Goal: Task Accomplishment & Management: Use online tool/utility

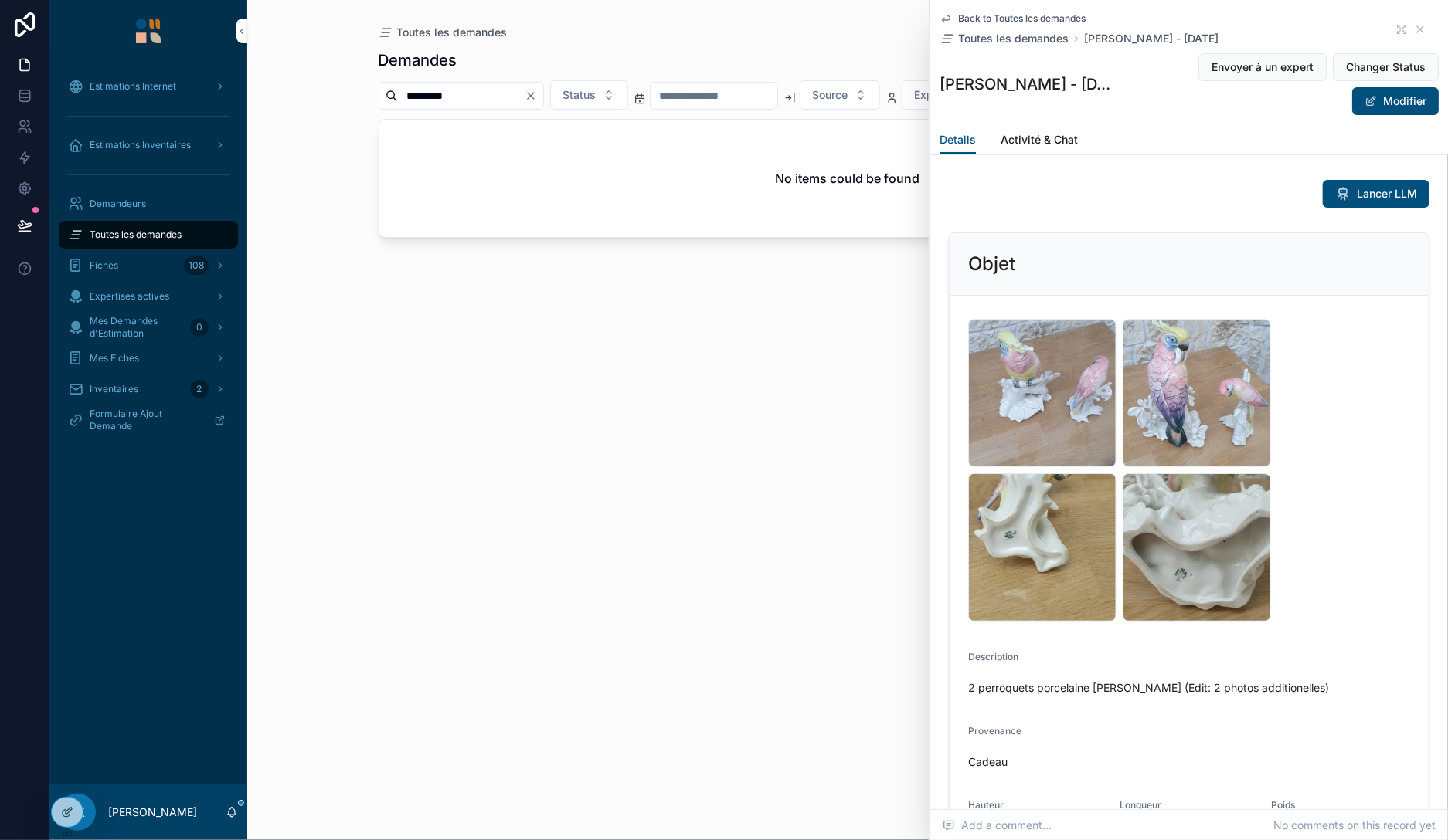
click at [418, 92] on input "*********" at bounding box center [460, 96] width 127 height 21
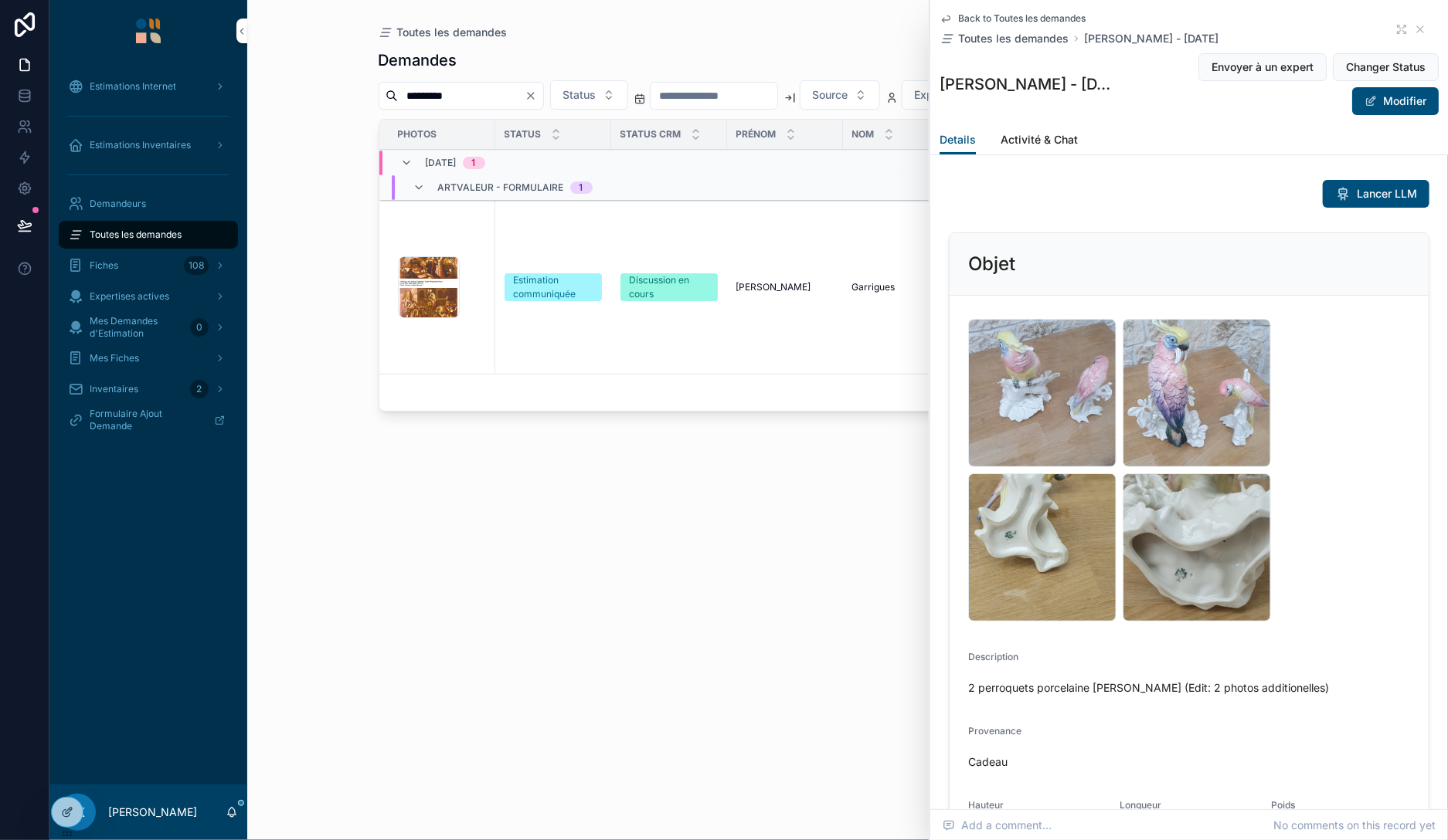
type input "*********"
click at [474, 278] on div "Image .png" at bounding box center [441, 287] width 88 height 62
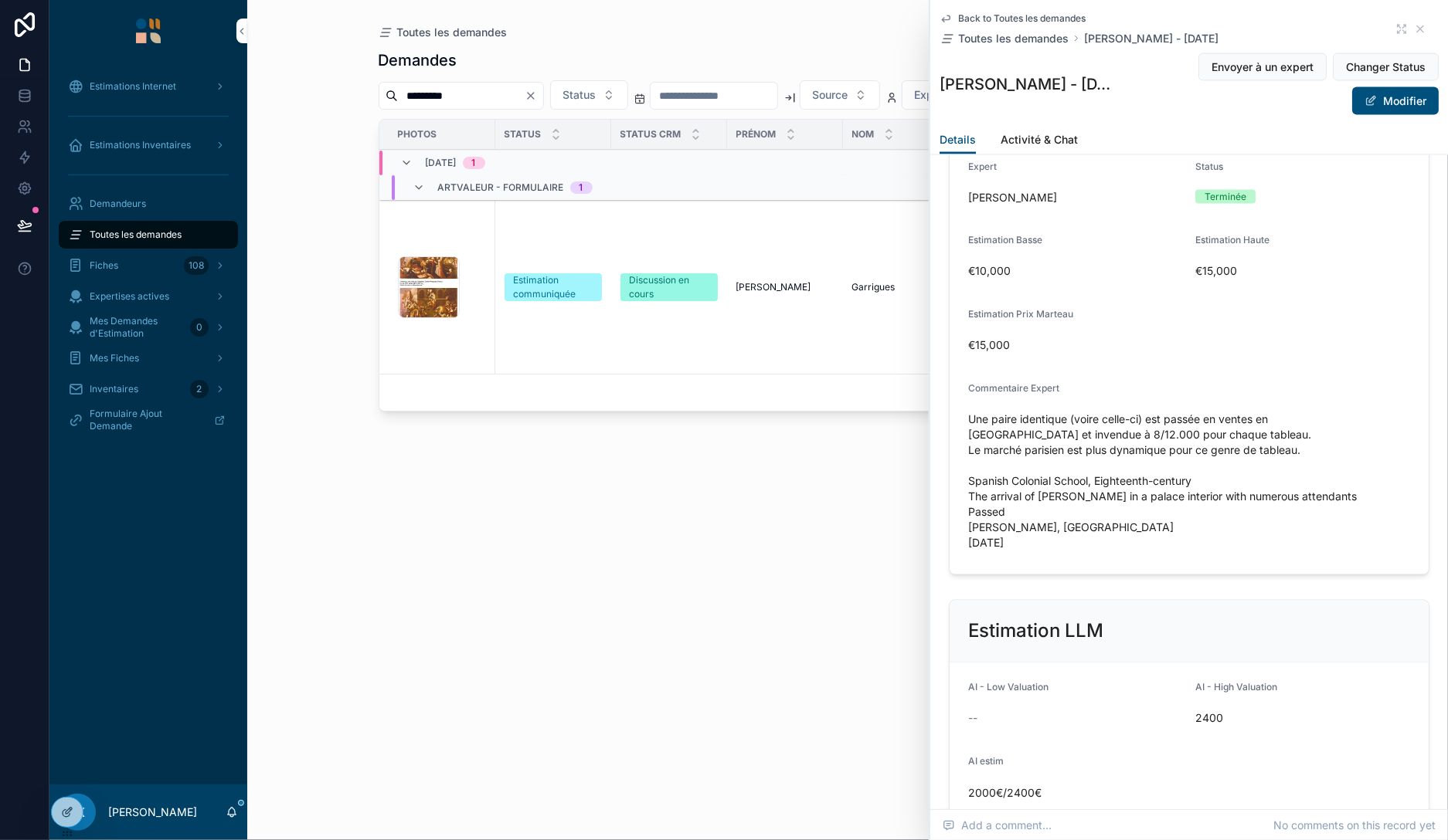
scroll to position [1581, 0]
drag, startPoint x: 967, startPoint y: 463, endPoint x: 1251, endPoint y: 561, distance: 300.4
click at [1251, 561] on form "Expert [PERSON_NAME] Status Terminée Estimation Basse €10,000 Estimation Haute …" at bounding box center [1189, 359] width 479 height 433
copy span "Spanish Colonial School, Eighteenth-century The arrival of [PERSON_NAME] in a p…"
drag, startPoint x: 967, startPoint y: 464, endPoint x: 1197, endPoint y: 475, distance: 230.3
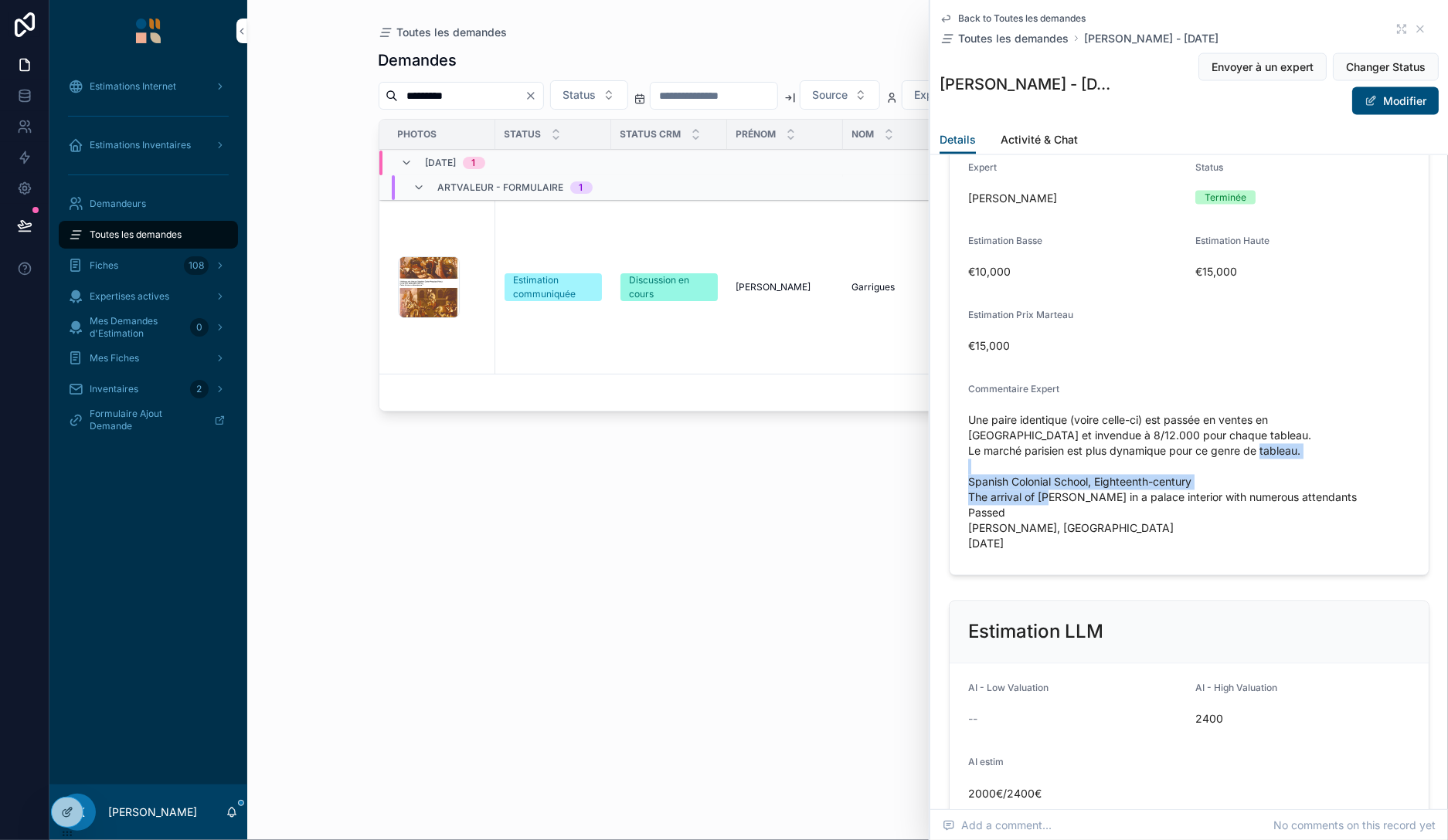
click at [1197, 475] on form "Expert [PERSON_NAME] Status Terminée Estimation Basse €10,000 Estimation Haute …" at bounding box center [1189, 359] width 479 height 433
copy span "Spanish Colonial School, Eighteenth-century The arrival of [PERSON_NAME]"
drag, startPoint x: 1079, startPoint y: 557, endPoint x: 965, endPoint y: 530, distance: 117.2
click at [968, 530] on span "Une paire identique (voire celle-ci) est passée en ventes en [GEOGRAPHIC_DATA] …" at bounding box center [1189, 483] width 442 height 139
click at [986, 529] on span "Une paire identique (voire celle-ci) est passée en ventes en [GEOGRAPHIC_DATA] …" at bounding box center [1189, 483] width 442 height 139
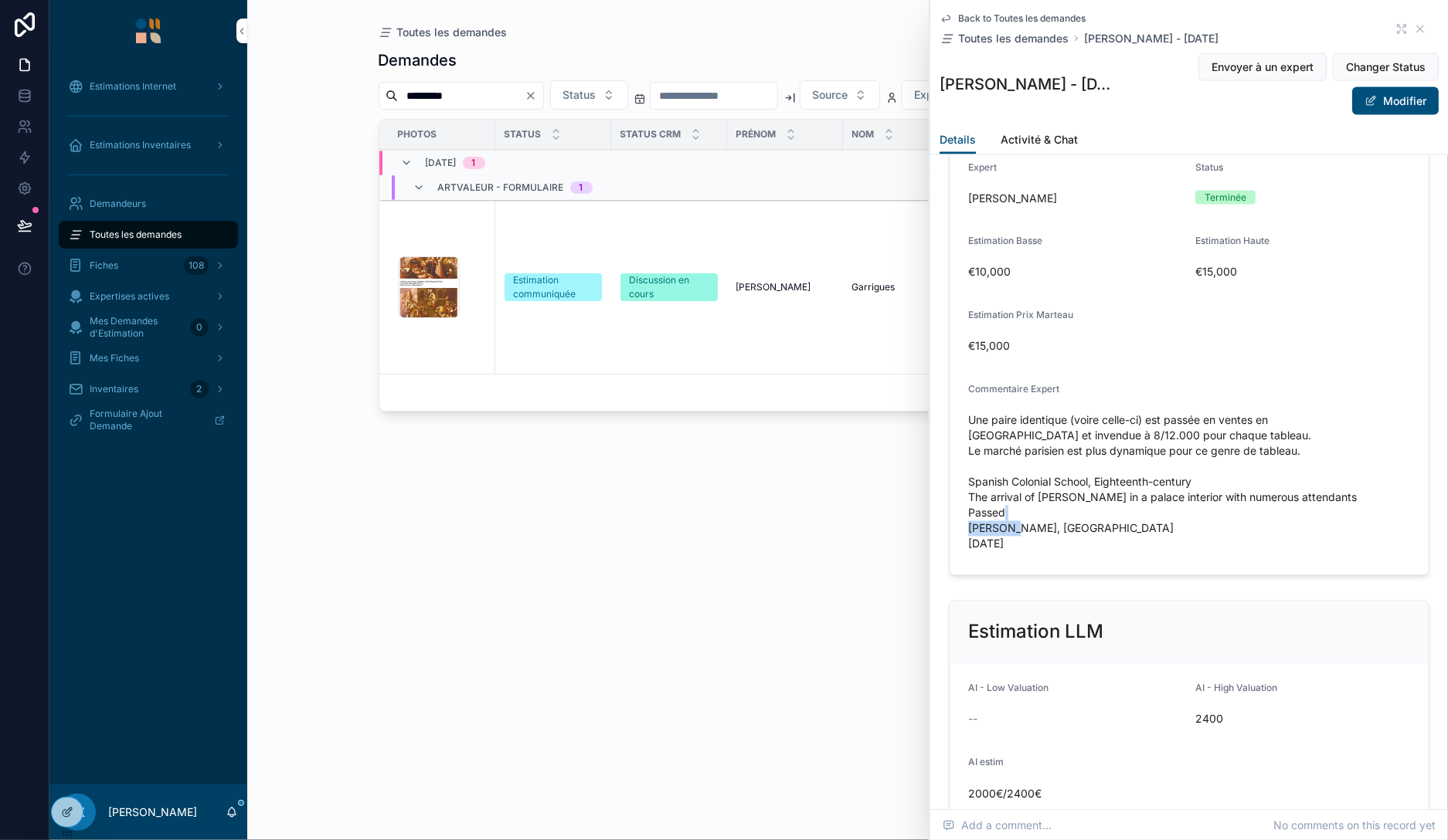
drag, startPoint x: 1026, startPoint y: 528, endPoint x: 956, endPoint y: 528, distance: 70.0
click at [968, 528] on span "Une paire identique (voire celle-ci) est passée en ventes en [GEOGRAPHIC_DATA] …" at bounding box center [1189, 483] width 442 height 139
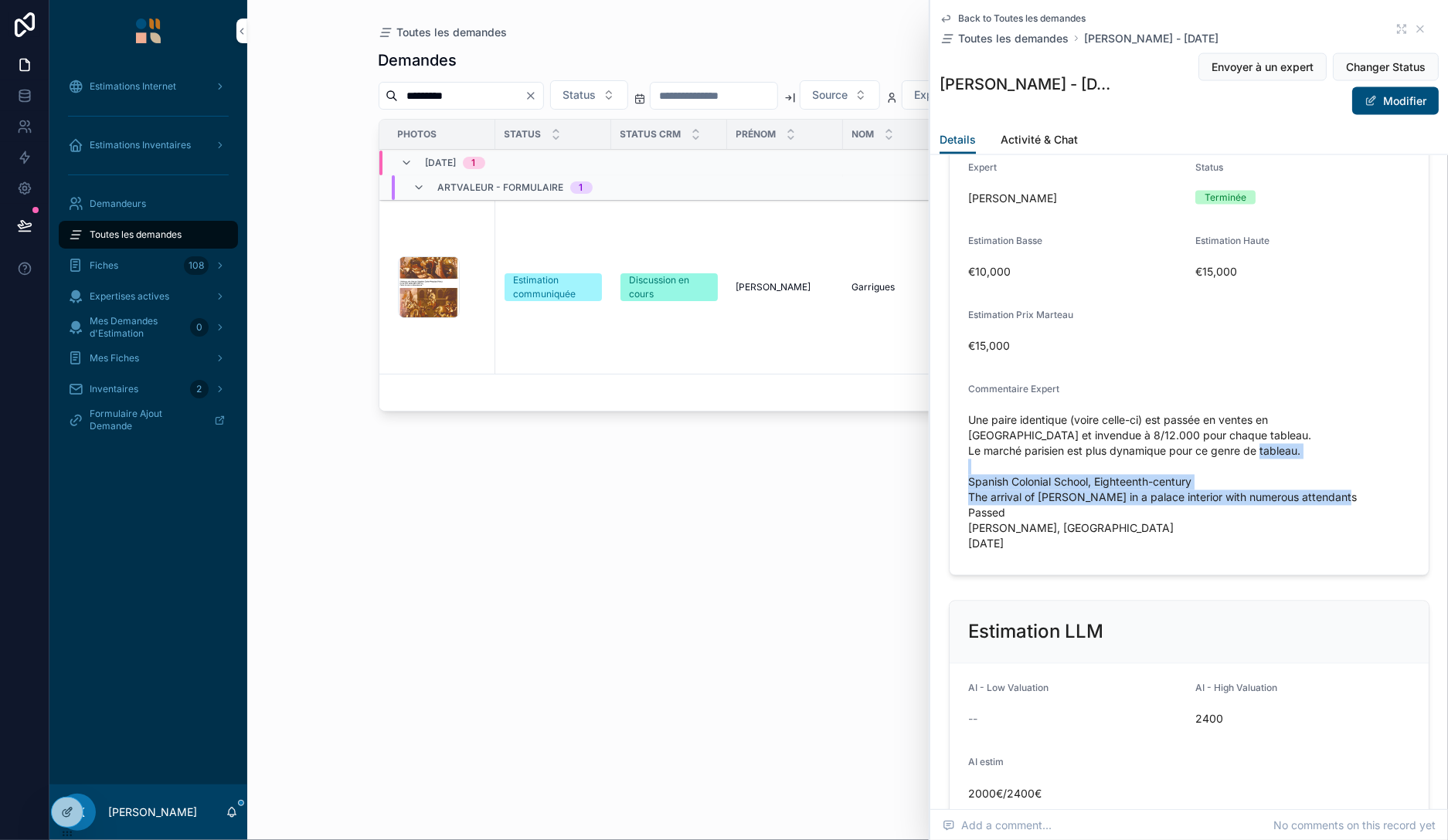
drag, startPoint x: 968, startPoint y: 467, endPoint x: 1264, endPoint y: 492, distance: 297.1
click at [1264, 492] on span "Une paire identique (voire celle-ci) est passée en ventes en [GEOGRAPHIC_DATA] …" at bounding box center [1189, 483] width 442 height 139
copy span "Spanish Colonial School, Eighteenth-century The arrival of [PERSON_NAME] in a p…"
click at [1133, 529] on span "Une paire identique (voire celle-ci) est passée en ventes en [GEOGRAPHIC_DATA] …" at bounding box center [1189, 483] width 442 height 139
drag, startPoint x: 1085, startPoint y: 559, endPoint x: 969, endPoint y: 464, distance: 149.9
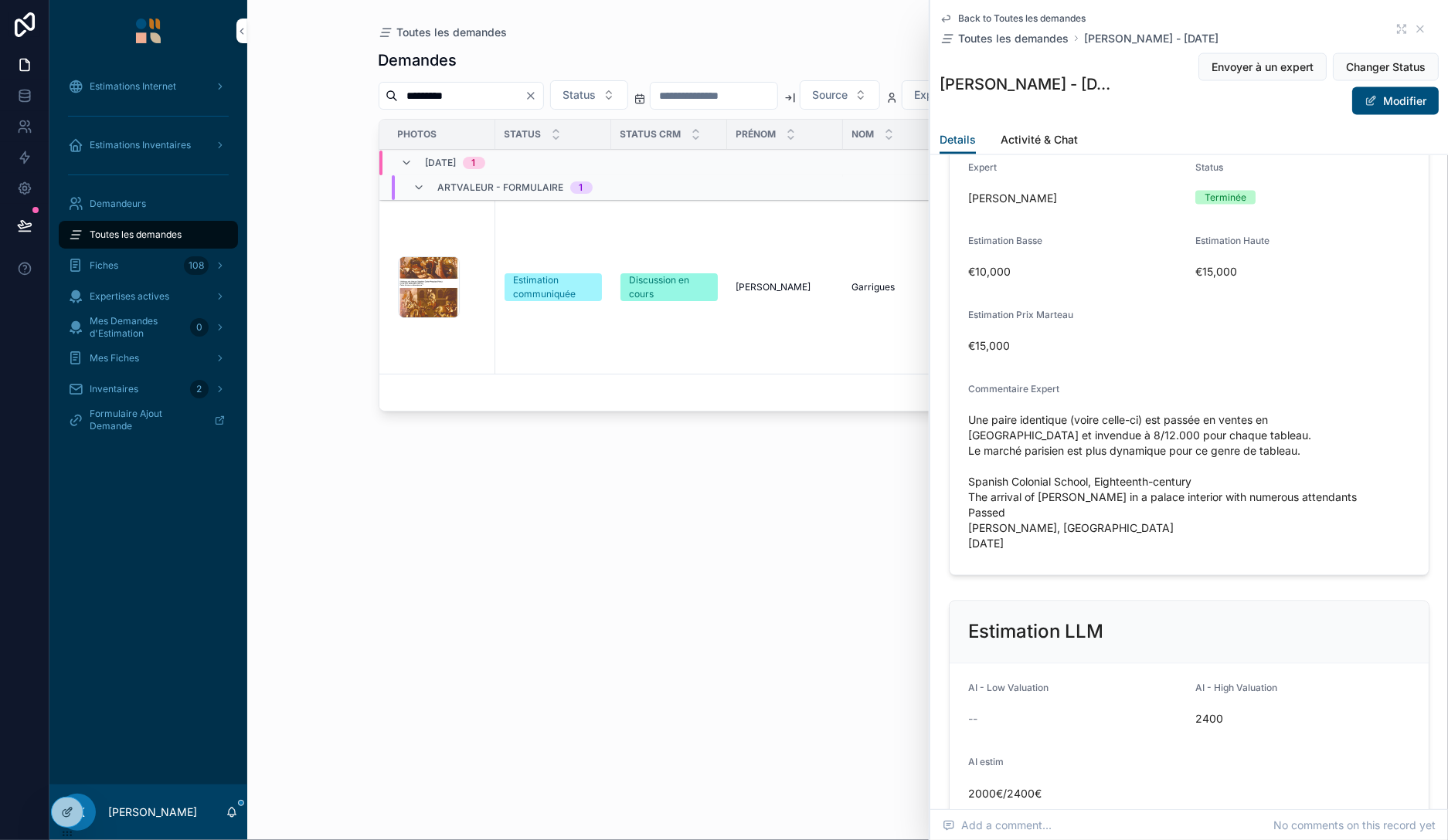
click at [969, 464] on span "Une paire identique (voire celle-ci) est passée en ventes en [GEOGRAPHIC_DATA] …" at bounding box center [1189, 483] width 442 height 139
copy span "Spanish Colonial School, Eighteenth-century The arrival of [PERSON_NAME] in a p…"
click at [414, 274] on div "Image .png" at bounding box center [429, 287] width 62 height 62
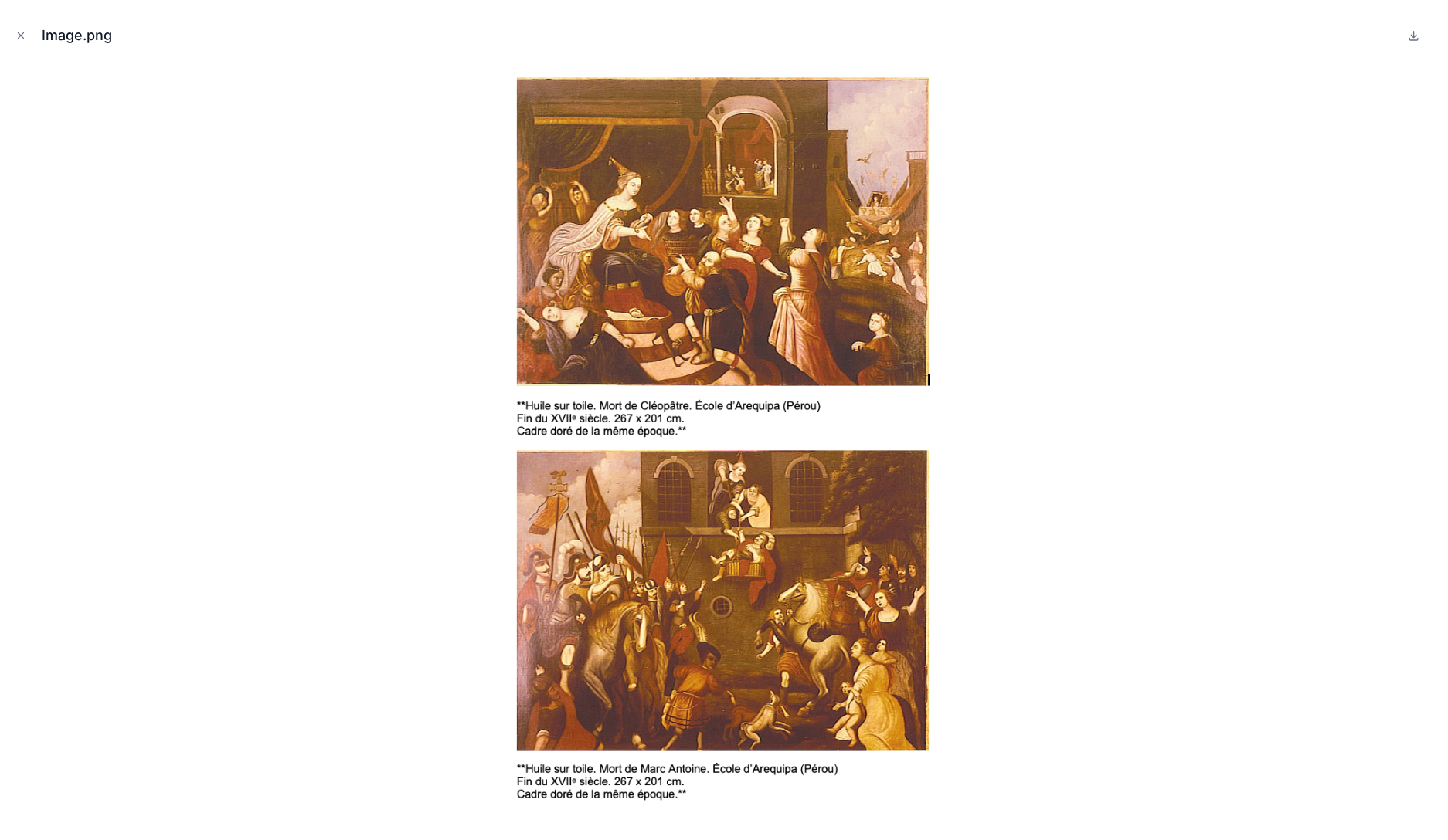
click at [18, 37] on icon "Close modal" at bounding box center [20, 35] width 11 height 11
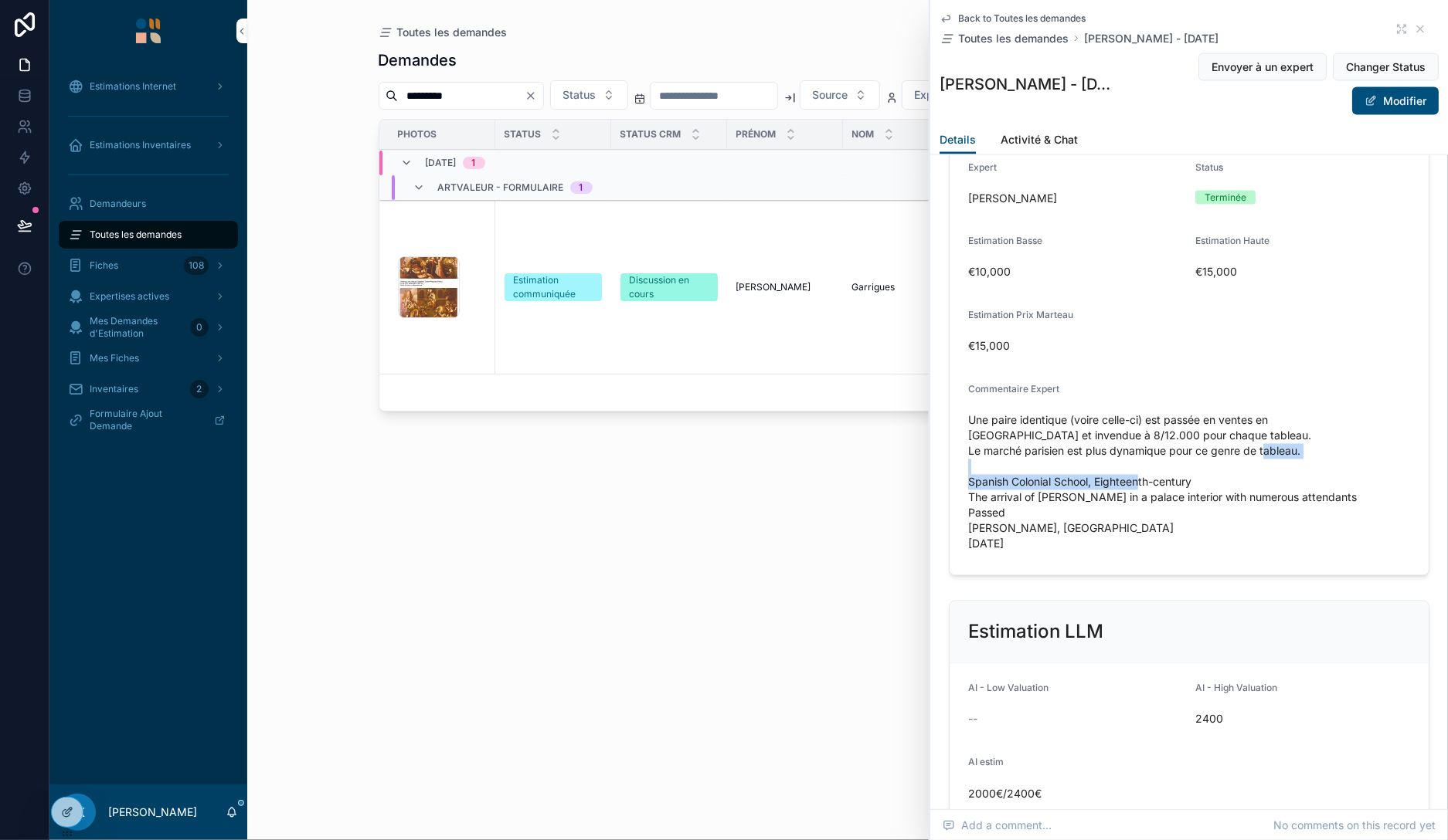
drag, startPoint x: 972, startPoint y: 460, endPoint x: 1275, endPoint y: 462, distance: 303.0
click at [1275, 462] on span "Une paire identique (voire celle-ci) est passée en ventes en [GEOGRAPHIC_DATA] …" at bounding box center [1189, 483] width 442 height 139
click at [1254, 459] on span "Une paire identique (voire celle-ci) est passée en ventes en [GEOGRAPHIC_DATA] …" at bounding box center [1189, 483] width 442 height 139
click at [1164, 459] on span "Une paire identique (voire celle-ci) est passée en ventes en [GEOGRAPHIC_DATA] …" at bounding box center [1189, 483] width 442 height 139
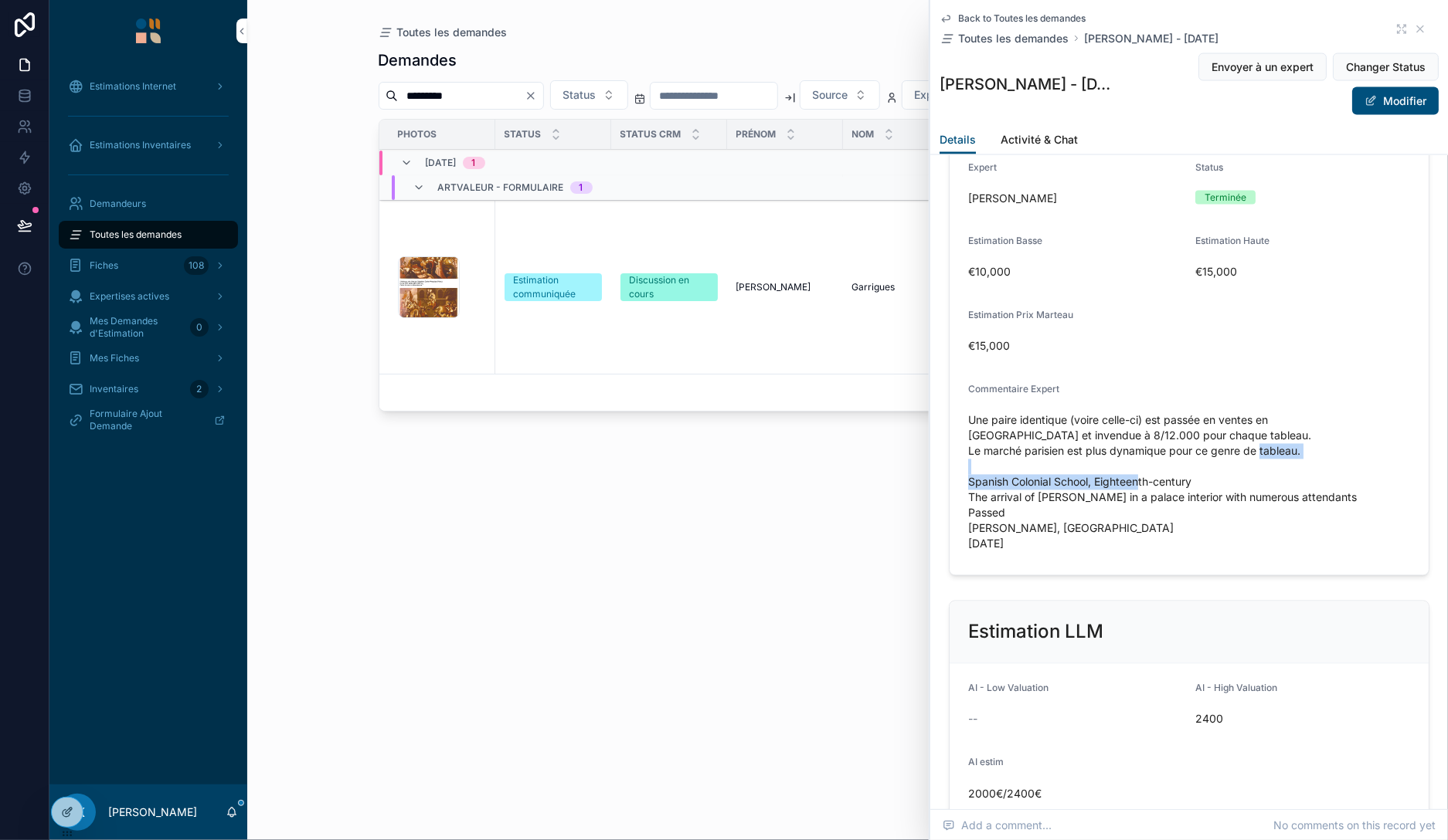
click at [1164, 459] on span "Une paire identique (voire celle-ci) est passée en ventes en [GEOGRAPHIC_DATA] …" at bounding box center [1189, 483] width 442 height 139
copy span "Spanish Colonial School, Eighteenth-century"
click at [136, 94] on div "Estimations Internet" at bounding box center [148, 87] width 161 height 25
click at [140, 88] on span "Estimations Internet" at bounding box center [133, 87] width 87 height 12
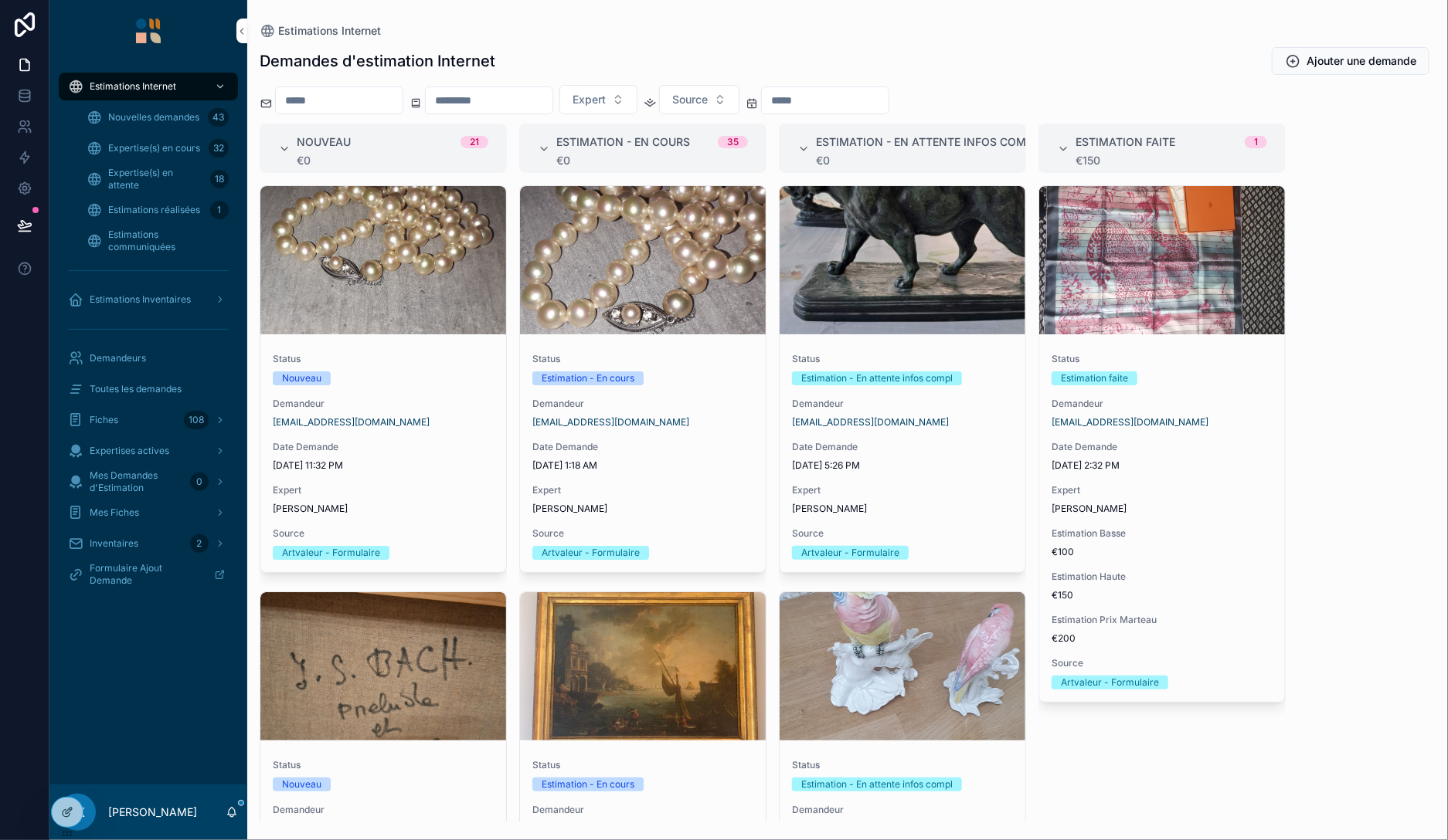
click at [160, 83] on span "Estimations Internet" at bounding box center [133, 87] width 87 height 12
click at [192, 202] on div "Estimations réalisées 1" at bounding box center [158, 210] width 142 height 25
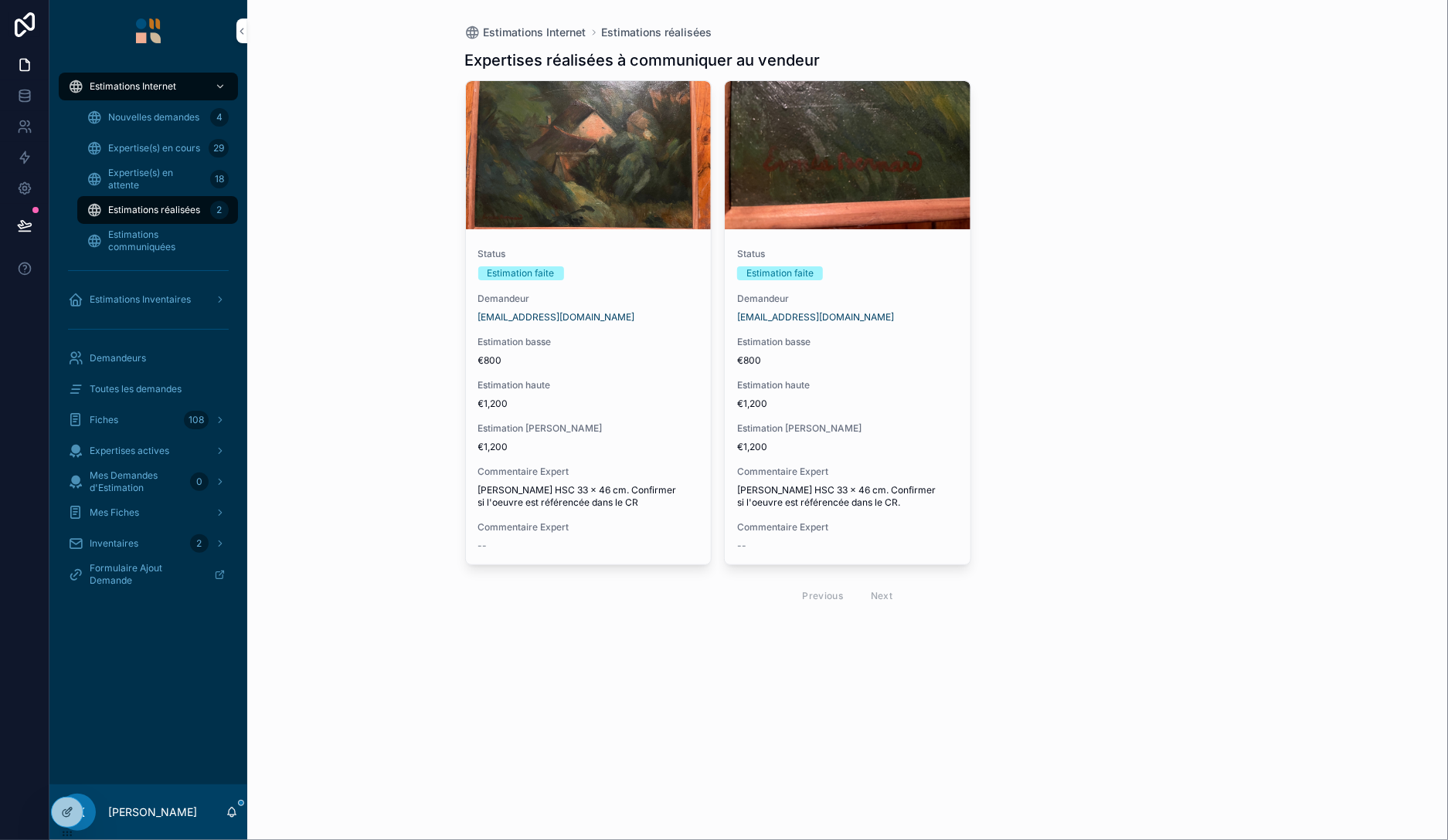
click at [636, 273] on div "Estimation faite" at bounding box center [588, 273] width 221 height 14
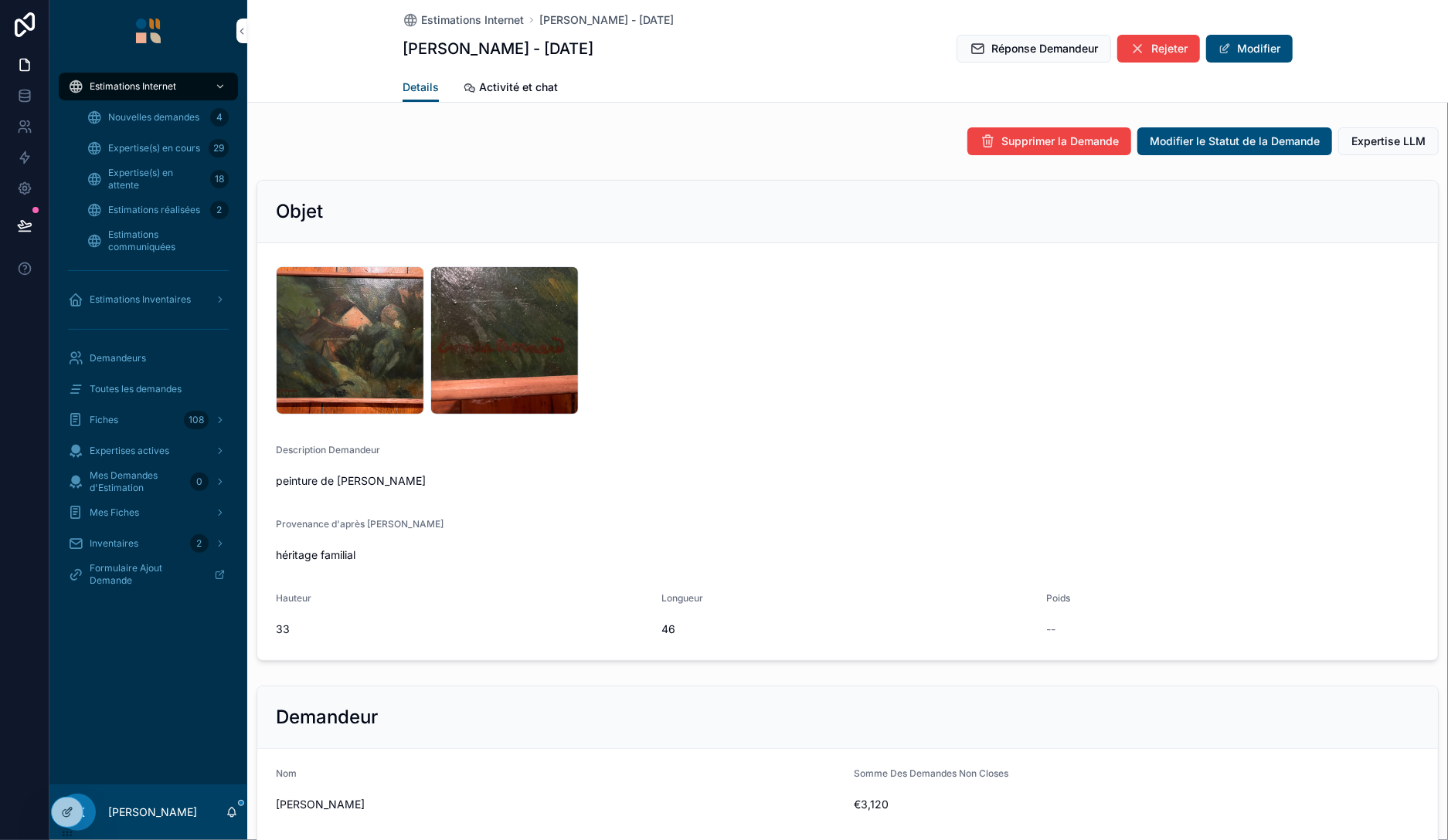
click at [1068, 51] on span "Réponse Demandeur" at bounding box center [1044, 48] width 106 height 15
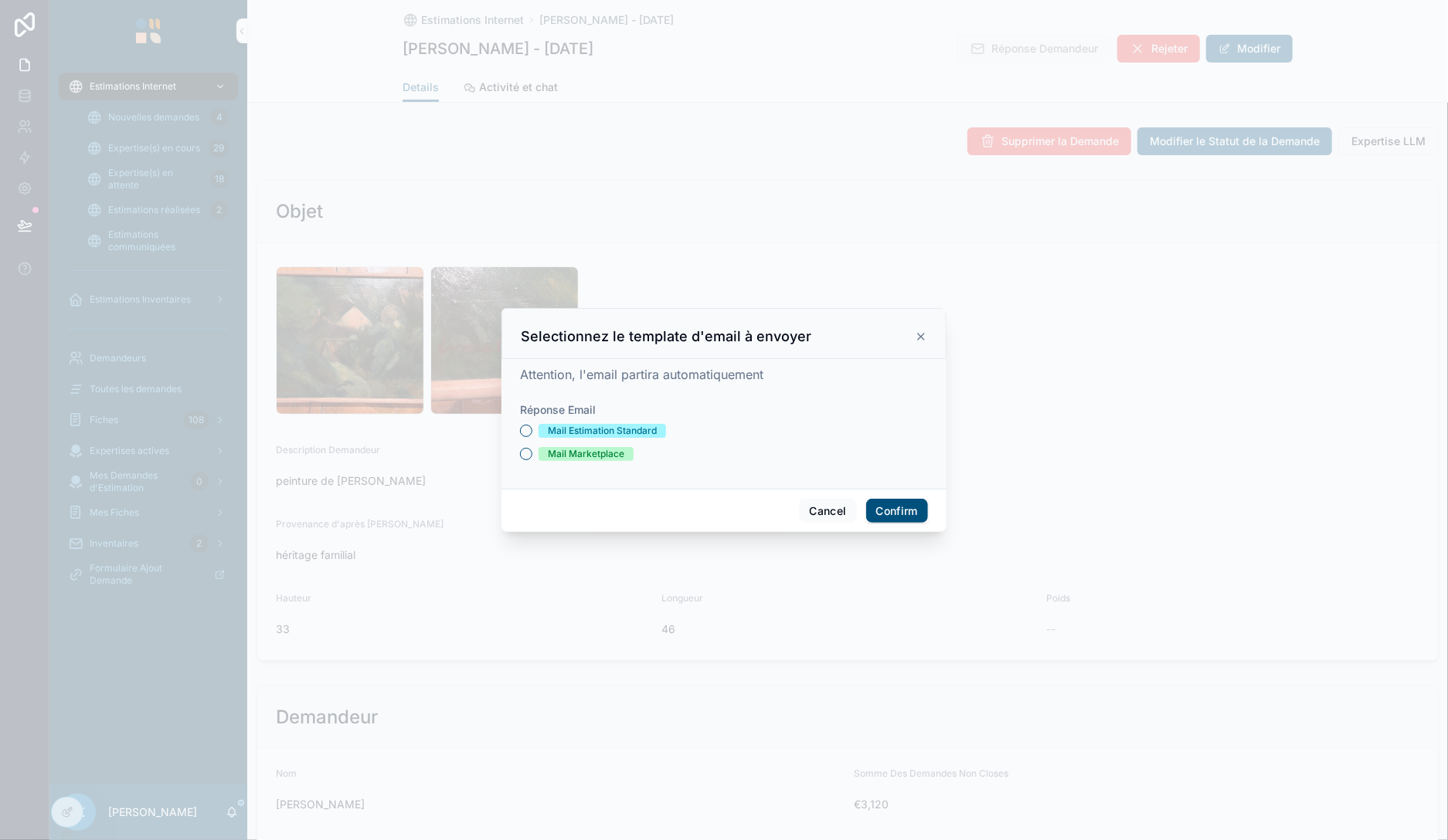
click at [585, 431] on div "Mail Estimation Standard" at bounding box center [602, 431] width 109 height 14
click at [532, 431] on button "Mail Estimation Standard" at bounding box center [526, 431] width 12 height 12
click at [896, 512] on button "Confirm" at bounding box center [897, 512] width 62 height 25
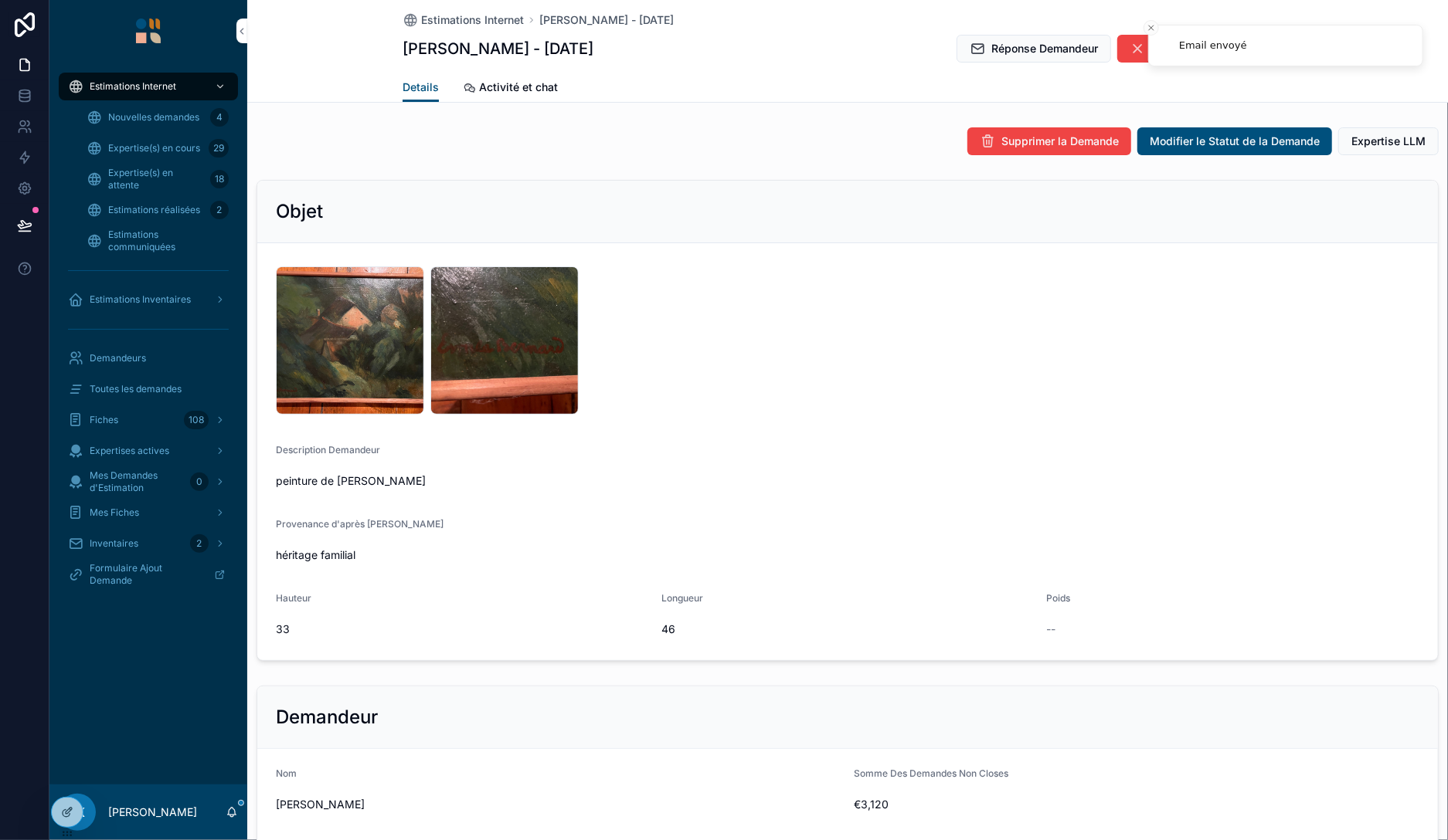
click at [183, 206] on span "Estimations réalisées" at bounding box center [154, 210] width 92 height 12
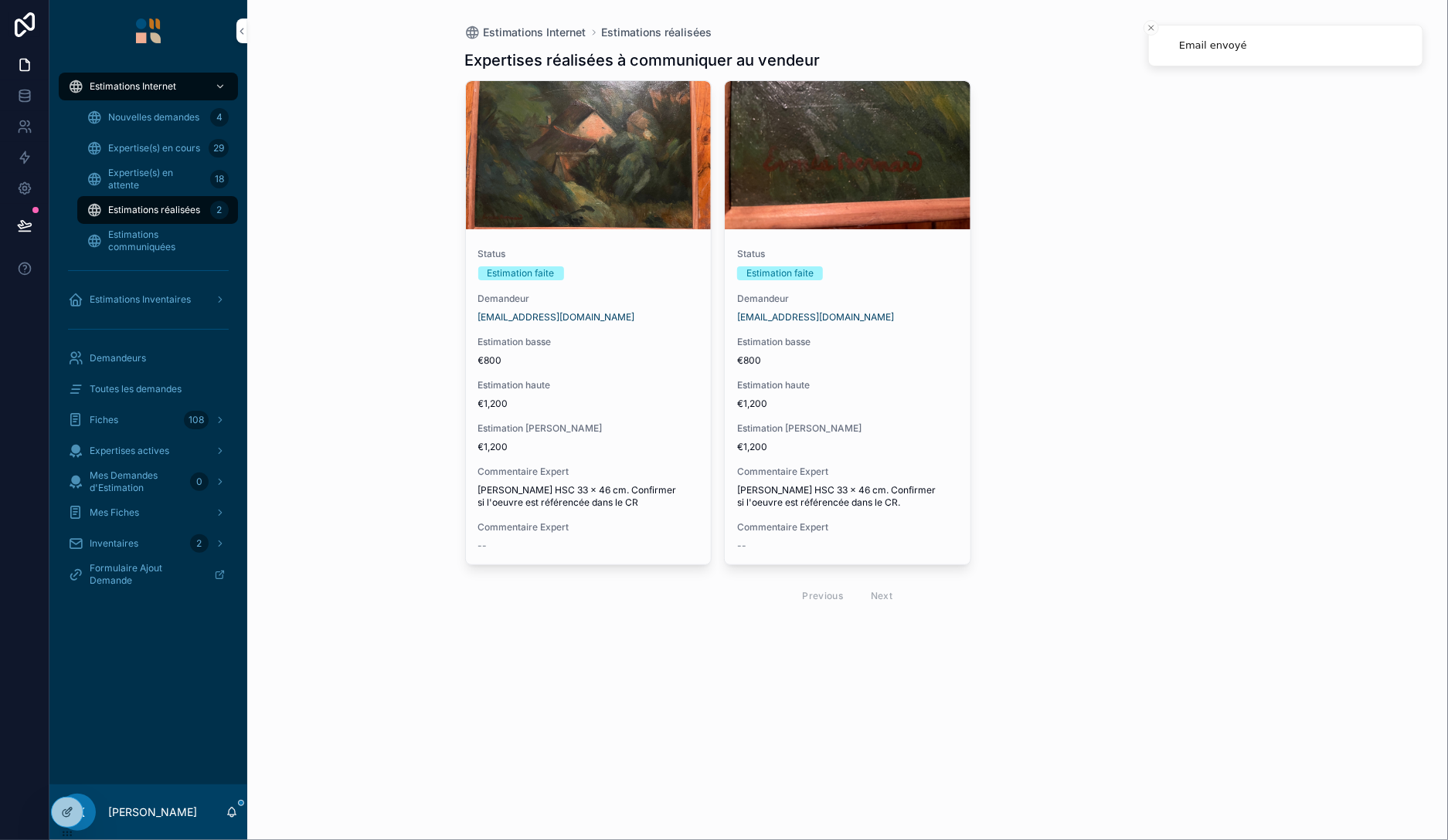
click at [880, 326] on div "Status Estimation faite Demandeur [EMAIL_ADDRESS][DOMAIN_NAME] Estimation basse…" at bounding box center [847, 400] width 246 height 329
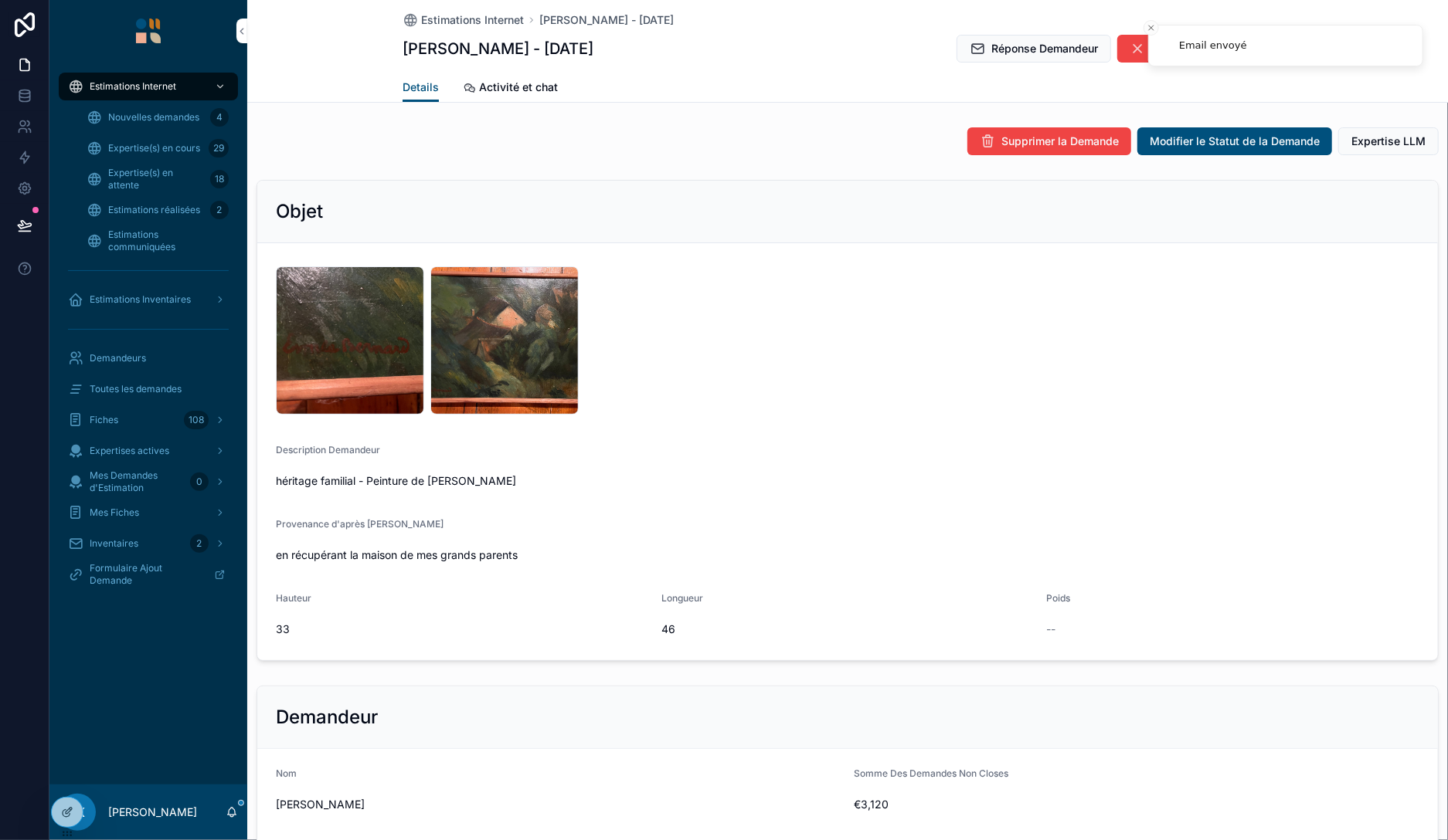
click at [1036, 46] on span "Réponse Demandeur" at bounding box center [1044, 48] width 106 height 15
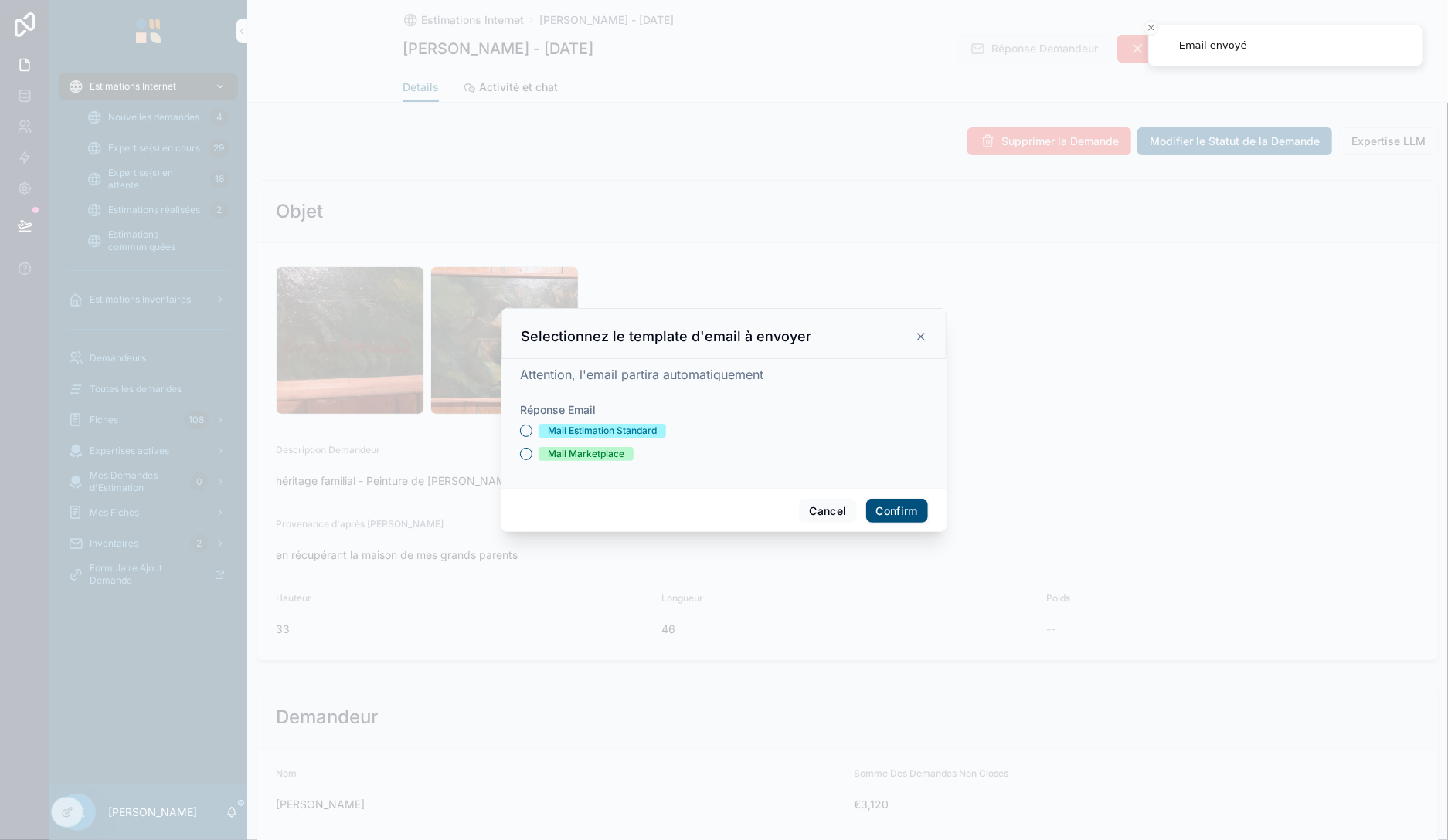
click at [586, 430] on div "Mail Estimation Standard" at bounding box center [602, 431] width 109 height 14
click at [532, 430] on button "Mail Estimation Standard" at bounding box center [526, 431] width 12 height 12
click at [902, 510] on button "Confirm" at bounding box center [897, 512] width 62 height 25
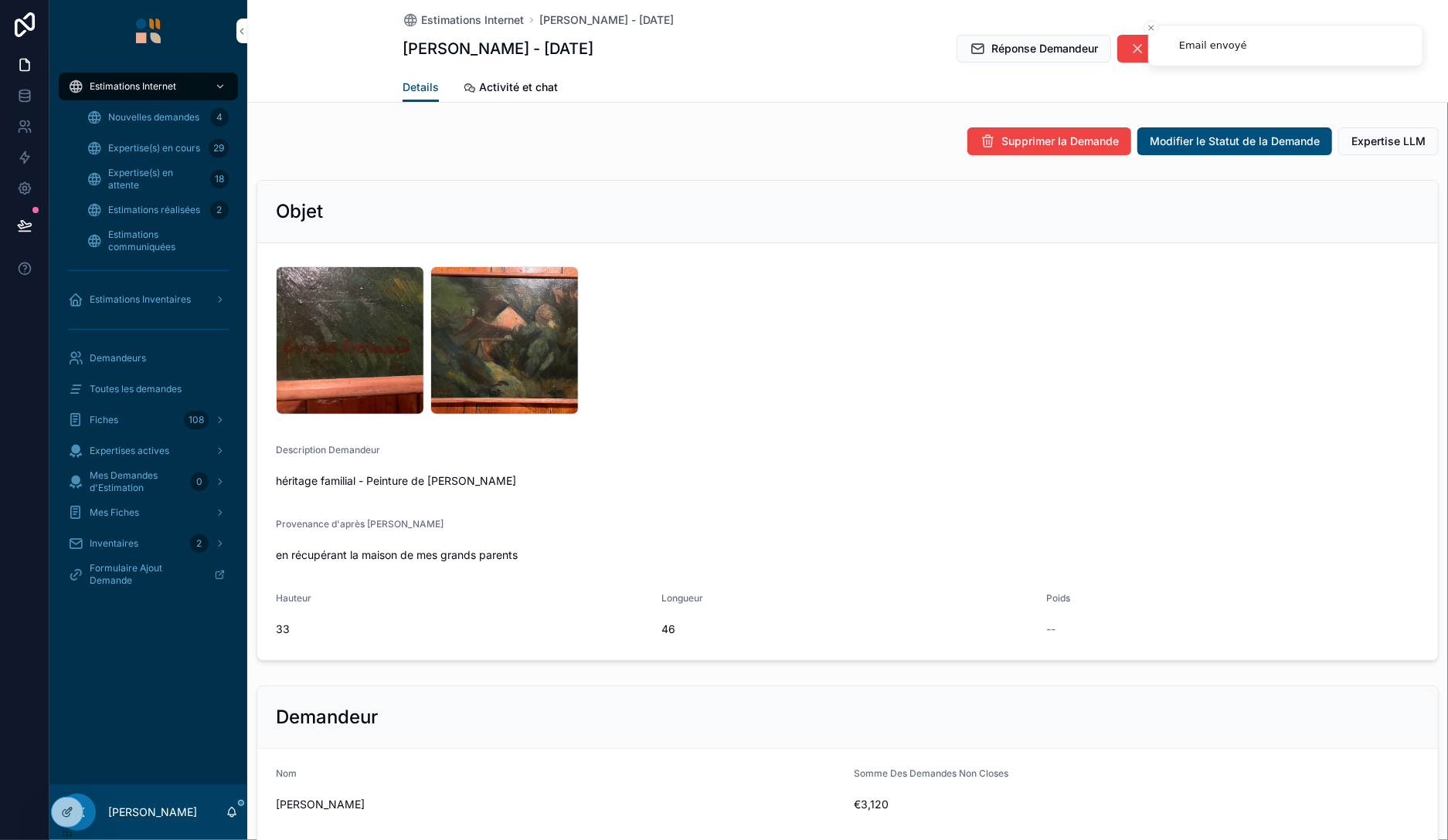
click at [181, 146] on span "Expertise(s) en cours" at bounding box center [154, 148] width 92 height 12
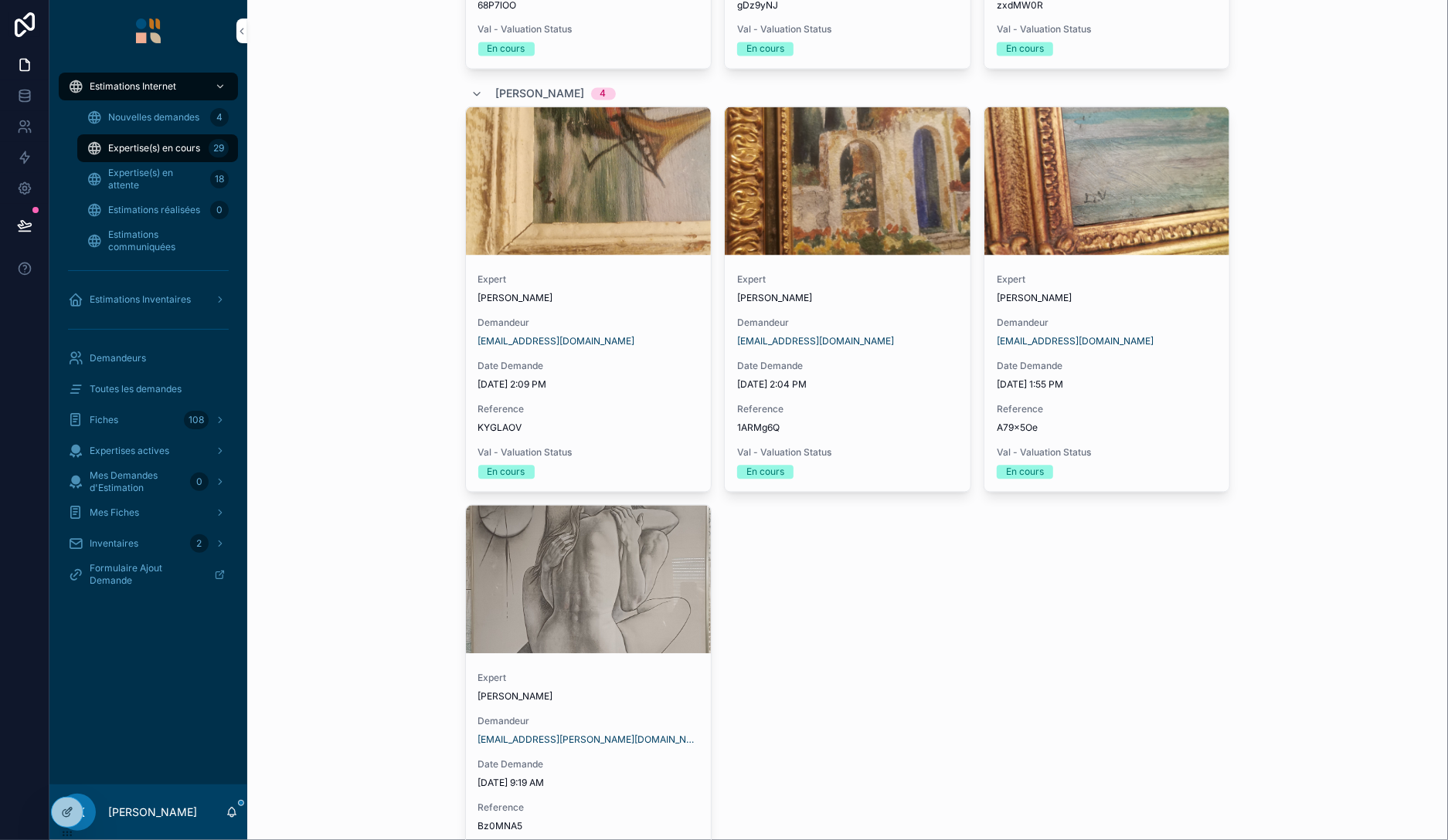
scroll to position [5382, 0]
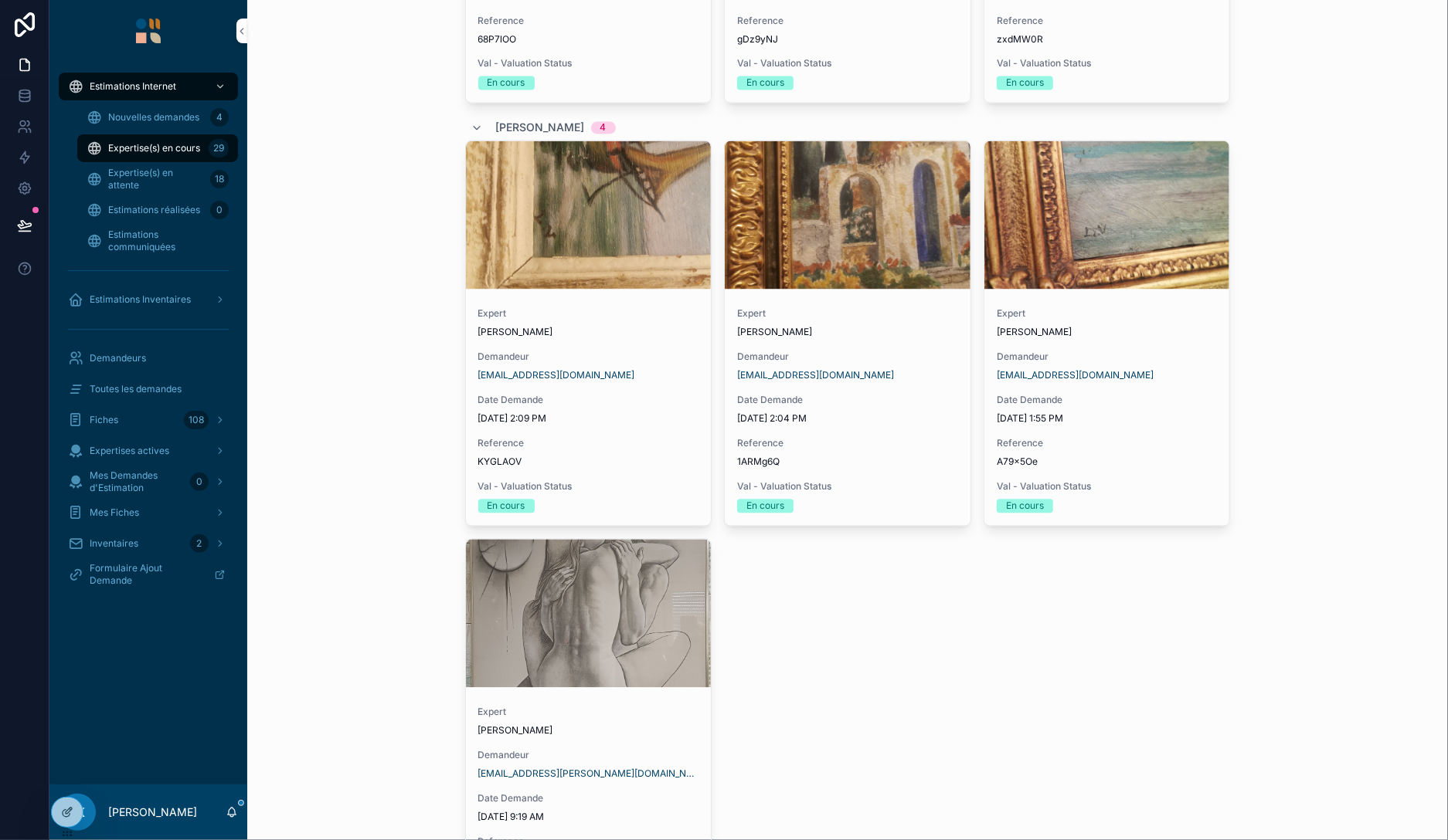
click at [131, 420] on div "Fiches 108" at bounding box center [148, 420] width 161 height 25
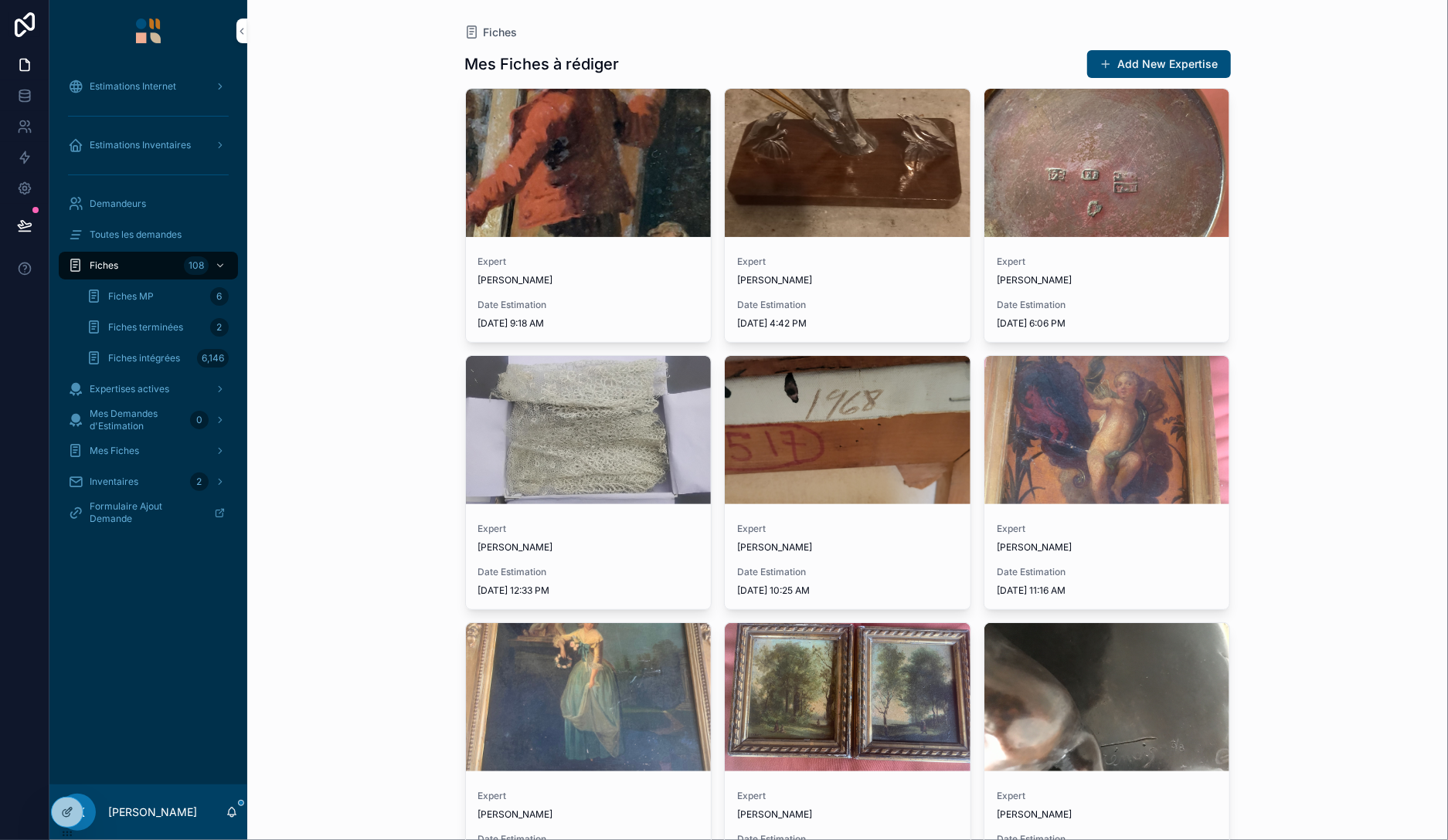
click at [131, 300] on span "Fiches MP" at bounding box center [130, 296] width 45 height 12
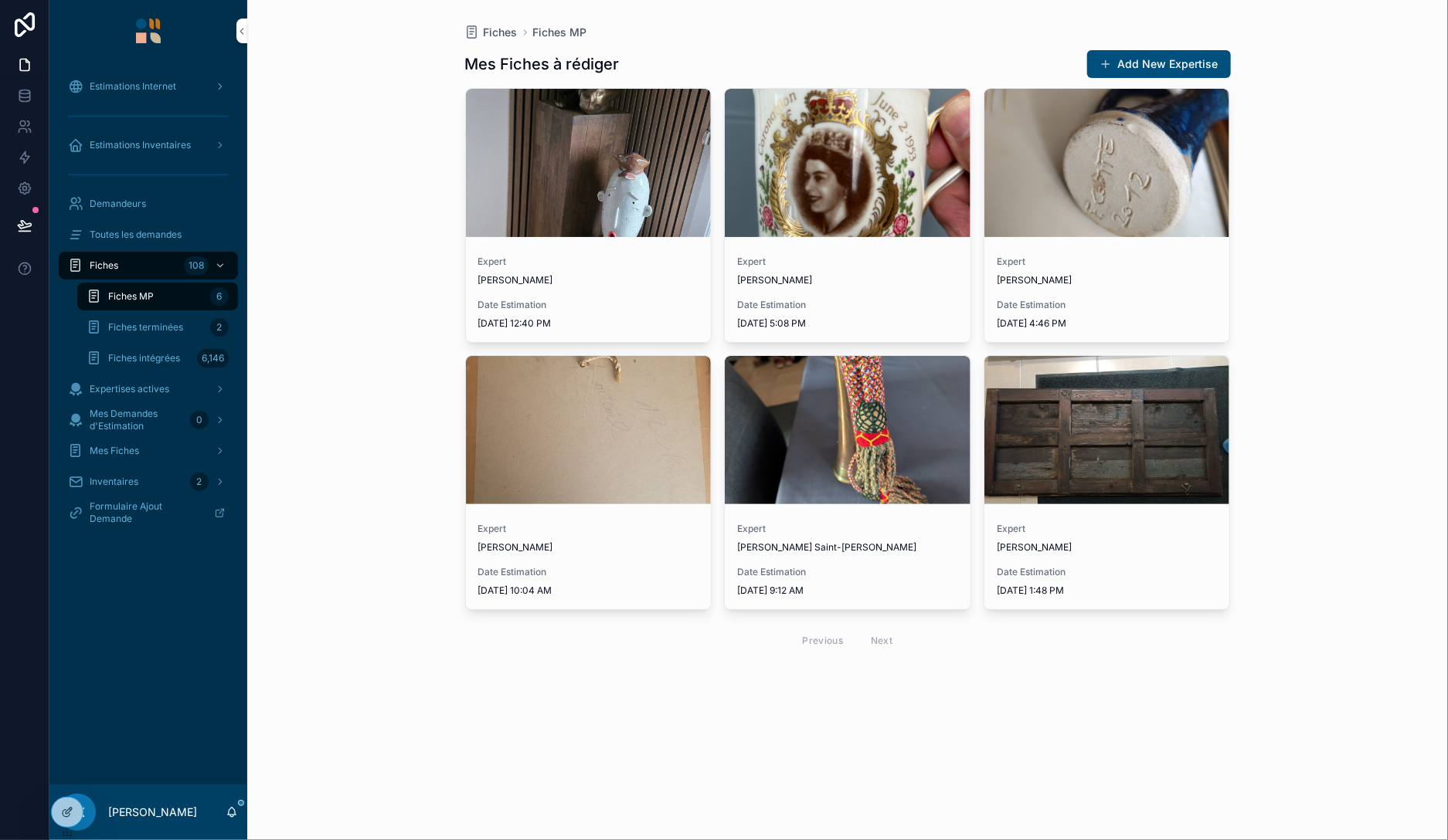
click at [1340, 467] on div "Fiches Fiches MP Mes Fiches à [PERSON_NAME] Add New Expertise Expert [PERSON_NA…" at bounding box center [847, 420] width 1200 height 840
click at [0, 0] on button "scrollable content" at bounding box center [0, 0] width 0 height 0
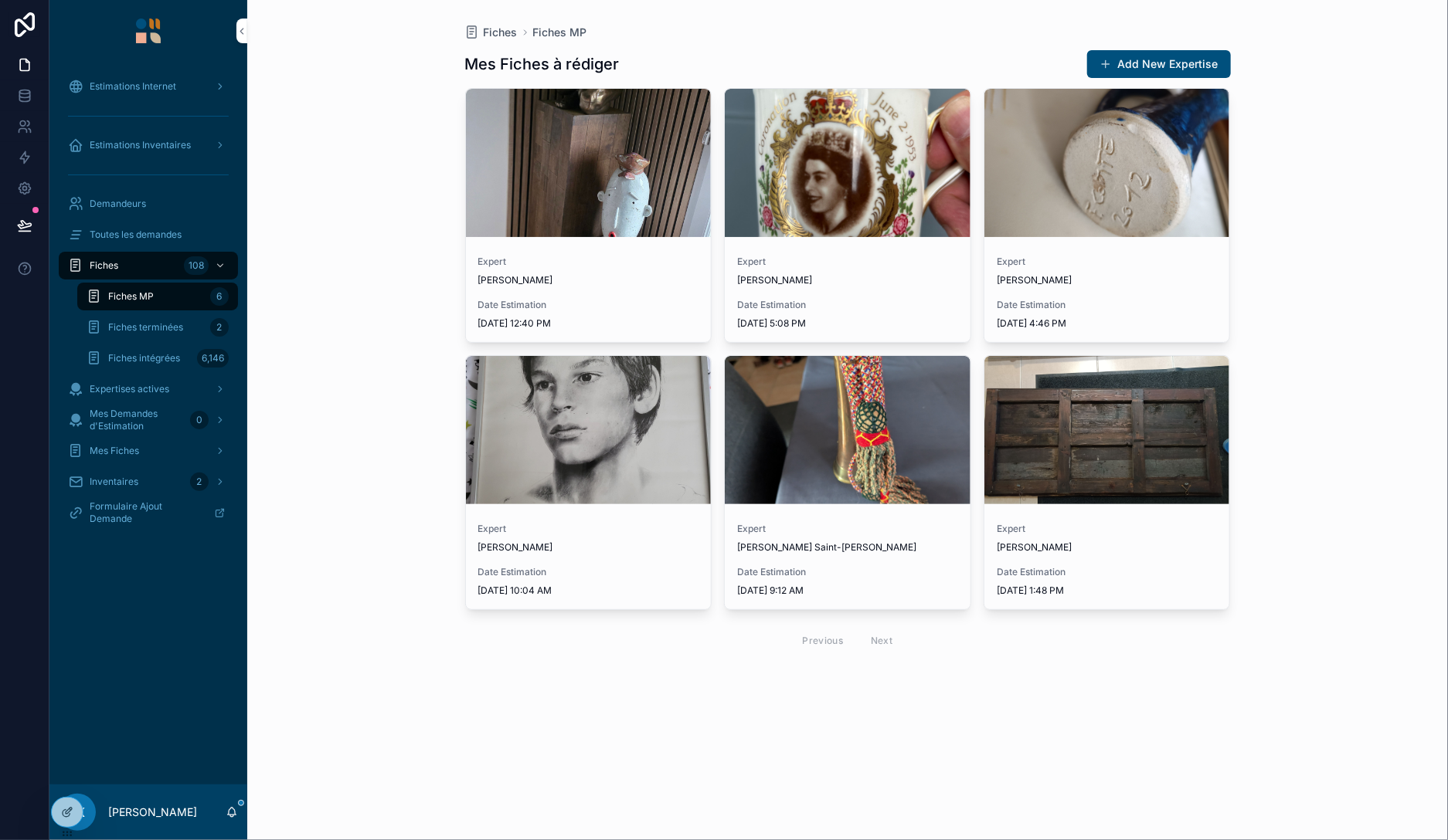
click at [0, 0] on div "scrollable content" at bounding box center [0, 0] width 0 height 0
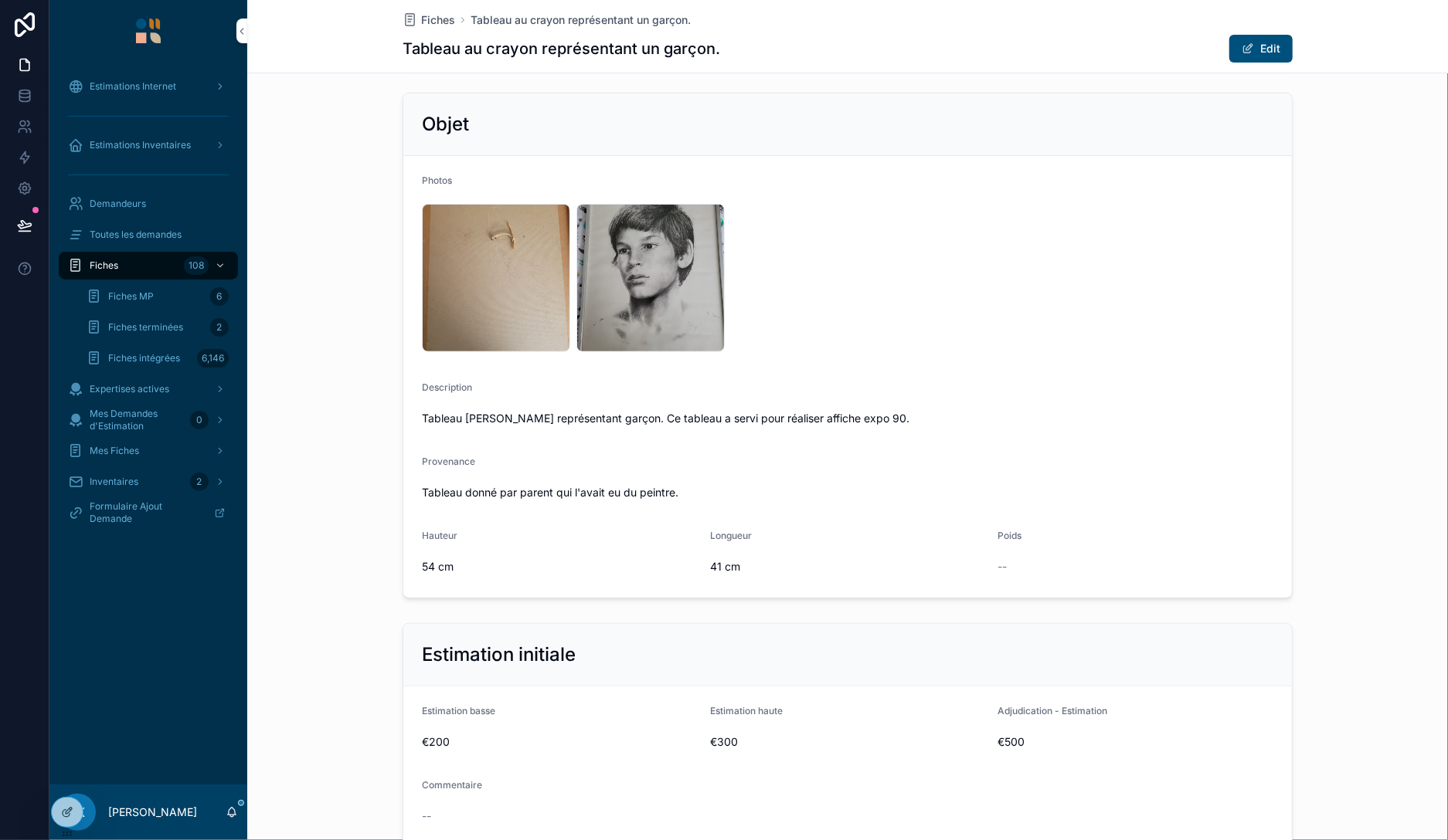
scroll to position [184, 0]
click at [155, 45] on div "scrollable content" at bounding box center [148, 31] width 198 height 62
click at [156, 39] on img "scrollable content" at bounding box center [148, 31] width 25 height 25
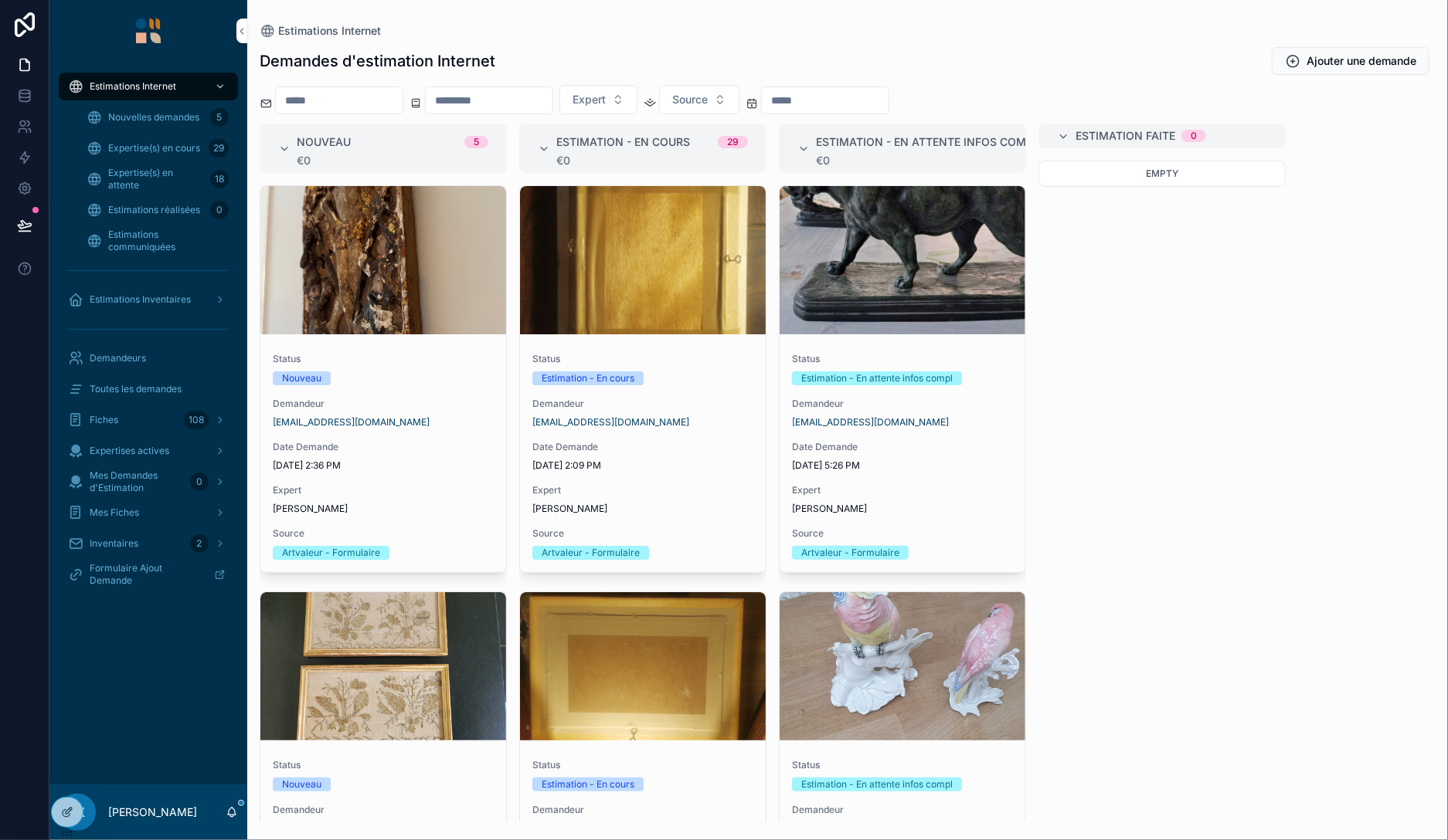
click at [413, 378] on div "Nouveau" at bounding box center [382, 379] width 221 height 14
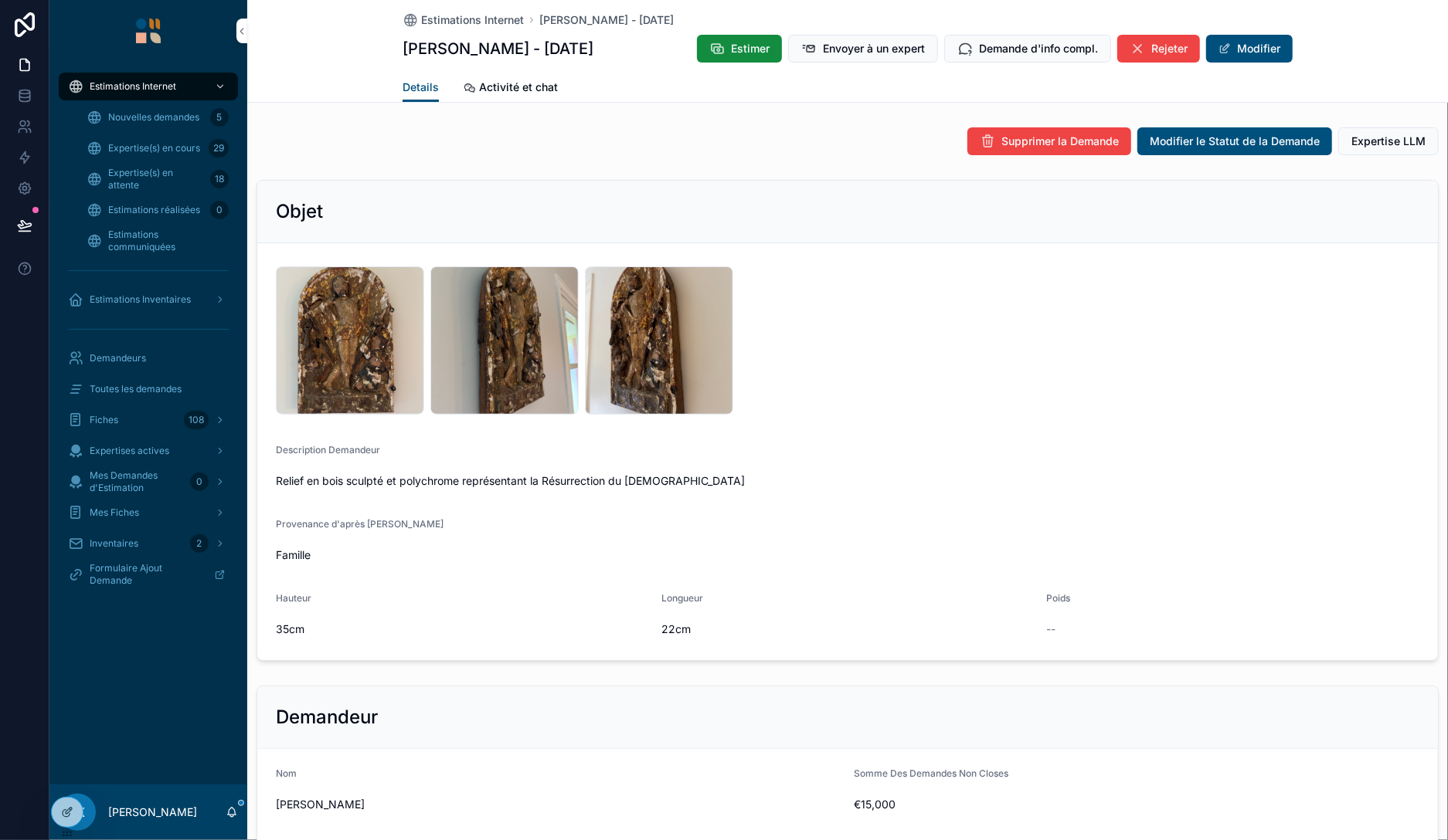
click at [373, 363] on div "IMG_9054 .jpeg" at bounding box center [350, 340] width 148 height 148
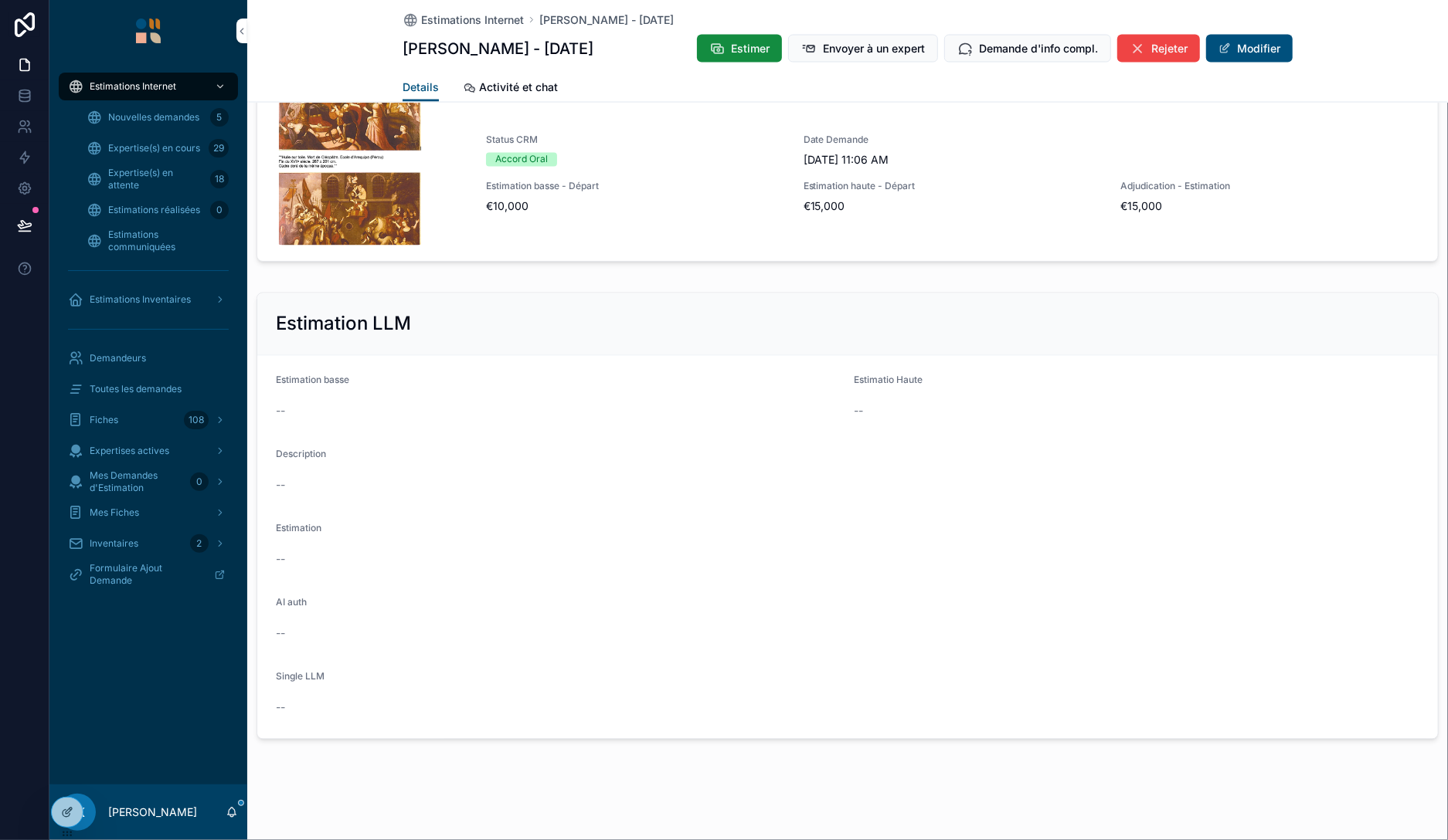
scroll to position [1676, 0]
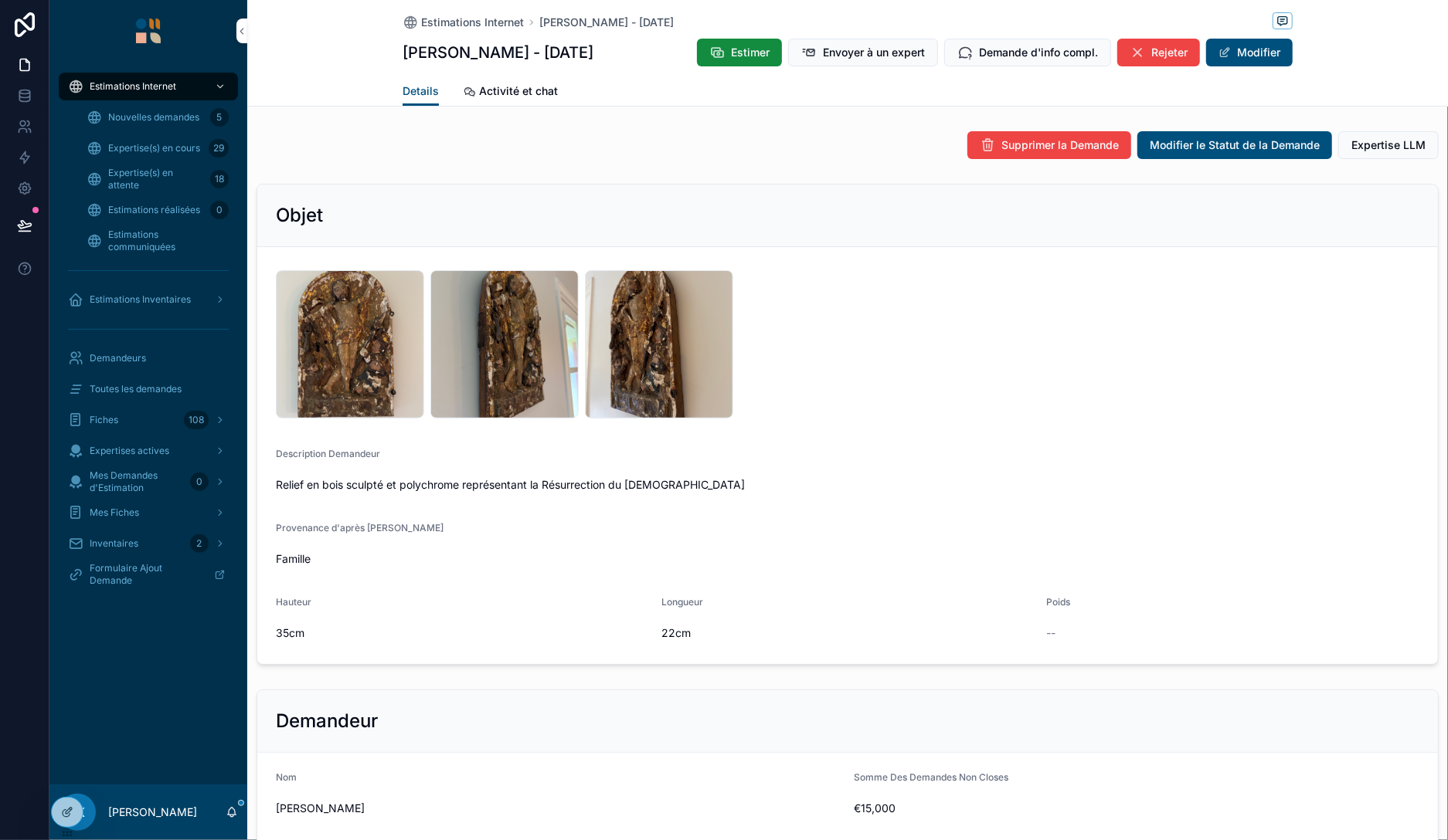
scroll to position [1943, 0]
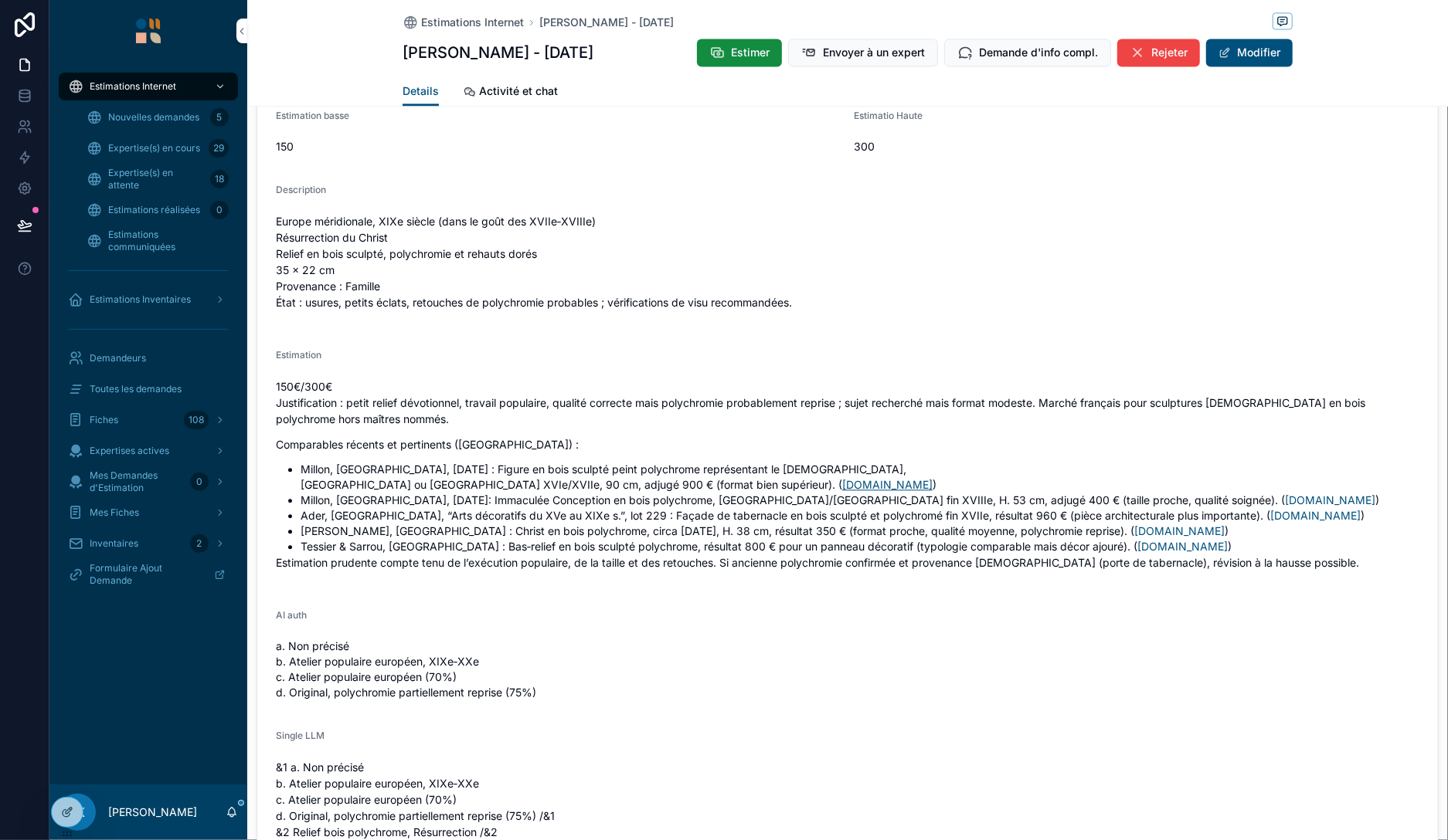
click at [933, 478] on link "[DOMAIN_NAME]" at bounding box center [887, 484] width 90 height 13
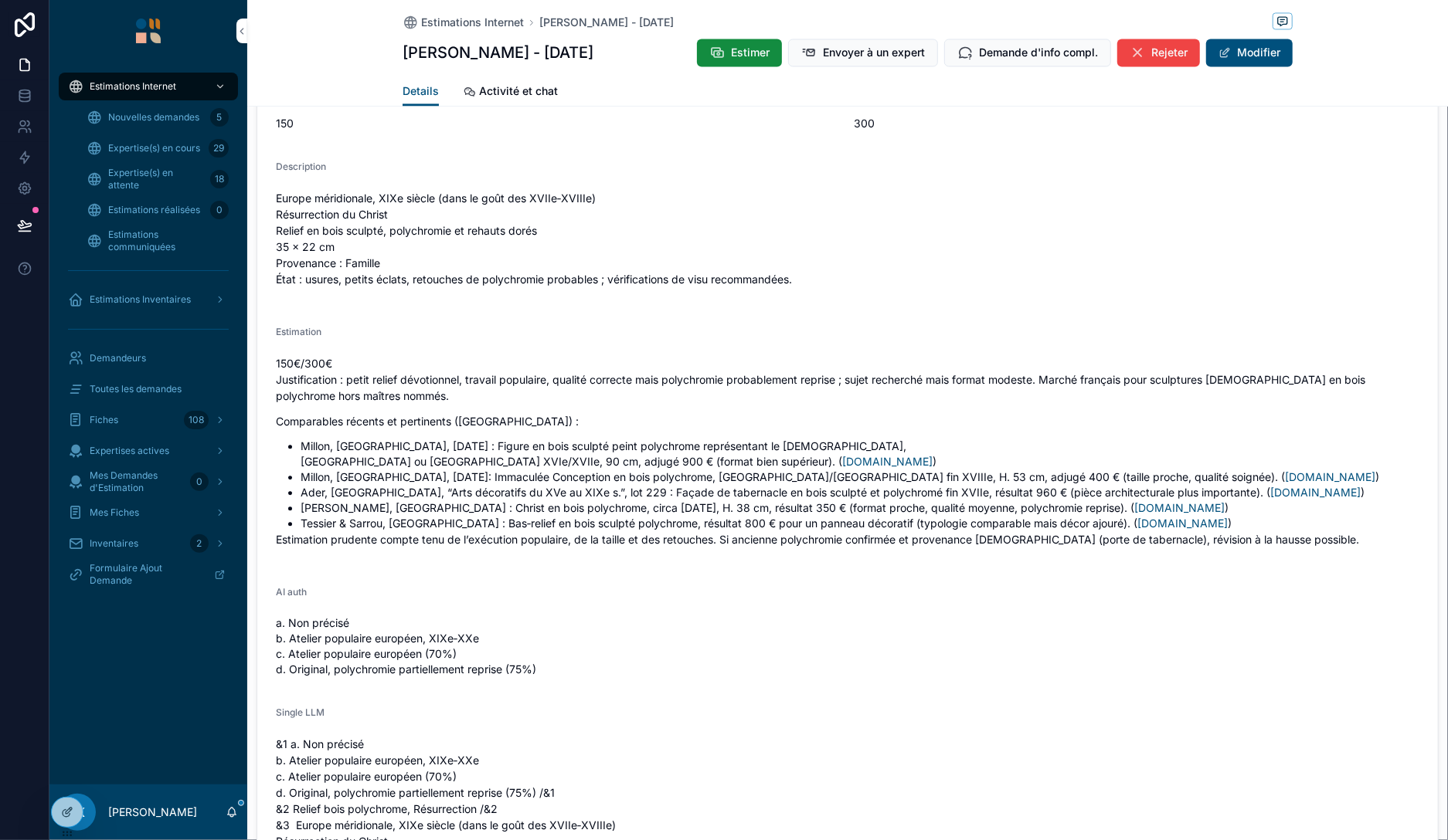
scroll to position [1958, 0]
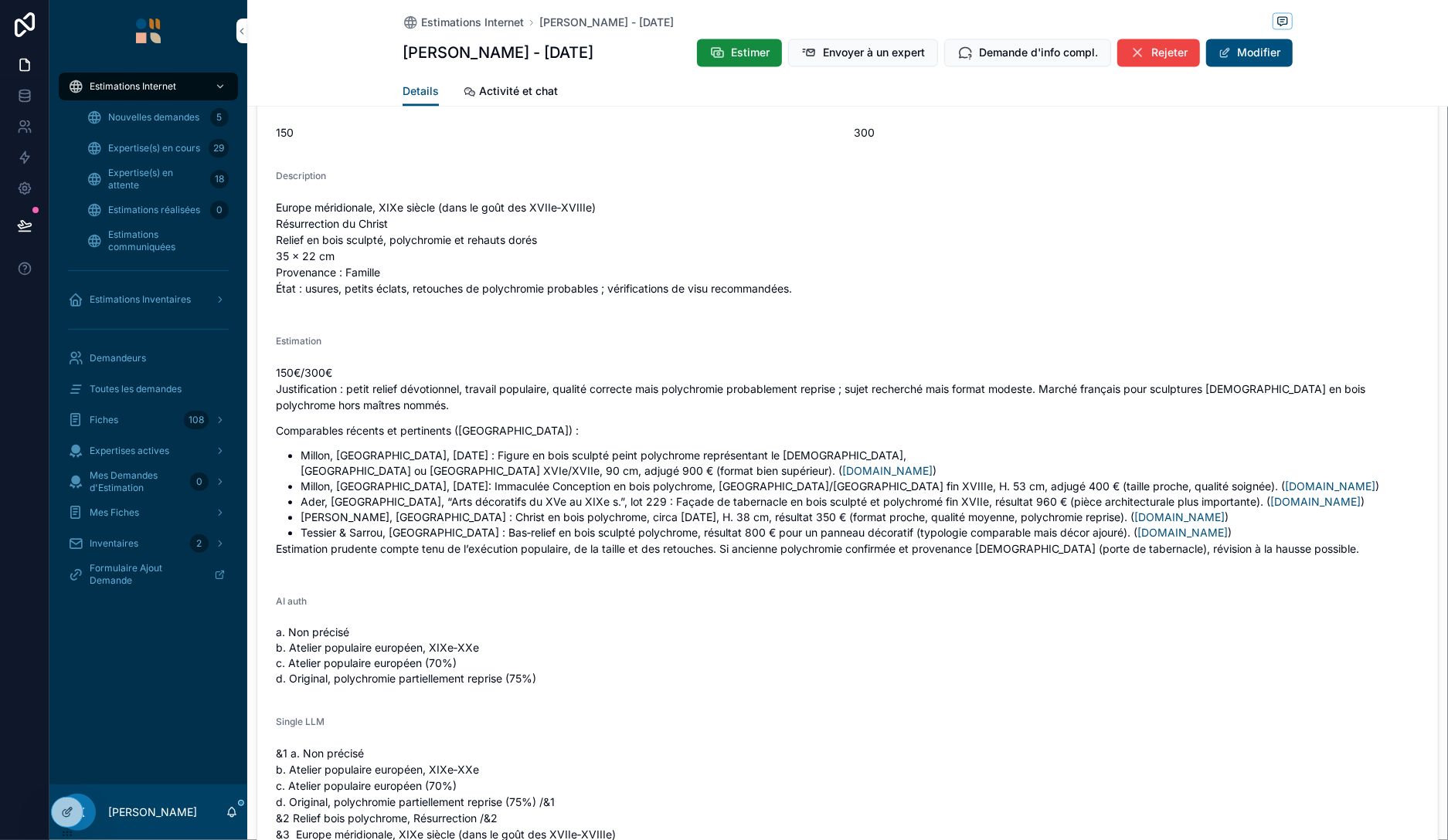
click at [135, 35] on link "scrollable content" at bounding box center [148, 31] width 179 height 25
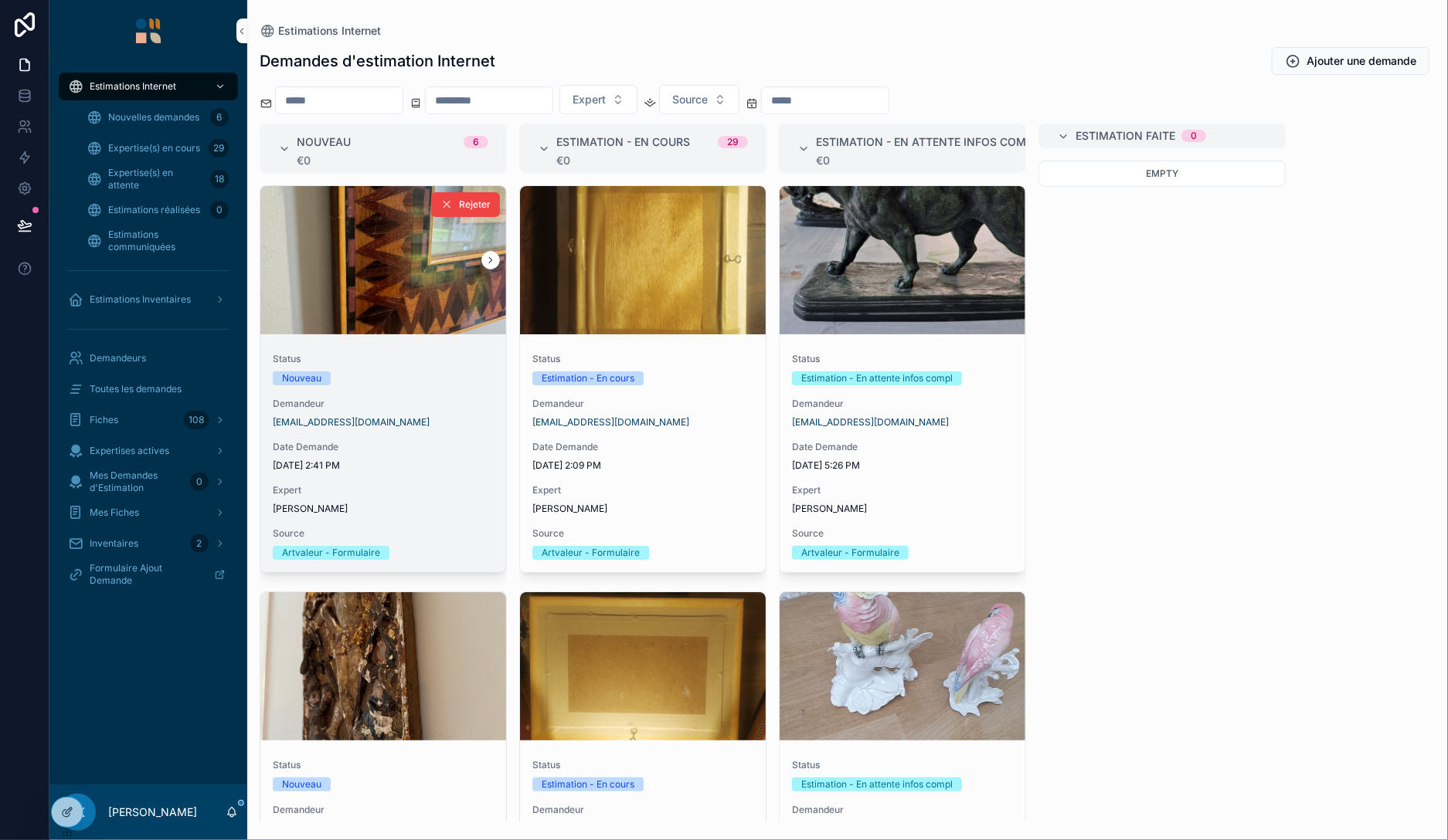
click at [406, 368] on div "Status Nouveau" at bounding box center [382, 369] width 221 height 33
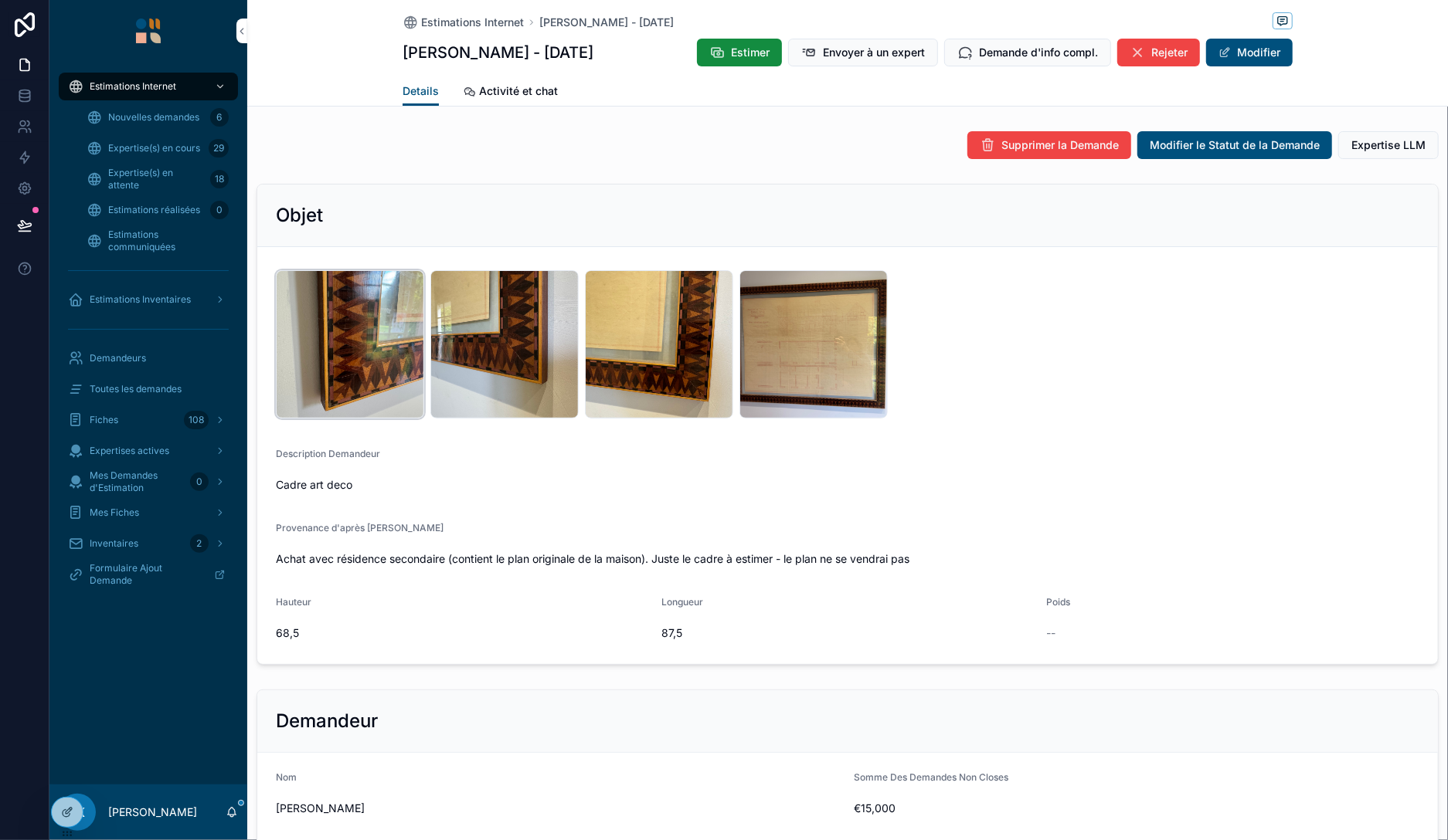
click at [360, 349] on div "IMG_9053 .jpeg" at bounding box center [350, 344] width 148 height 148
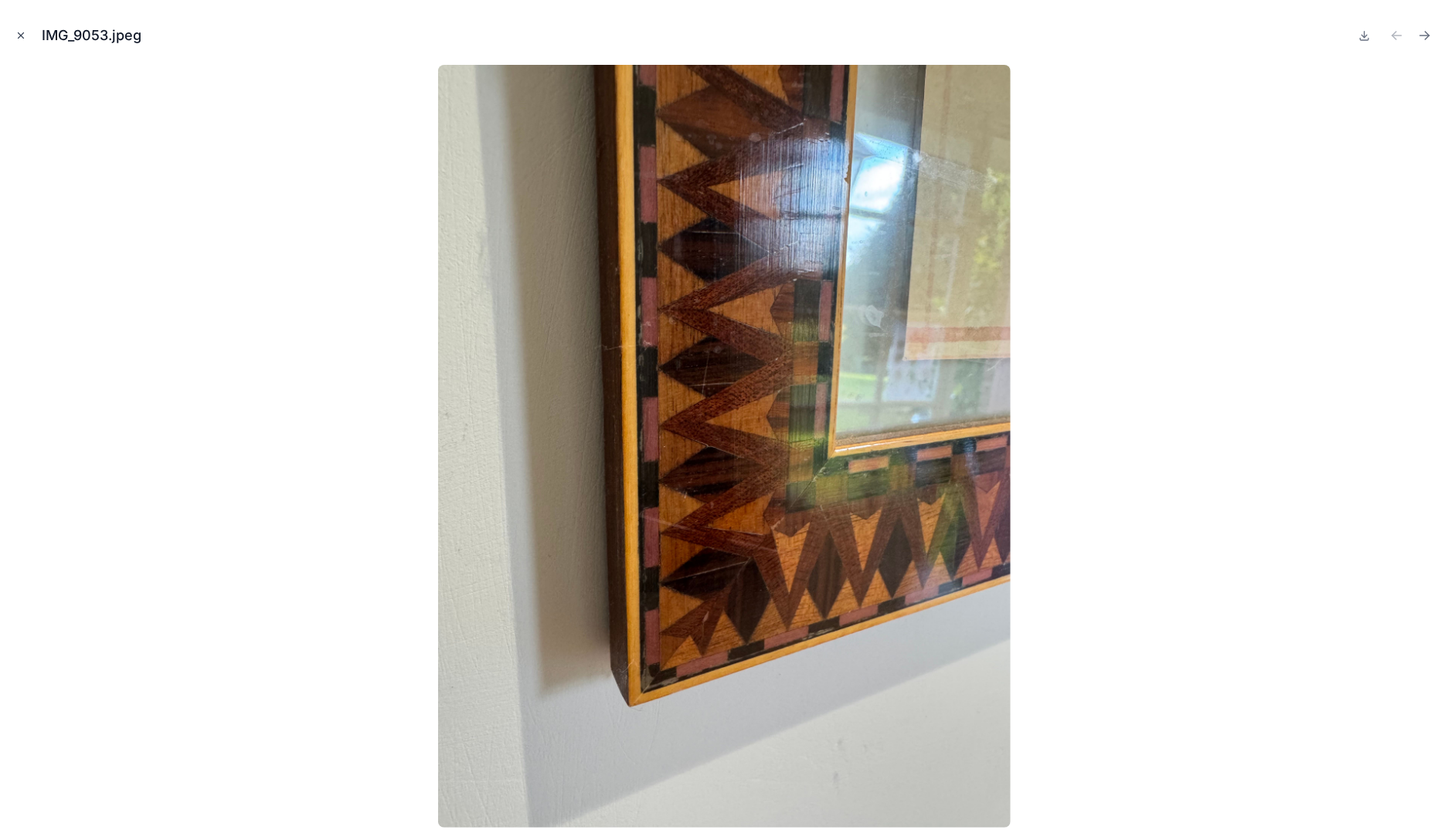
click at [17, 35] on icon "Close modal" at bounding box center [20, 35] width 11 height 11
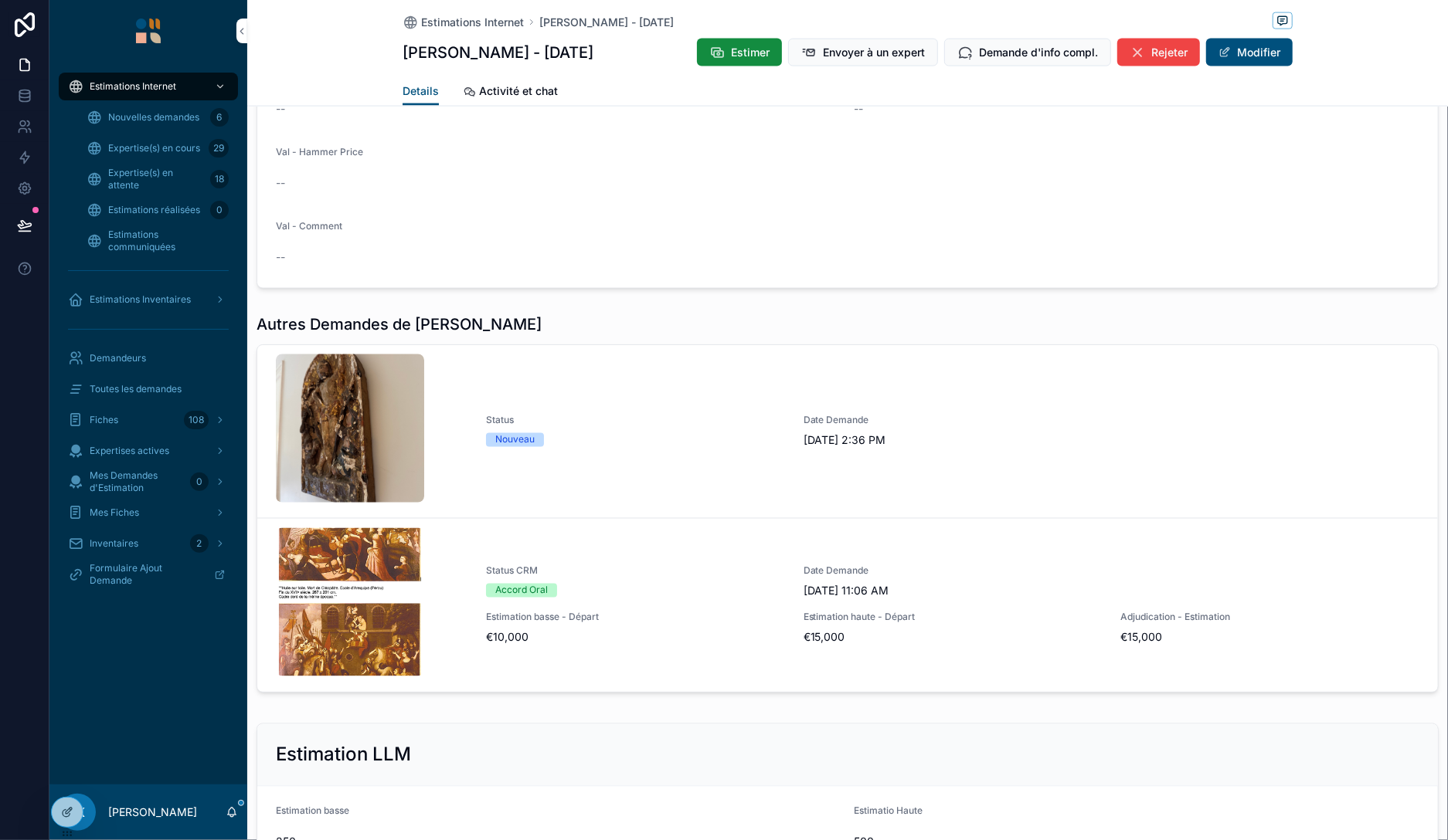
scroll to position [1424, 0]
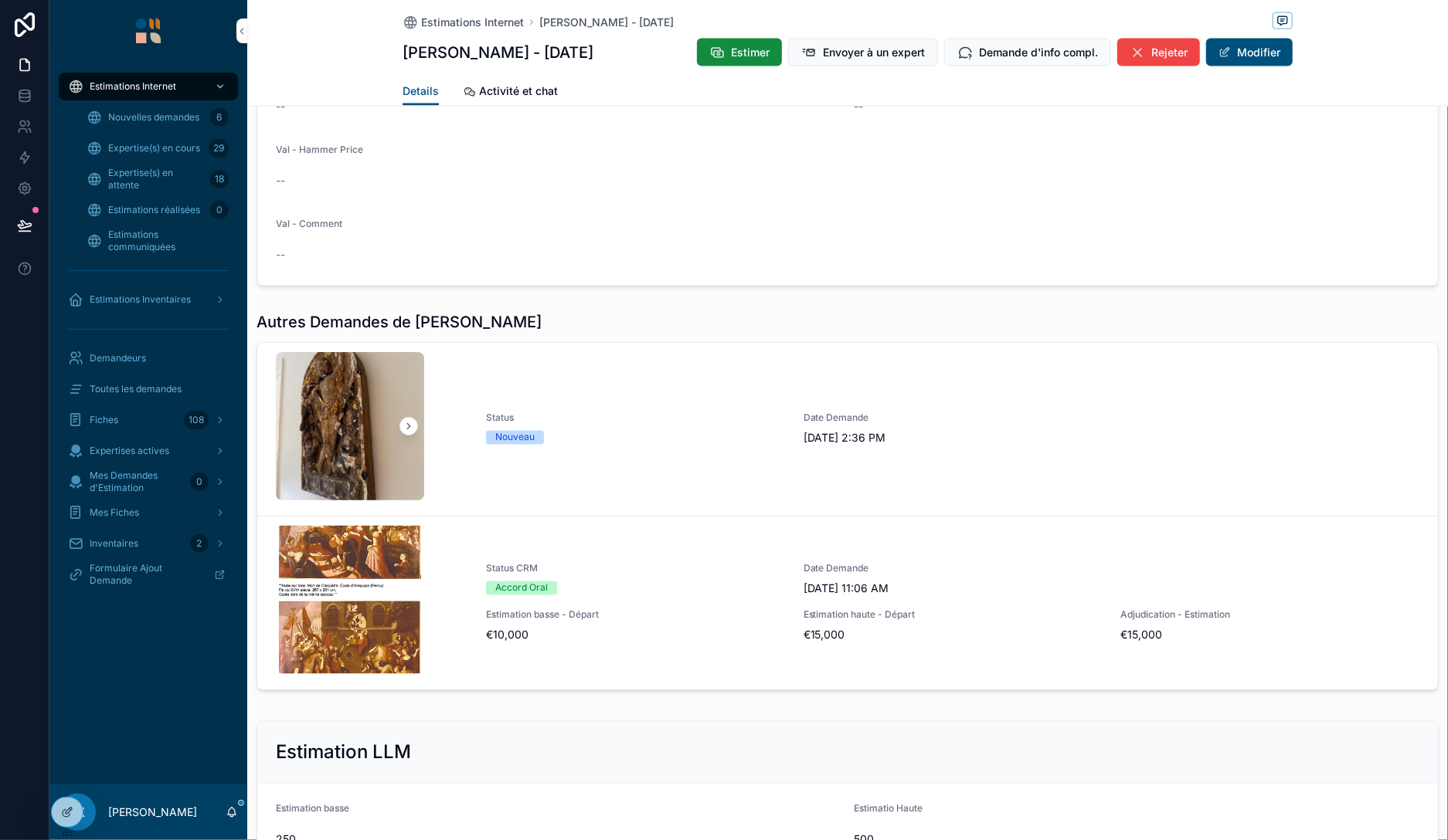
click at [599, 440] on div "Nouveau" at bounding box center [635, 438] width 299 height 14
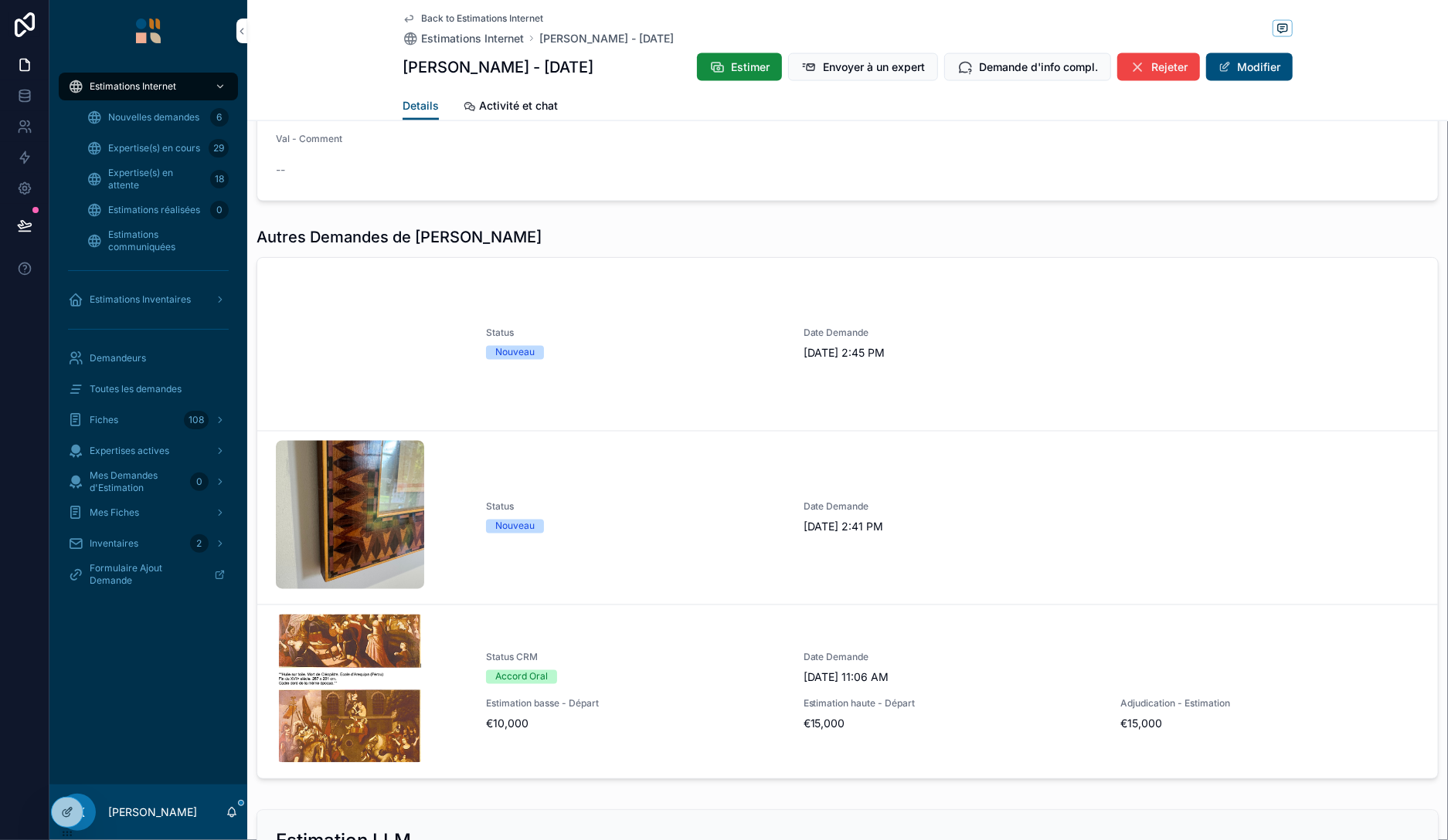
scroll to position [1512, 0]
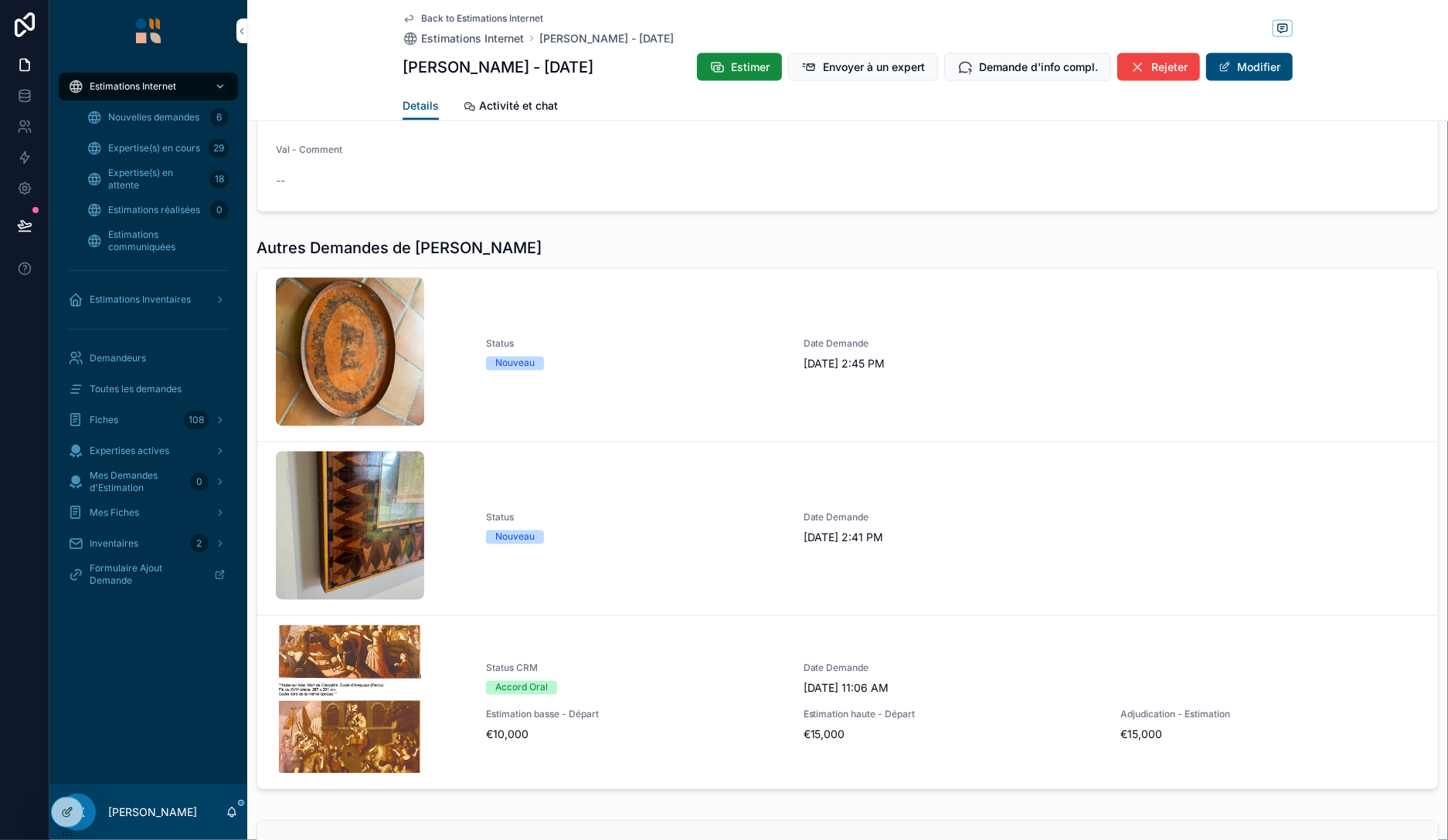
click at [614, 359] on div "Nouveau" at bounding box center [635, 364] width 299 height 14
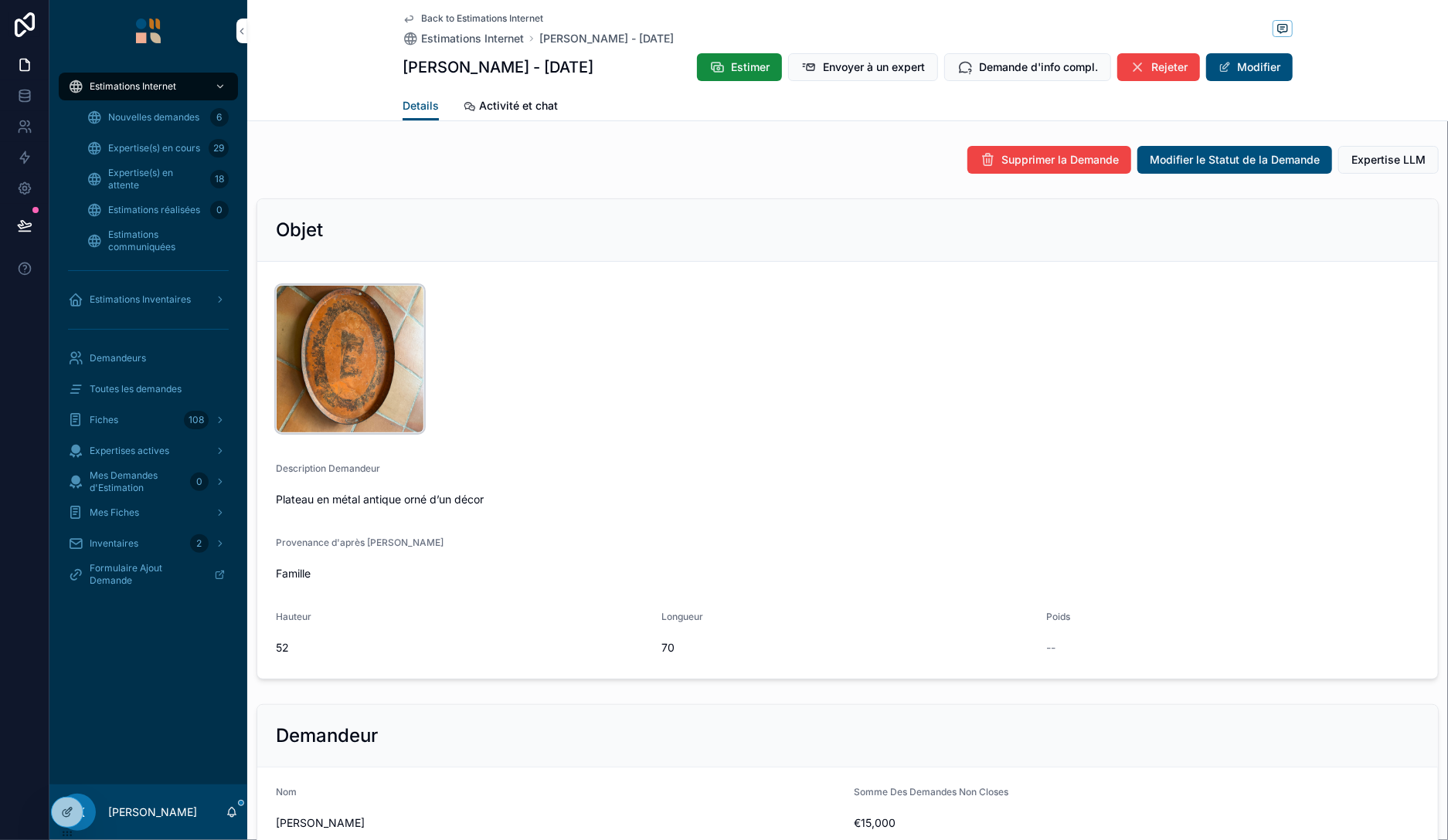
click at [344, 369] on div "IMG_9057 .jpeg" at bounding box center [350, 358] width 148 height 148
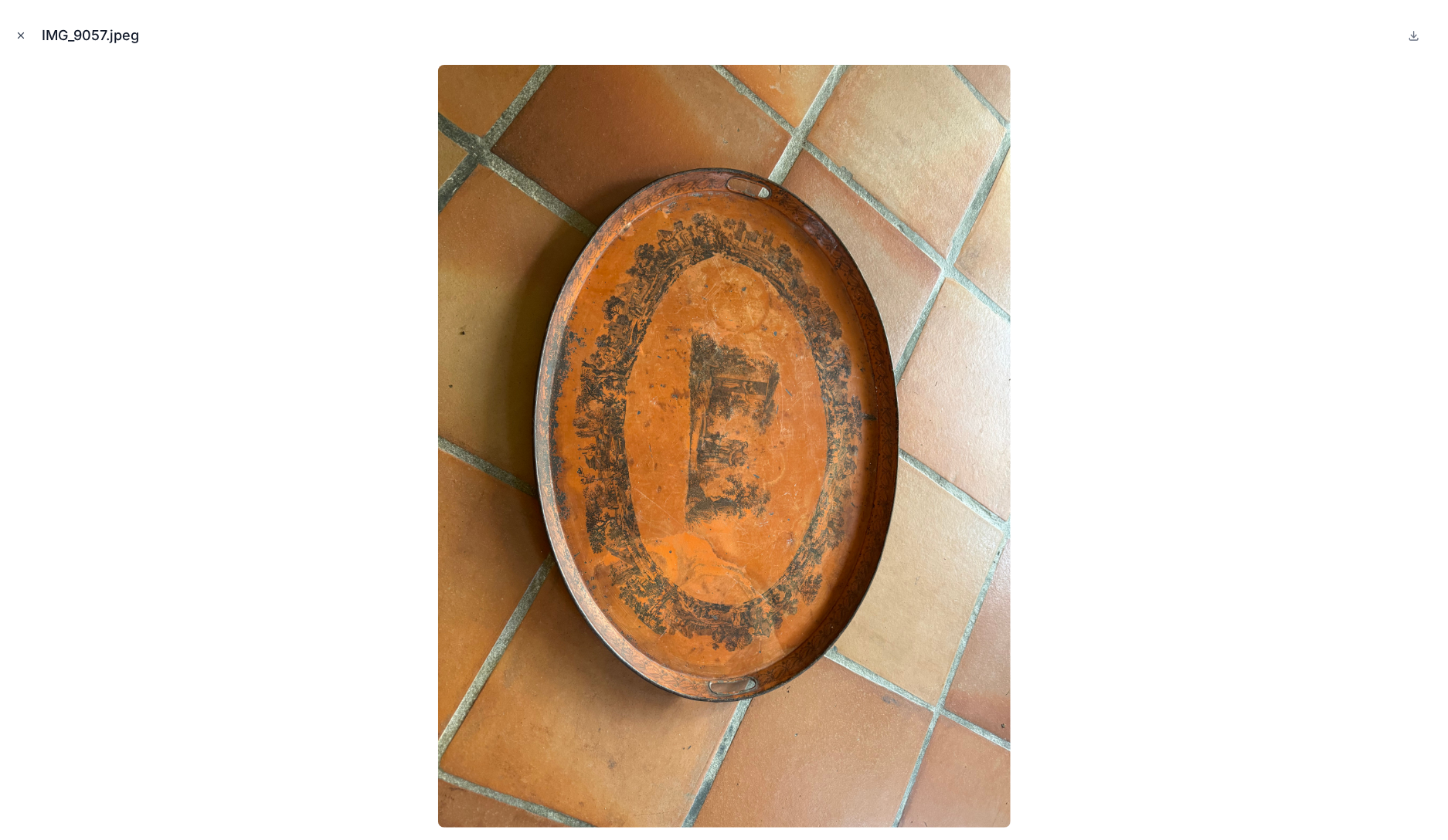
click at [24, 39] on icon "Close modal" at bounding box center [20, 35] width 11 height 11
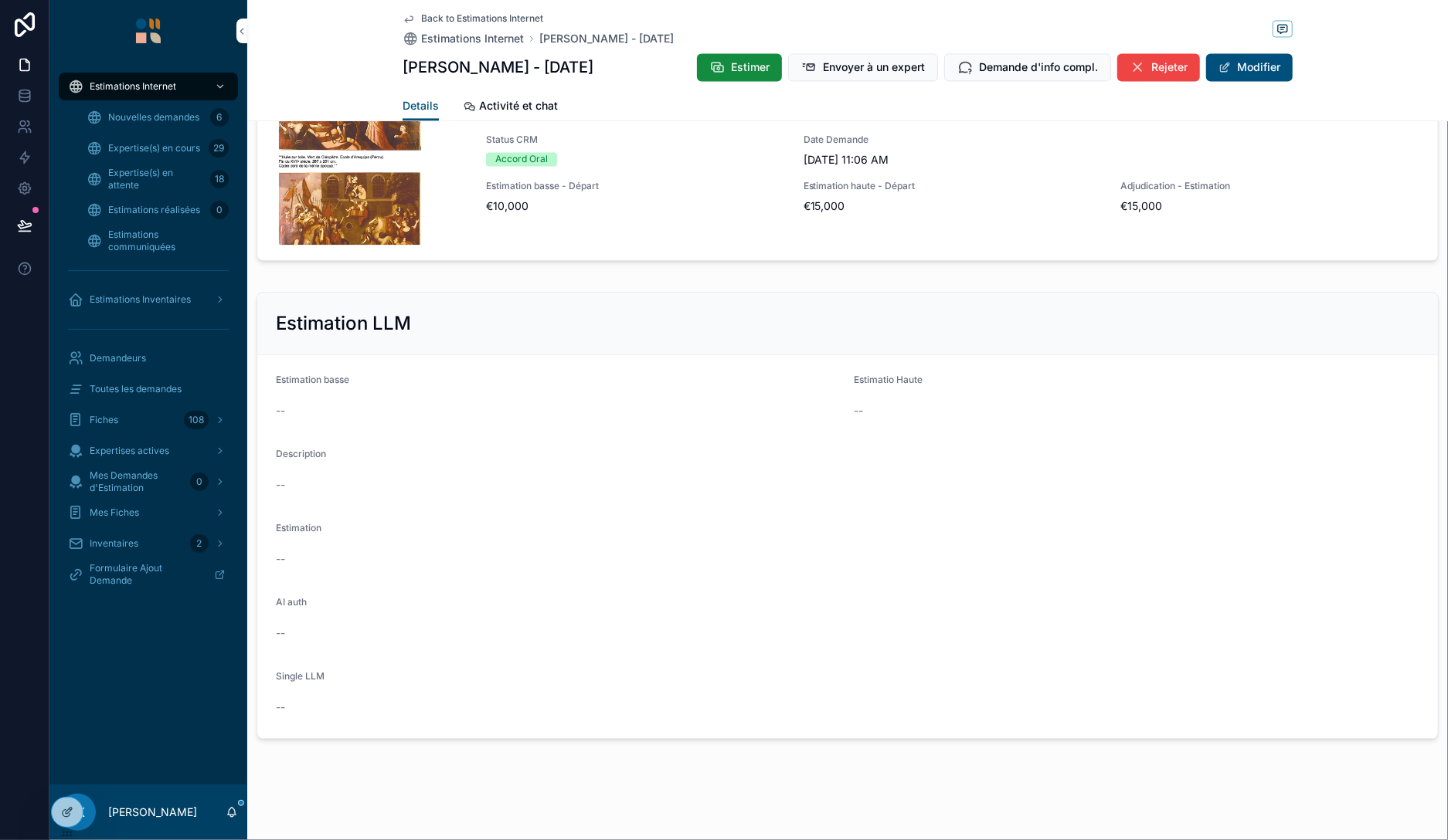
scroll to position [2042, 0]
click at [1109, 481] on div "--" at bounding box center [847, 483] width 1144 height 15
click at [29, 227] on icon at bounding box center [24, 224] width 13 height 8
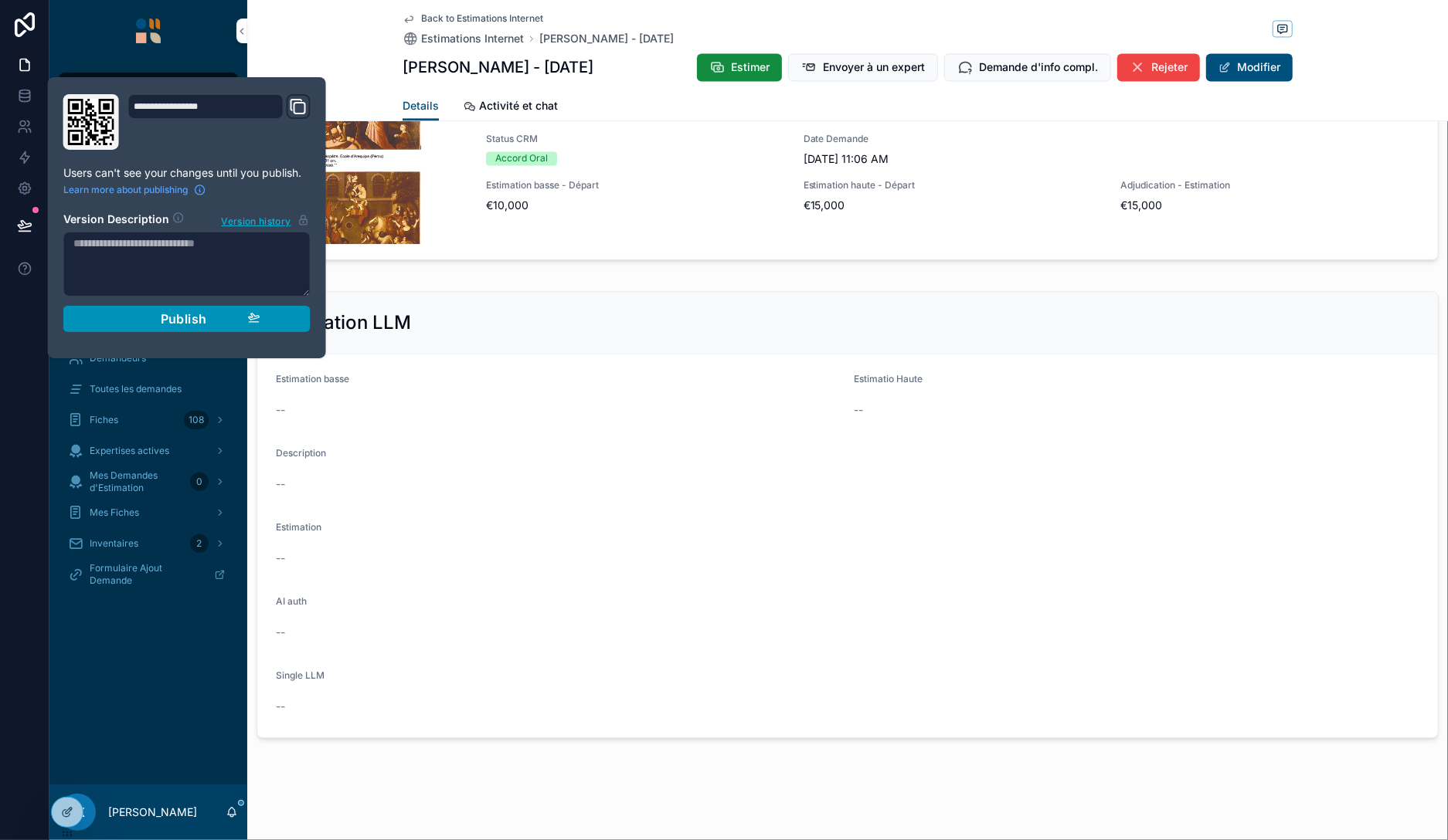
click at [190, 311] on span "Publish" at bounding box center [184, 318] width 46 height 15
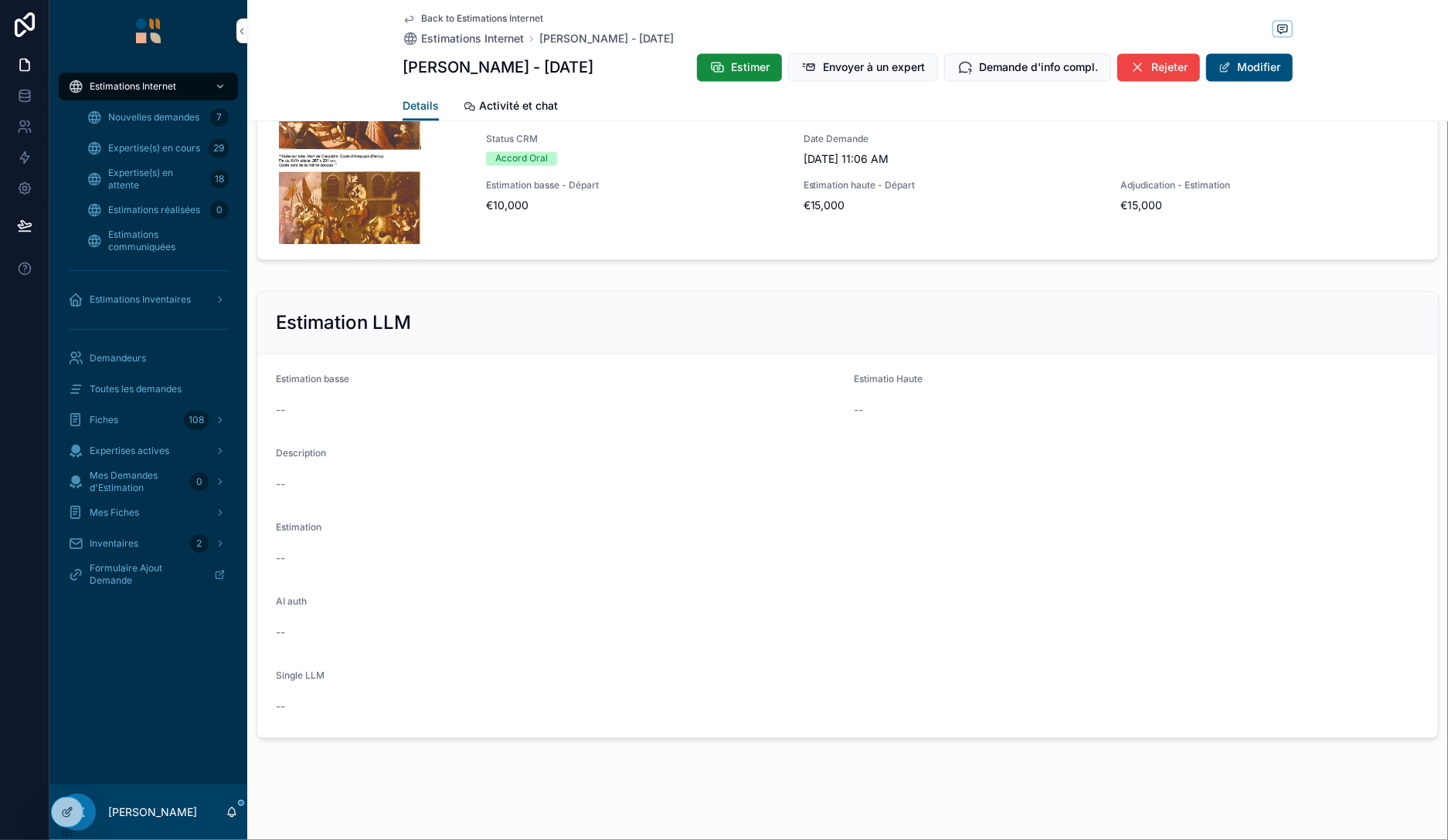
click at [513, 292] on div "Estimation LLM" at bounding box center [847, 323] width 1181 height 63
click at [126, 415] on div "Fiches 108" at bounding box center [148, 420] width 161 height 25
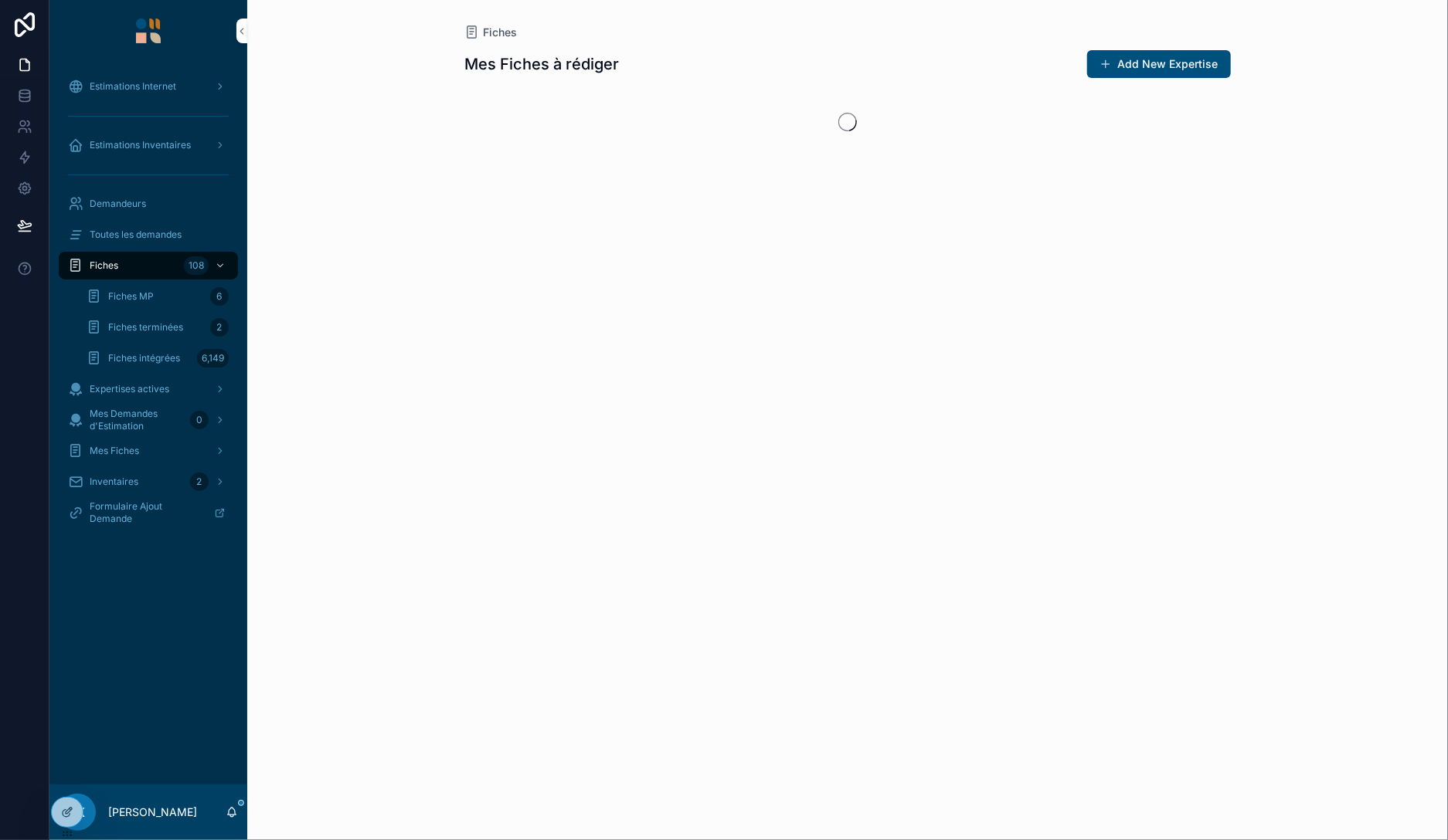
click at [146, 302] on span "Fiches MP" at bounding box center [130, 296] width 45 height 12
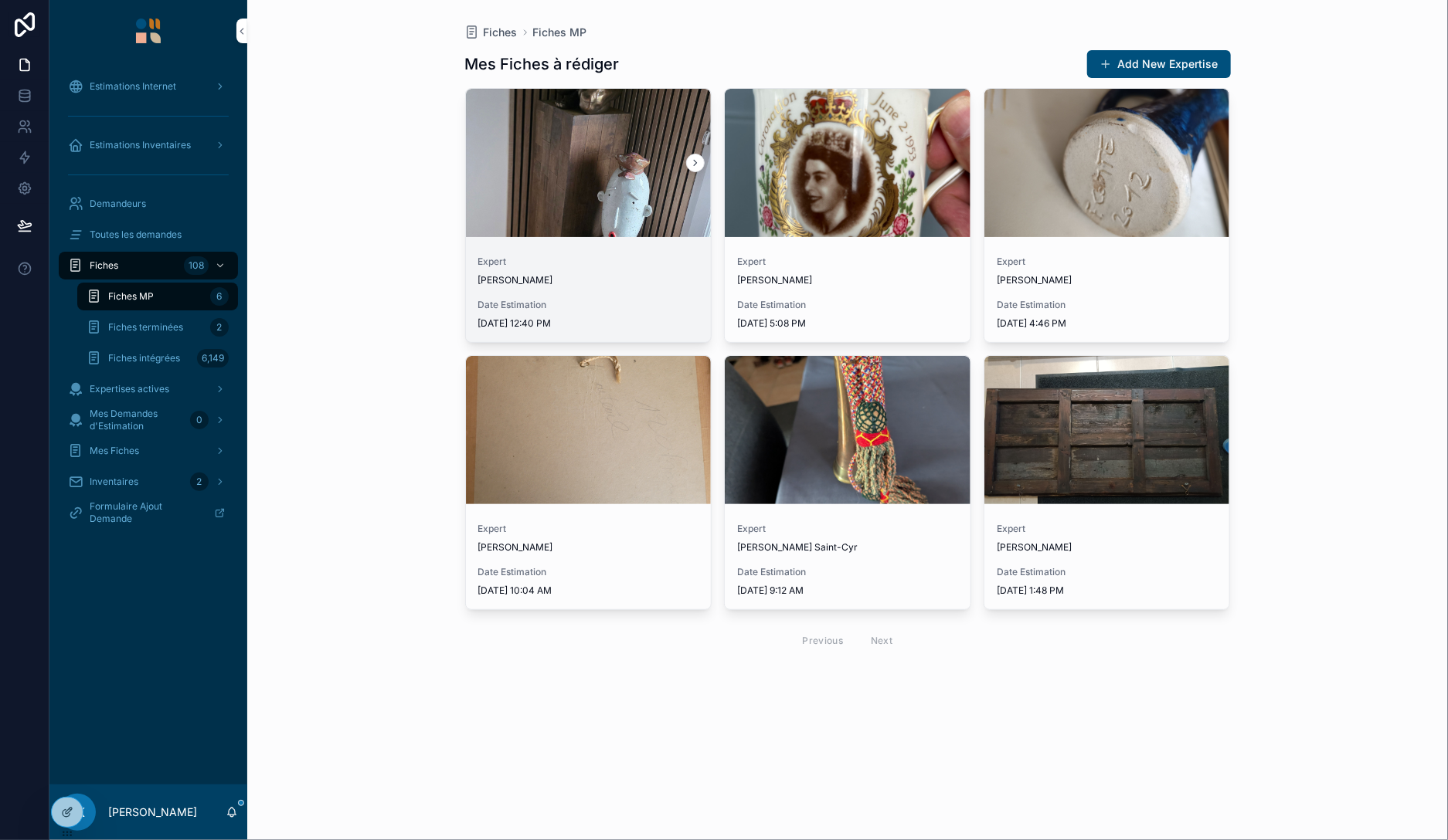
click at [677, 270] on div "Expert Pierre-Harald Leducq" at bounding box center [588, 271] width 221 height 31
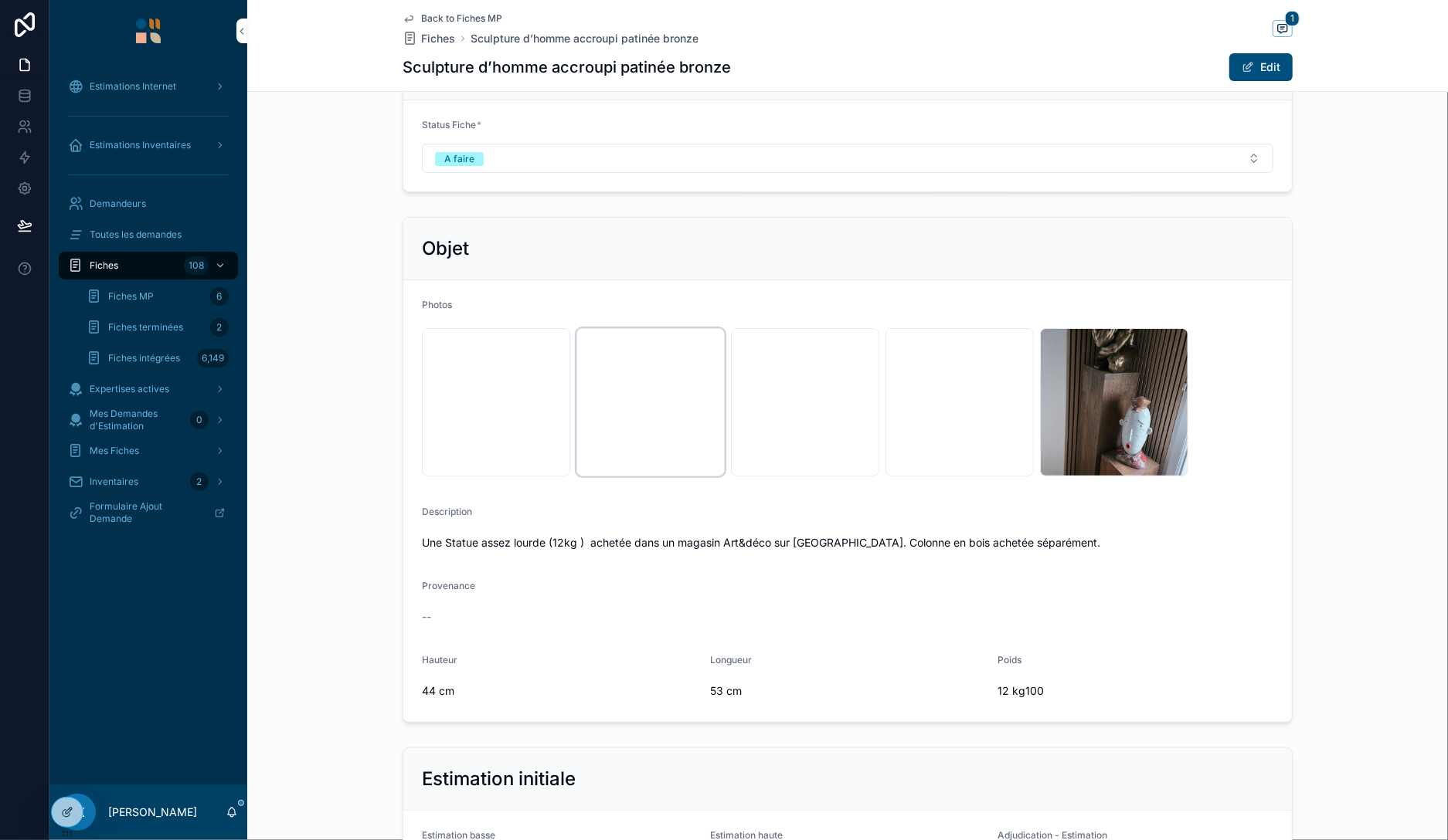
scroll to position [89, 0]
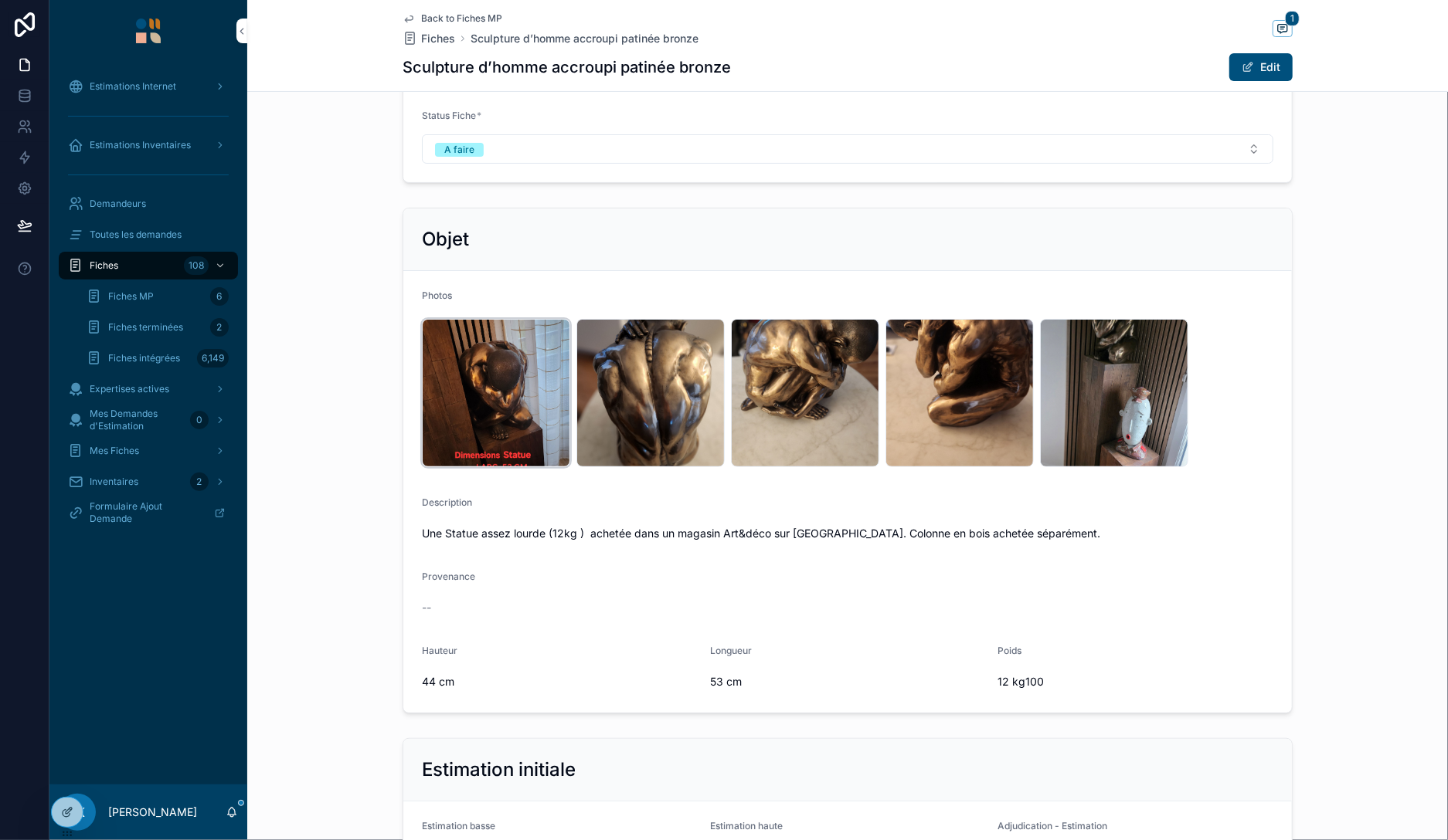
click at [514, 394] on div "5594 .jpg" at bounding box center [495, 393] width 148 height 148
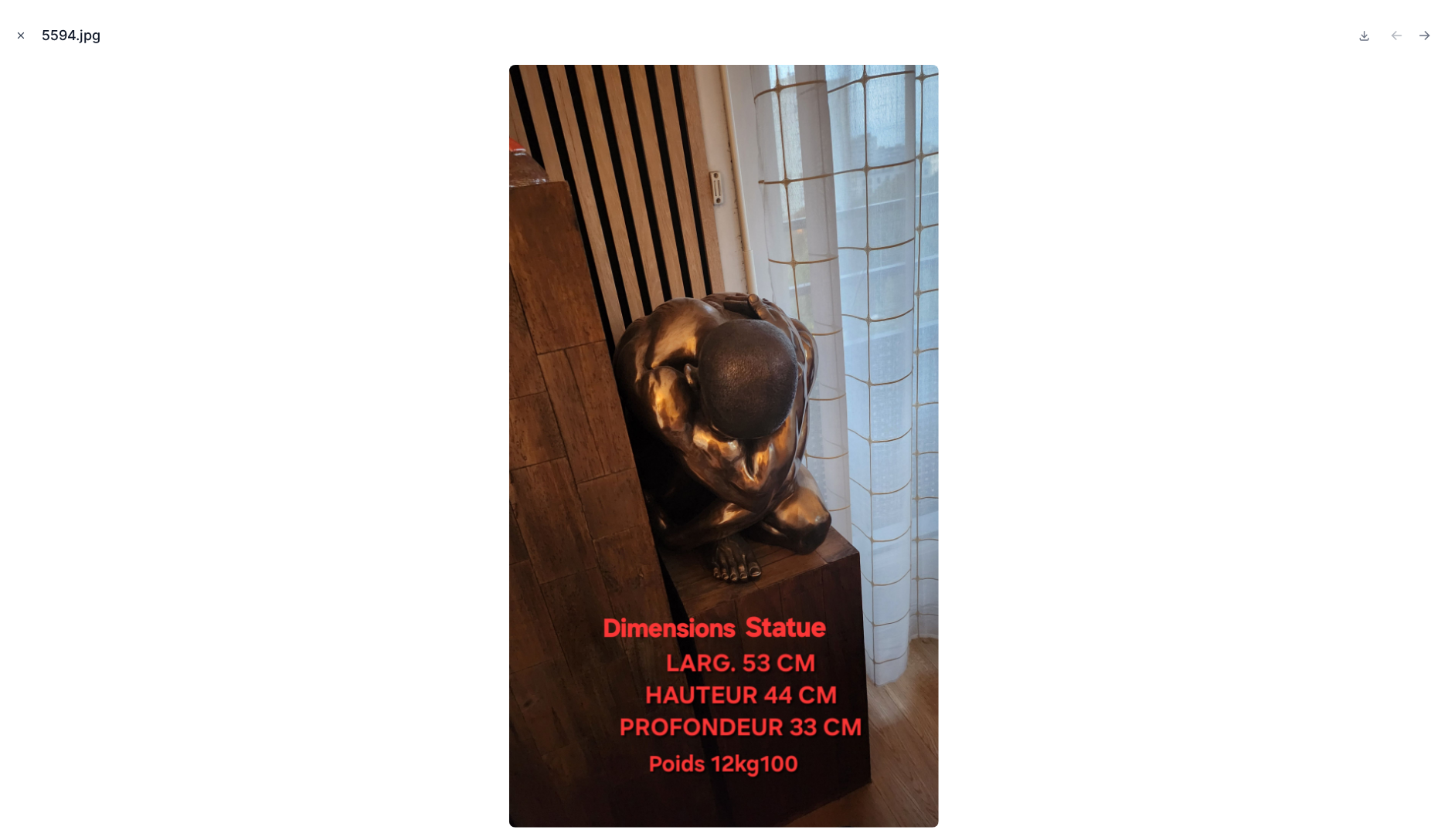
click at [26, 37] on icon "Close modal" at bounding box center [20, 35] width 11 height 11
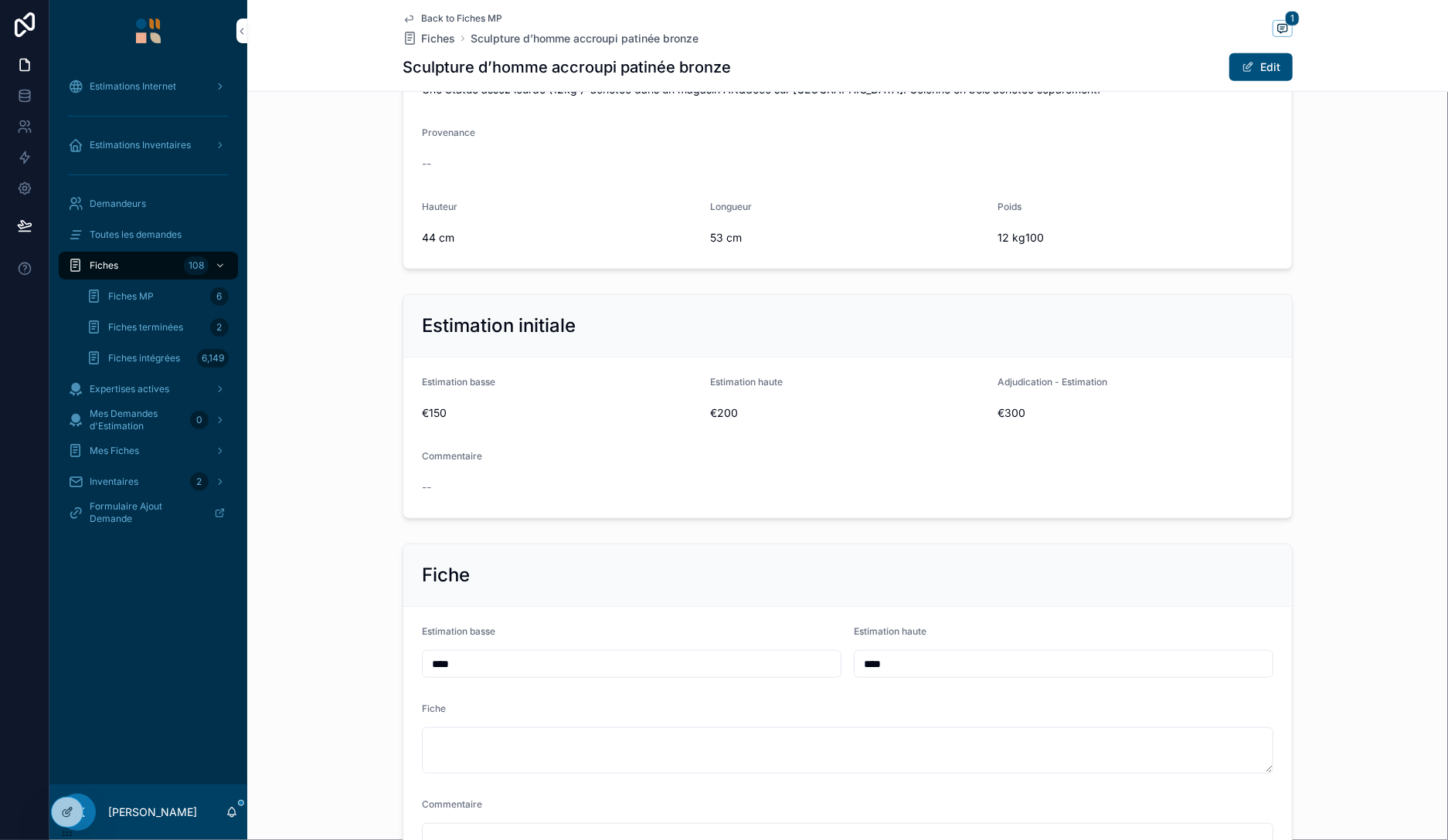
scroll to position [534, 0]
click at [1332, 435] on div "Estimation initiale Estimation basse €150 Estimation haute €200 Adjudication - …" at bounding box center [847, 405] width 1200 height 237
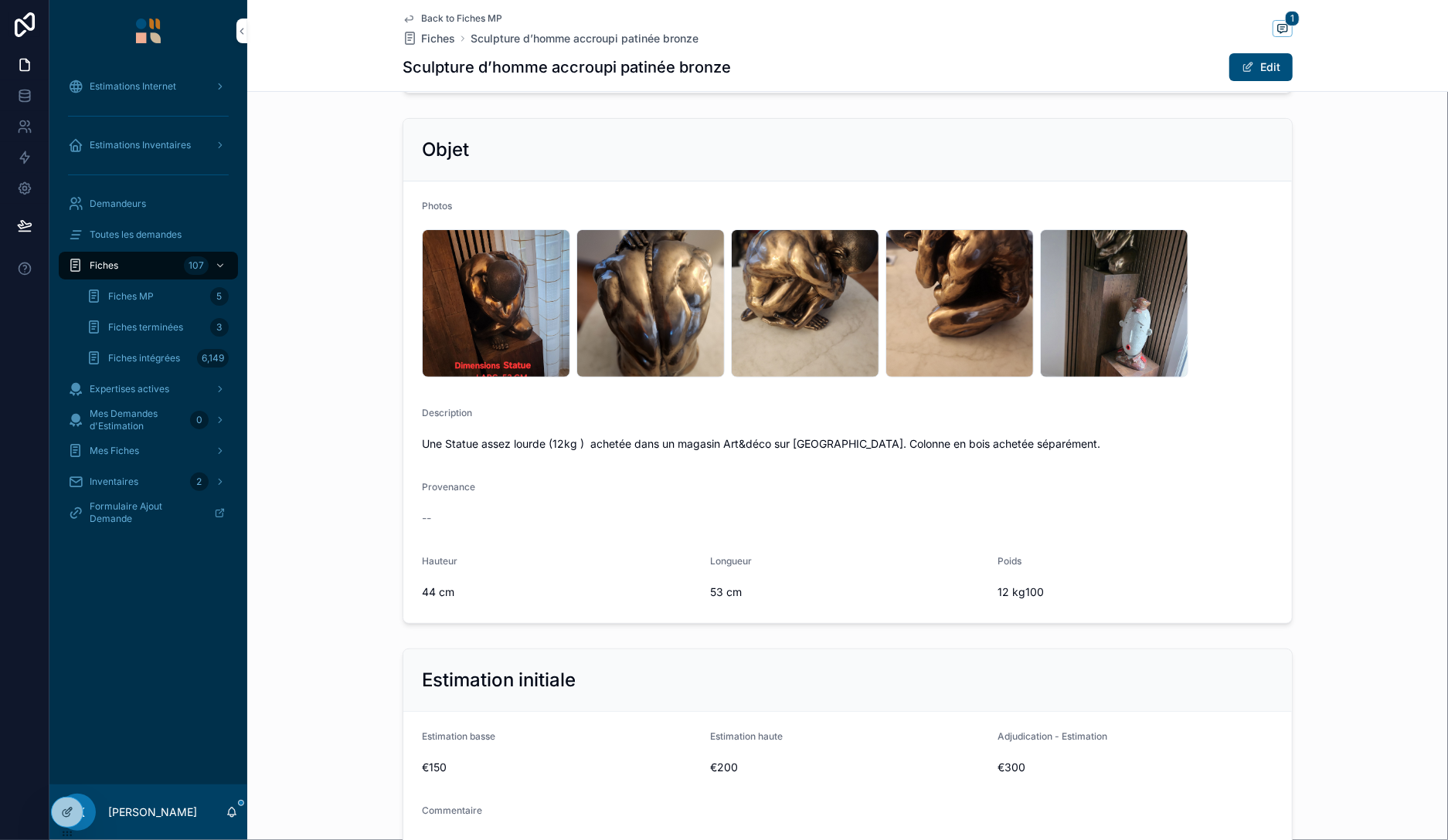
scroll to position [177, 0]
click at [648, 286] on div "5595 .jpg" at bounding box center [650, 303] width 148 height 148
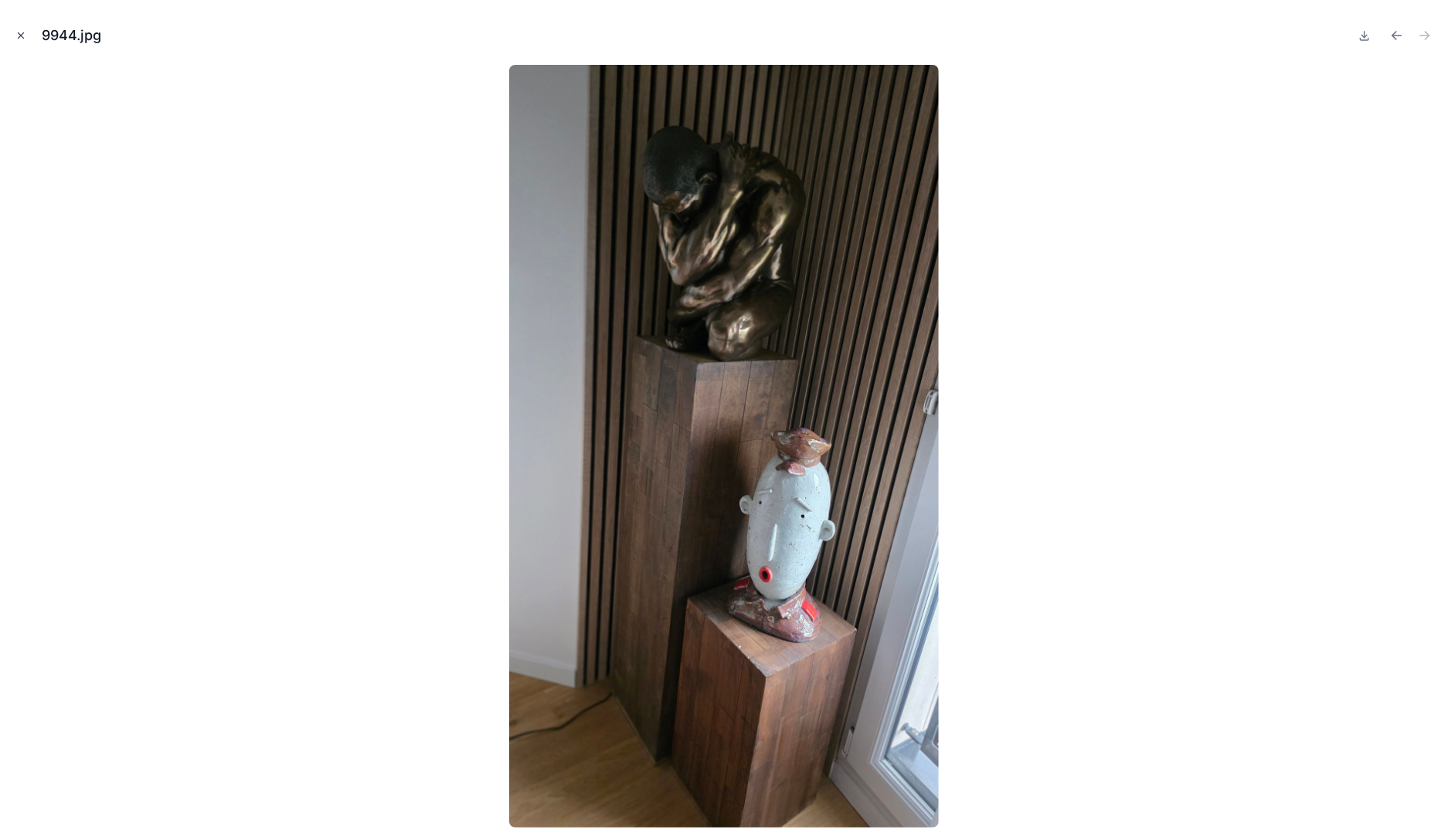
click at [24, 36] on icon "Close modal" at bounding box center [20, 35] width 11 height 11
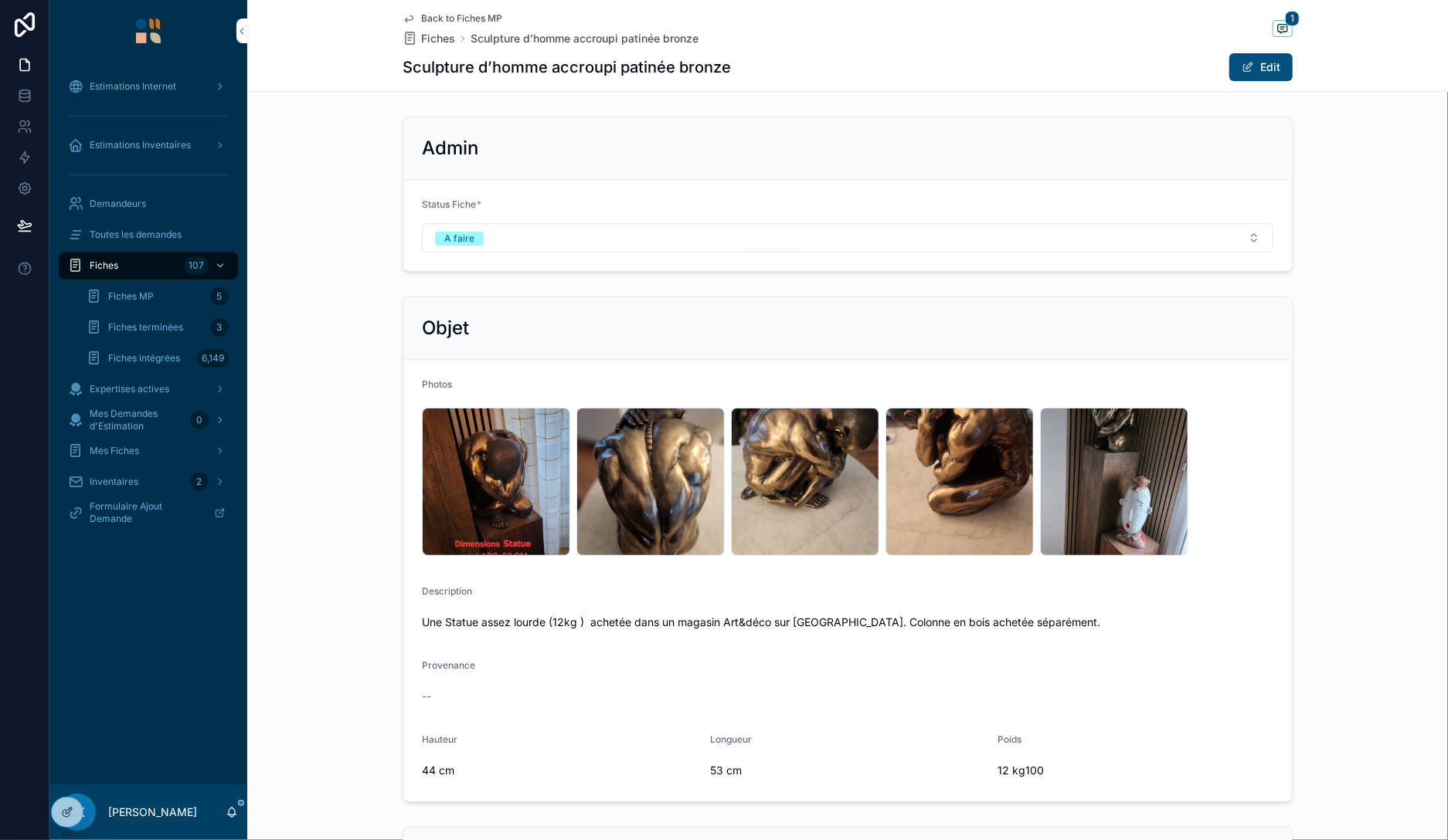
click at [159, 302] on div "Fiches MP 5" at bounding box center [158, 296] width 142 height 25
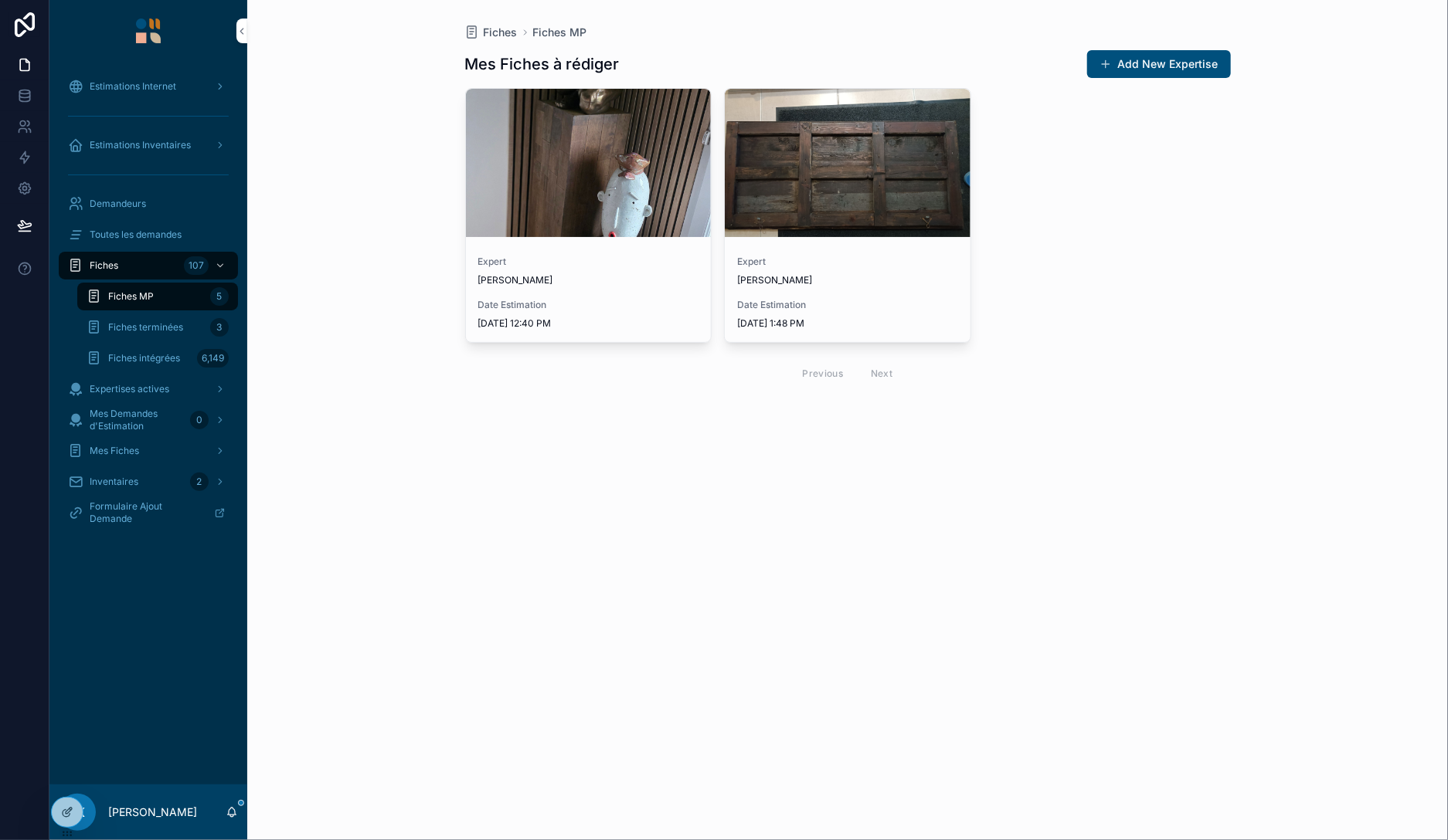
click at [156, 334] on div "Fiches terminées 3" at bounding box center [158, 327] width 142 height 25
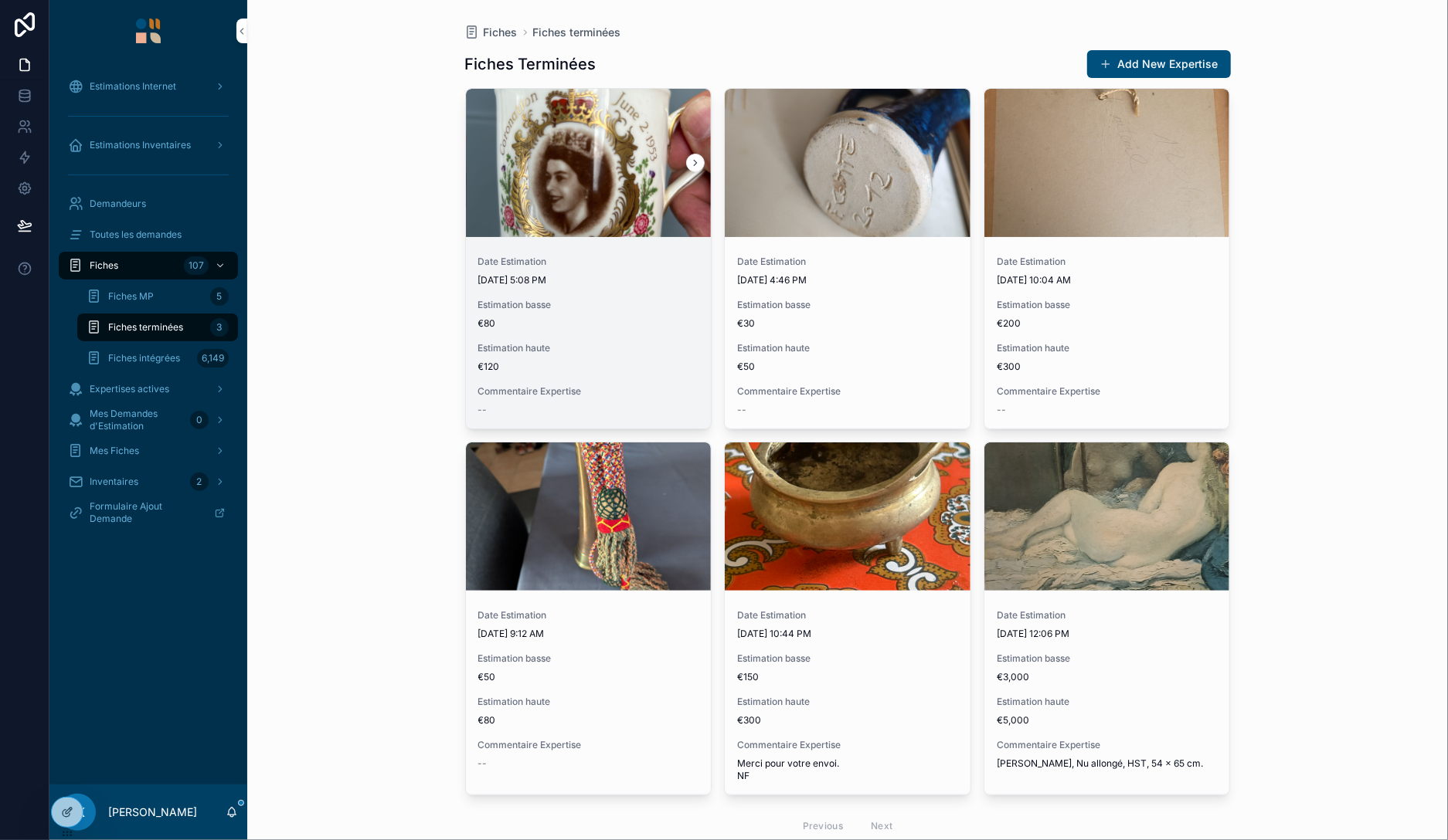
click at [649, 274] on span "[DATE] 5:08 PM" at bounding box center [588, 280] width 221 height 12
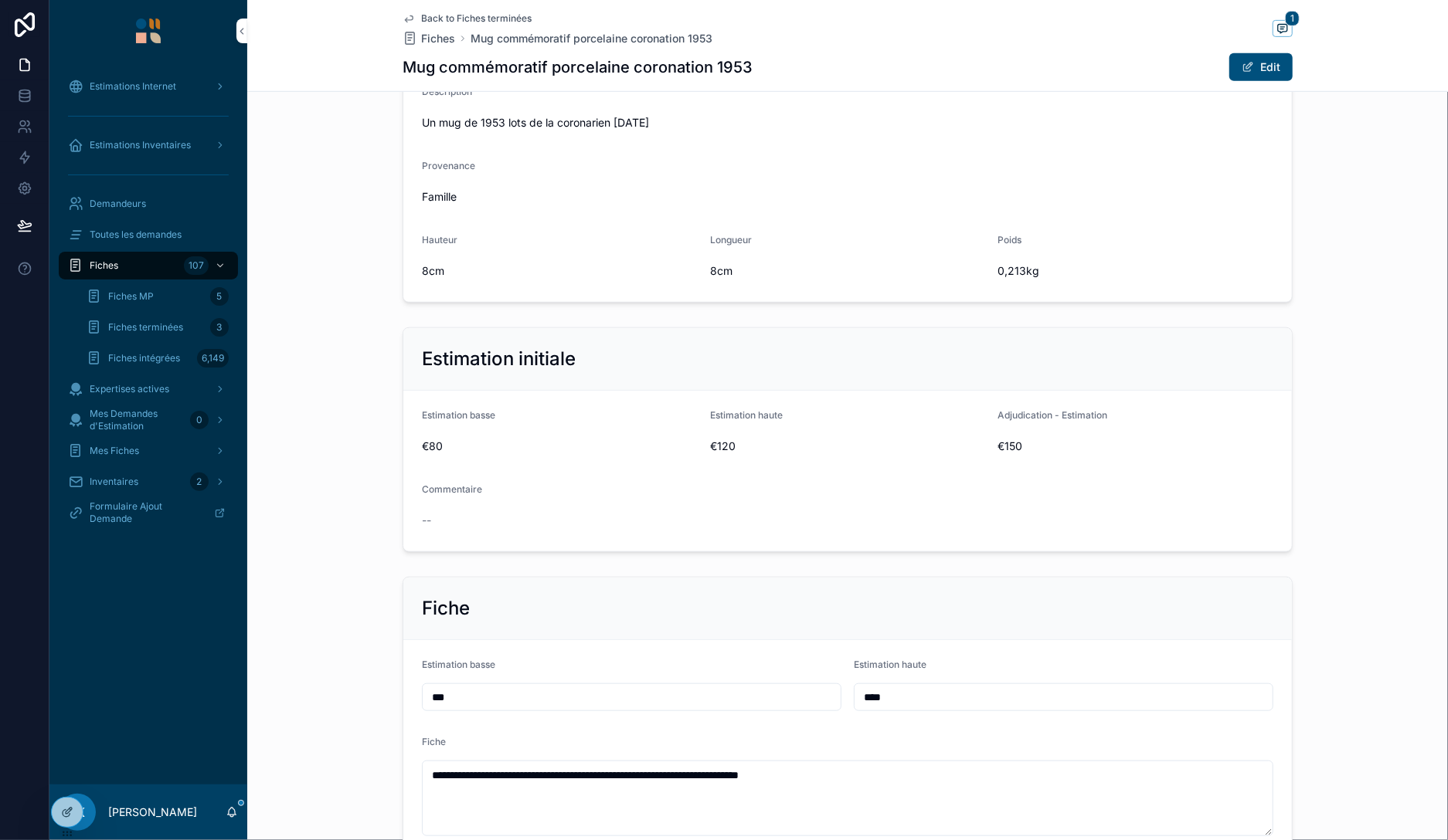
scroll to position [499, 0]
click at [129, 322] on span "Fiches terminées" at bounding box center [146, 327] width 75 height 12
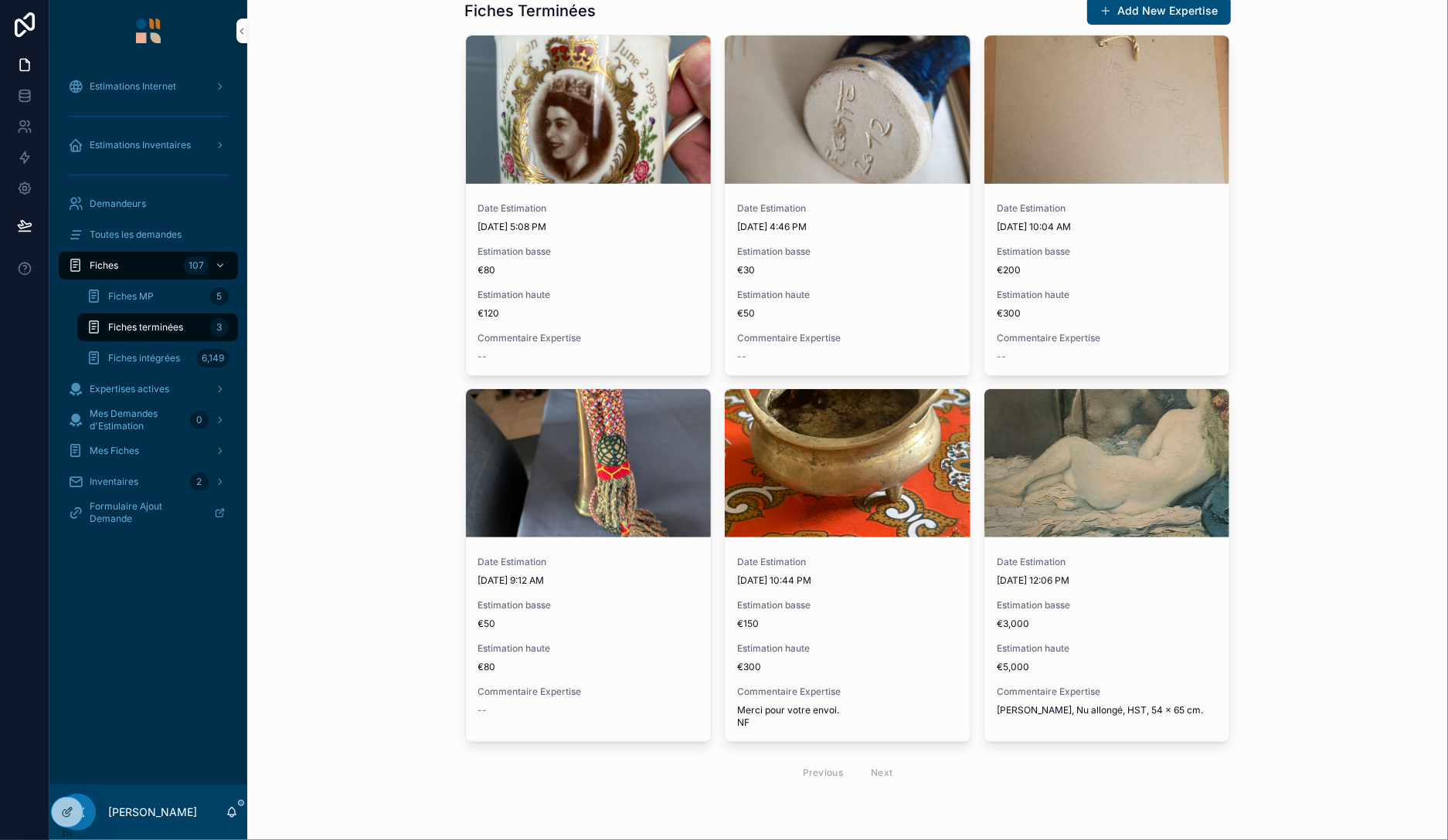
scroll to position [51, 0]
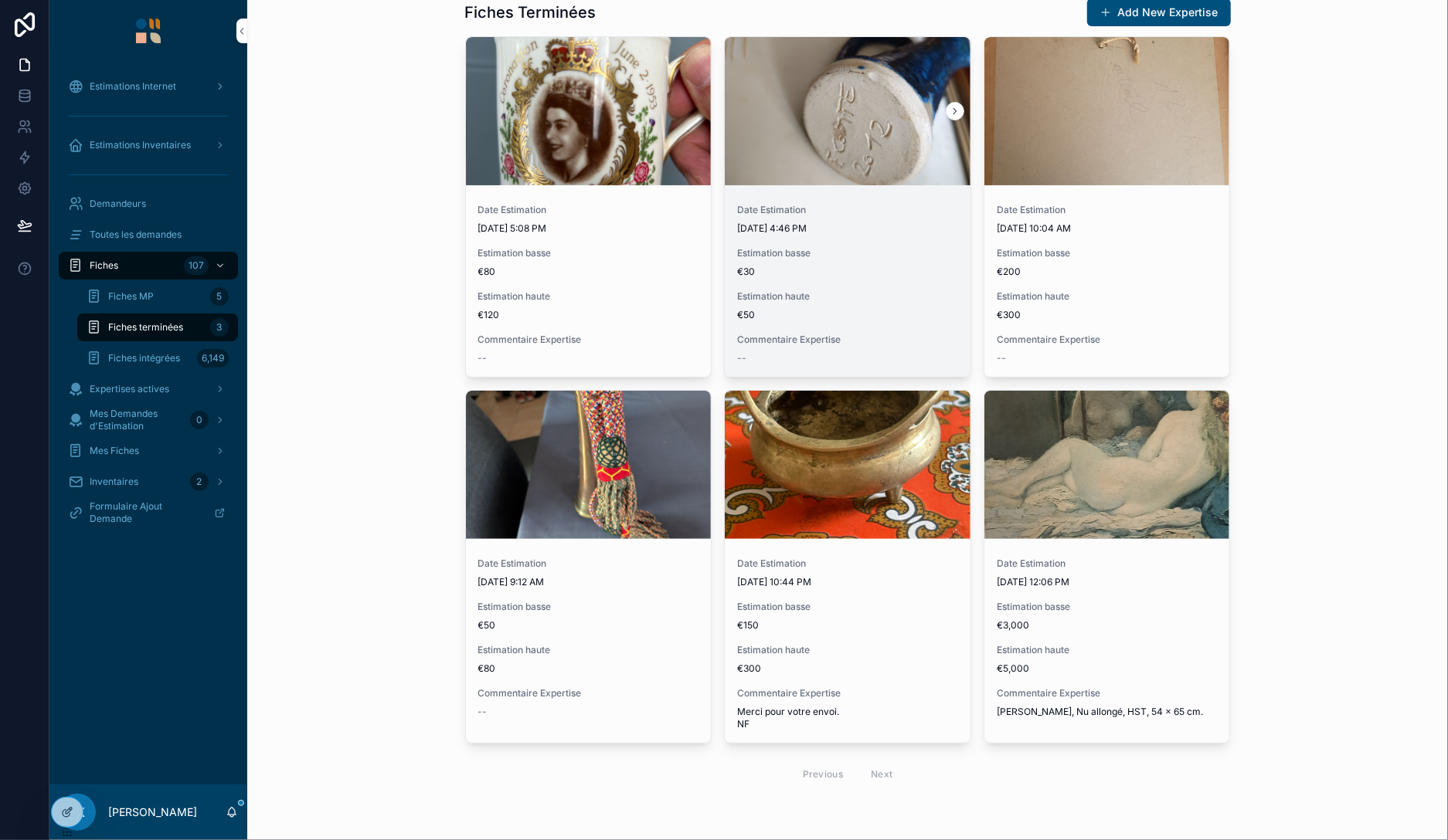
click at [875, 230] on span "[DATE] 4:46 PM" at bounding box center [847, 229] width 221 height 12
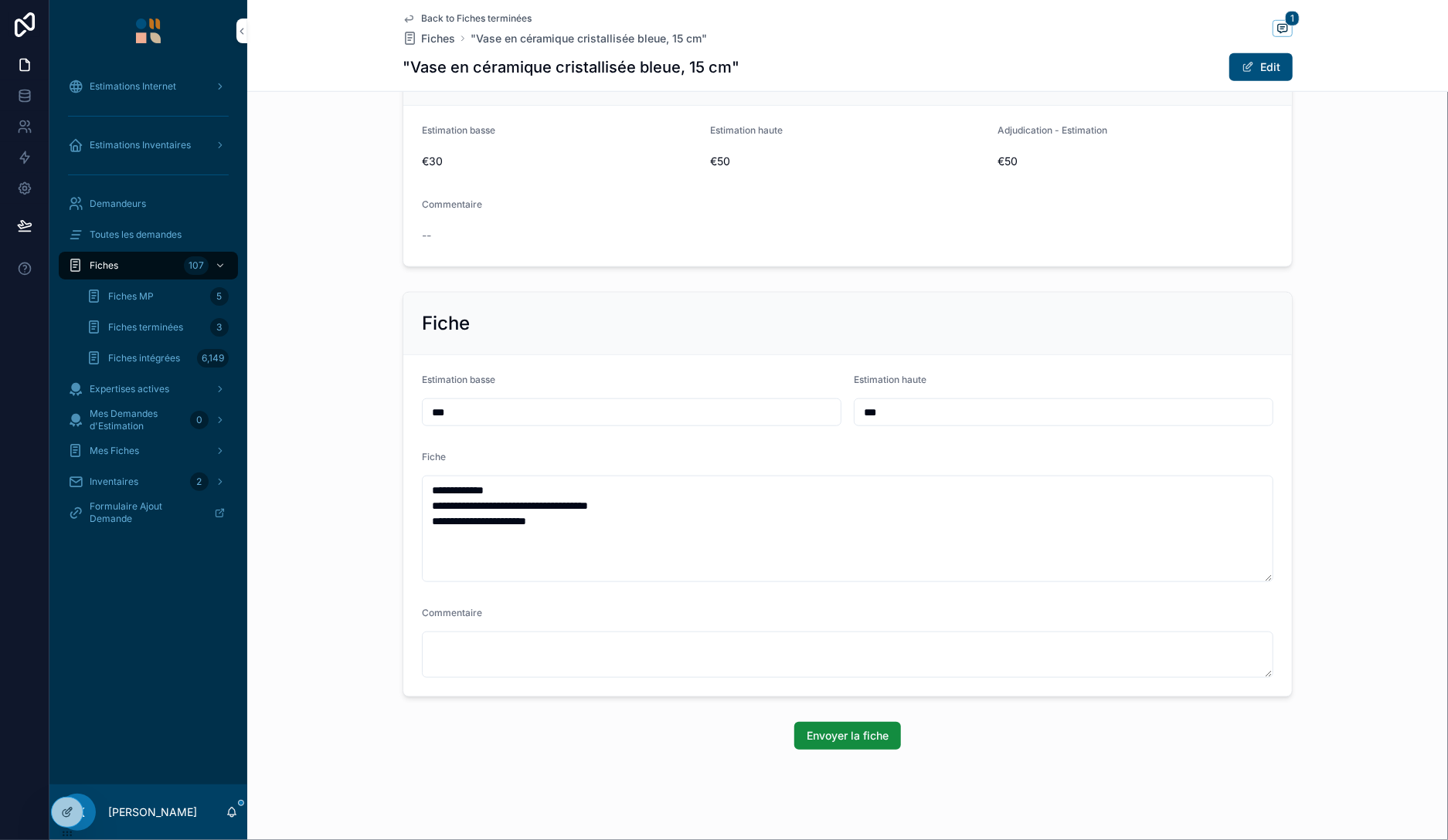
scroll to position [797, 0]
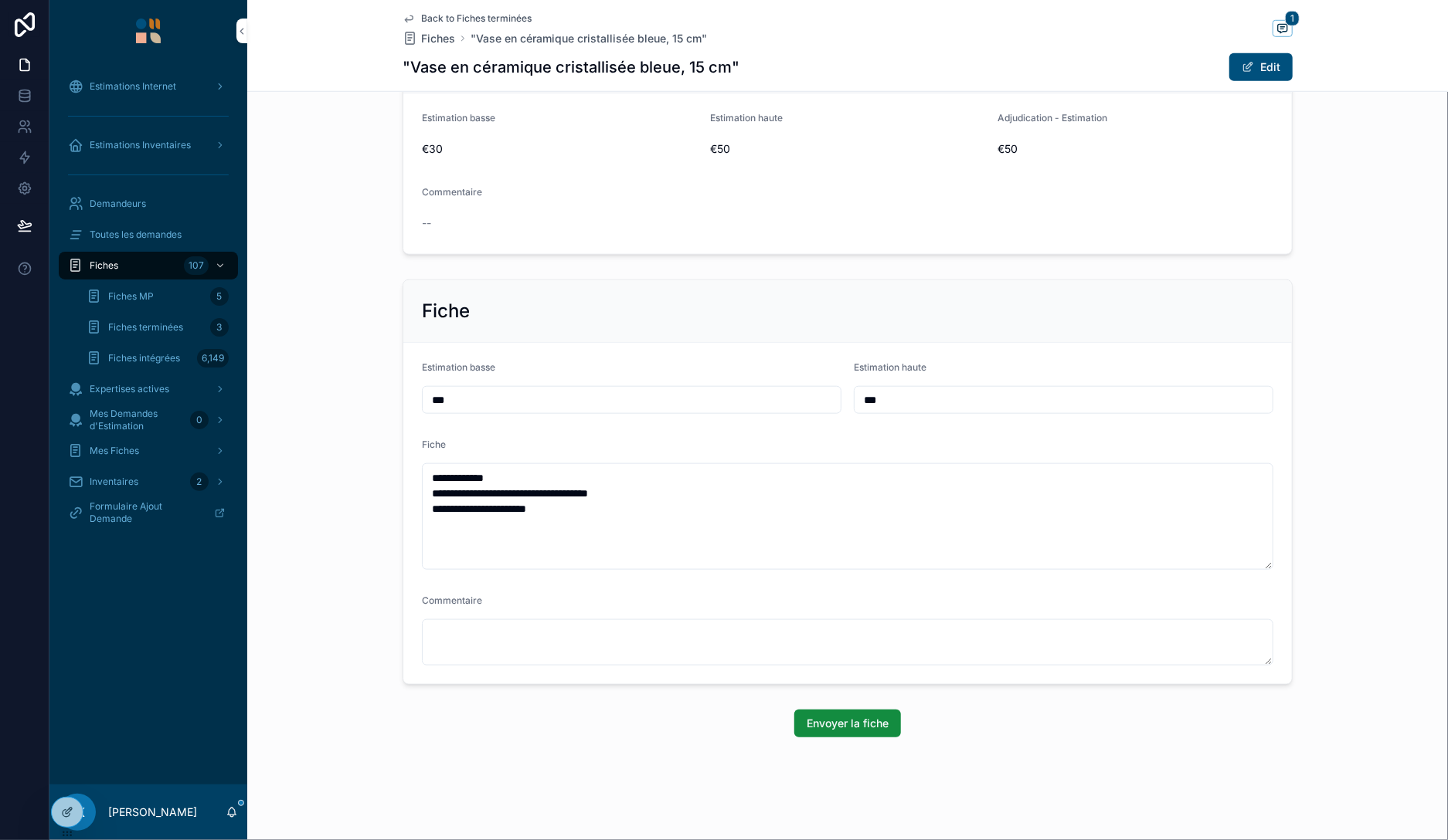
click at [116, 326] on span "Fiches terminées" at bounding box center [146, 327] width 75 height 12
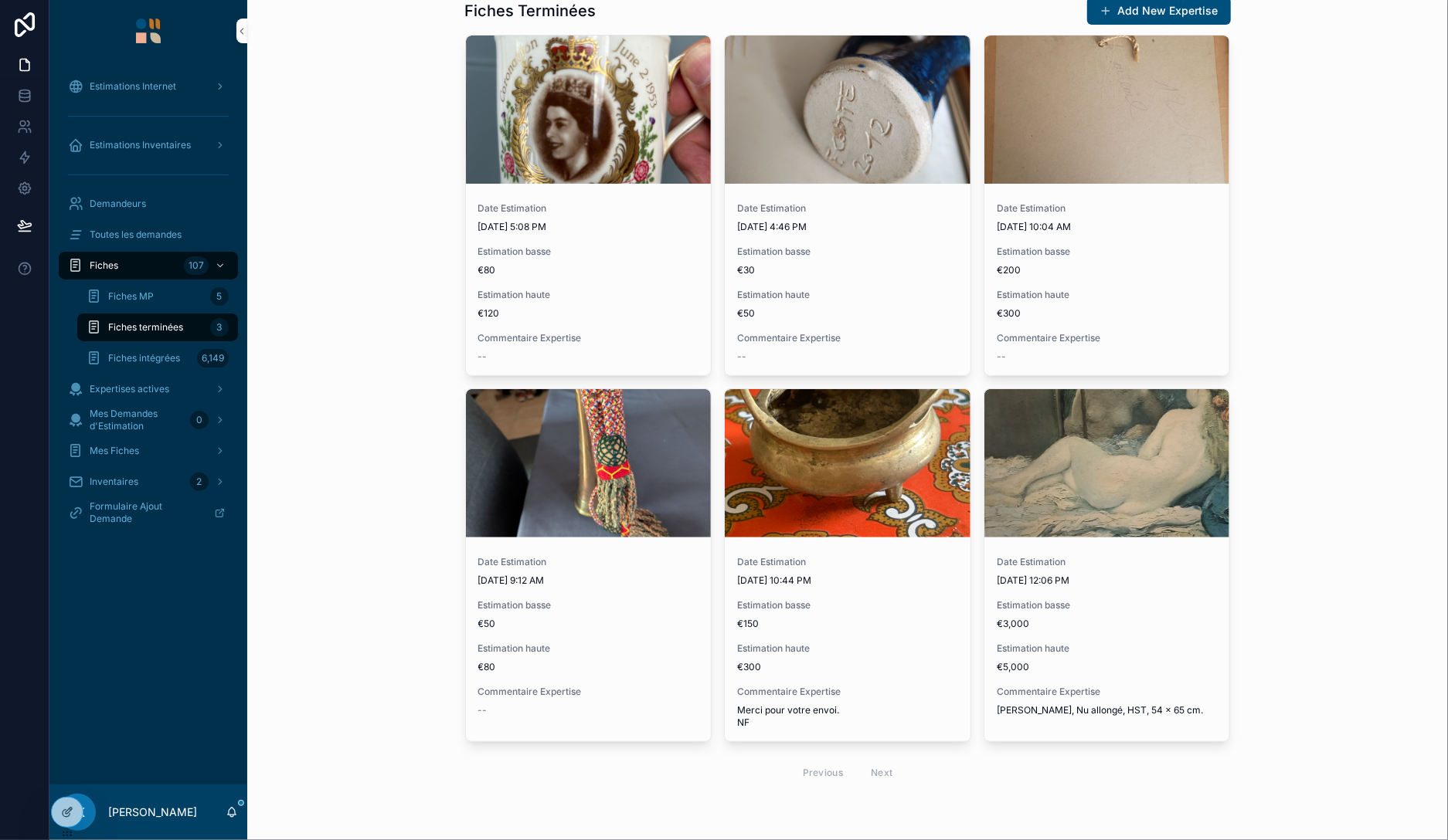
scroll to position [51, 0]
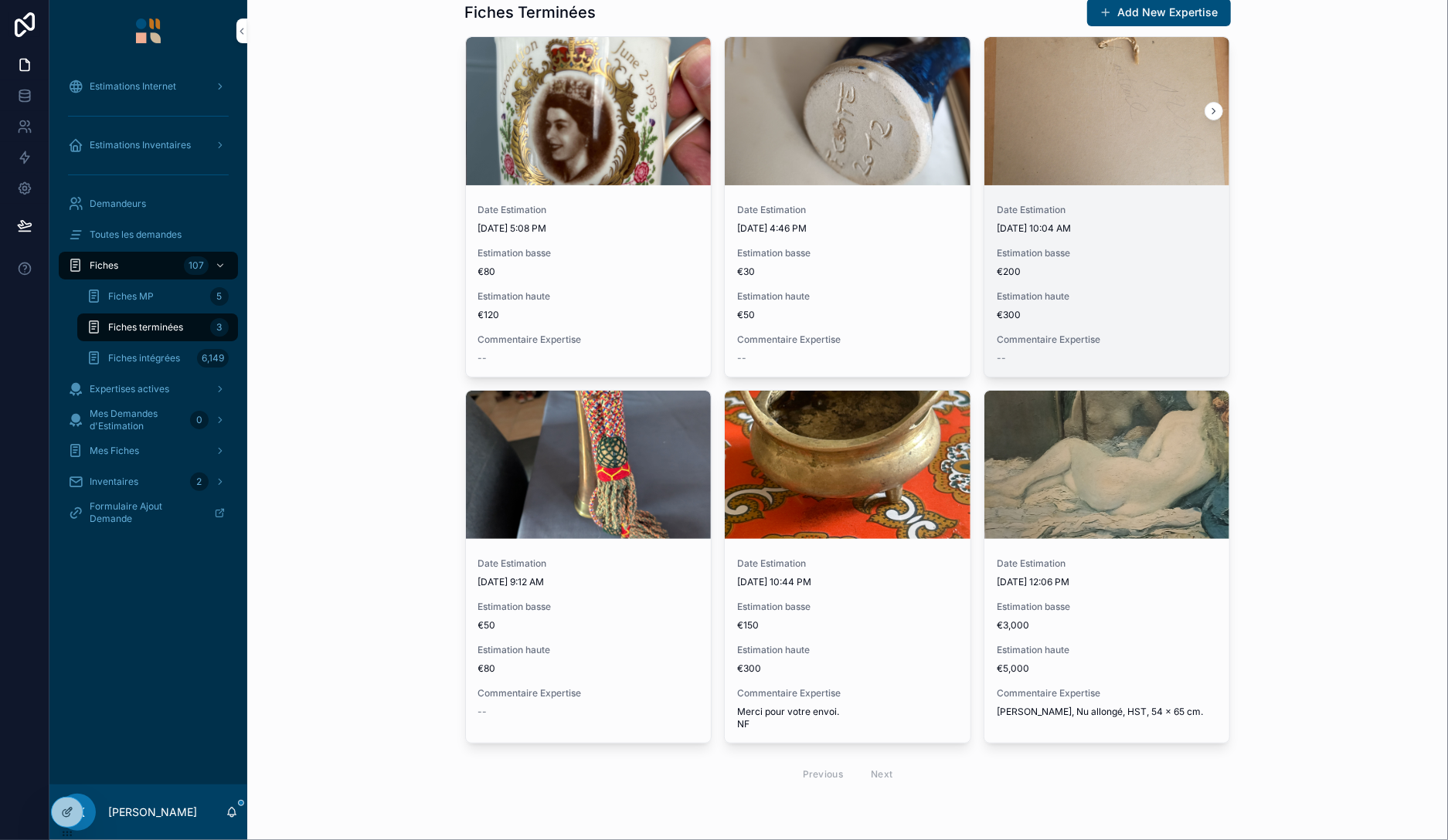
click at [1134, 235] on div "Date Estimation 9/8/2025 10:04 AM Estimation basse €200 Estimation haute €300 C…" at bounding box center [1106, 284] width 246 height 185
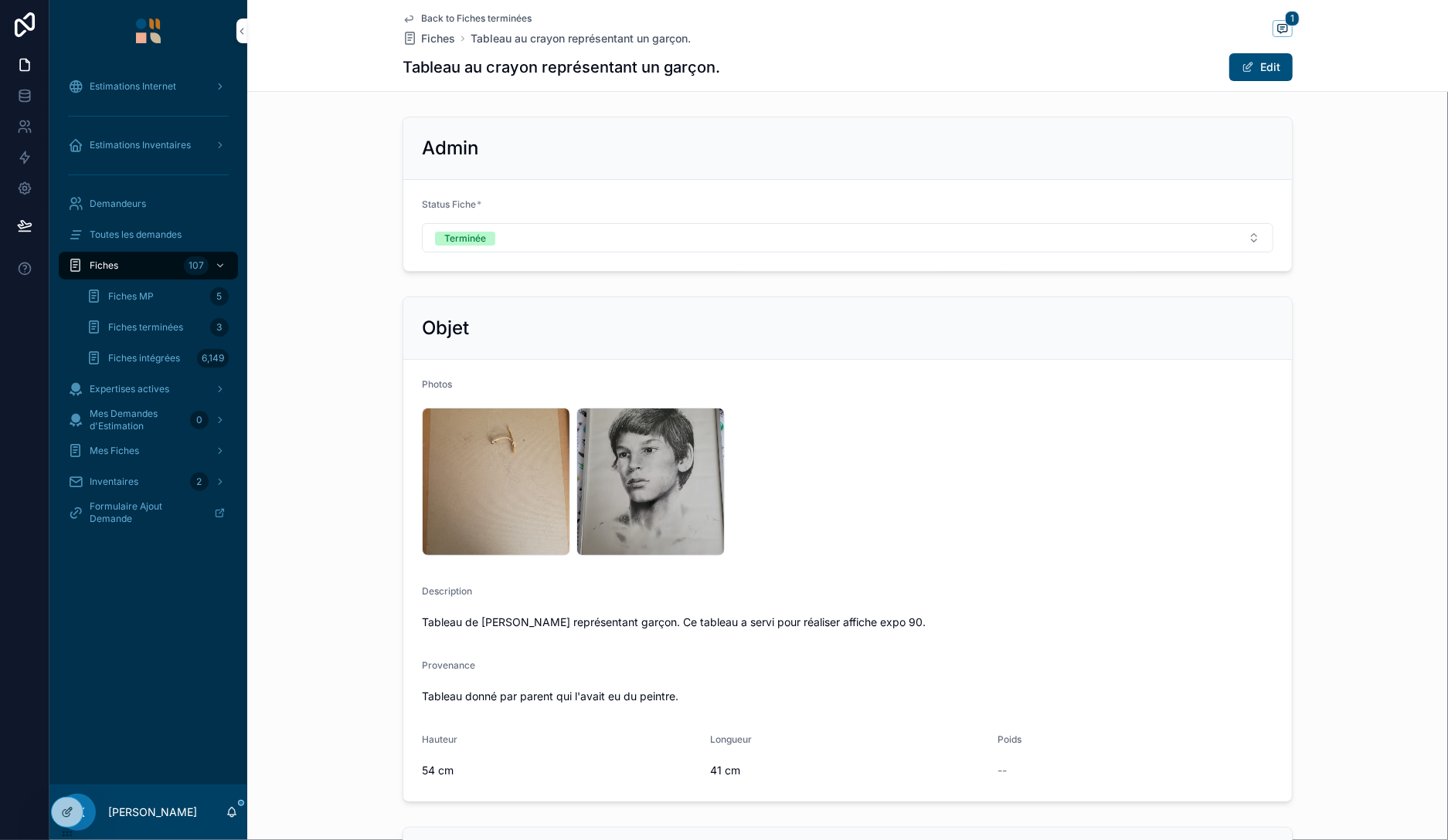
click at [131, 328] on span "Fiches terminées" at bounding box center [146, 327] width 75 height 12
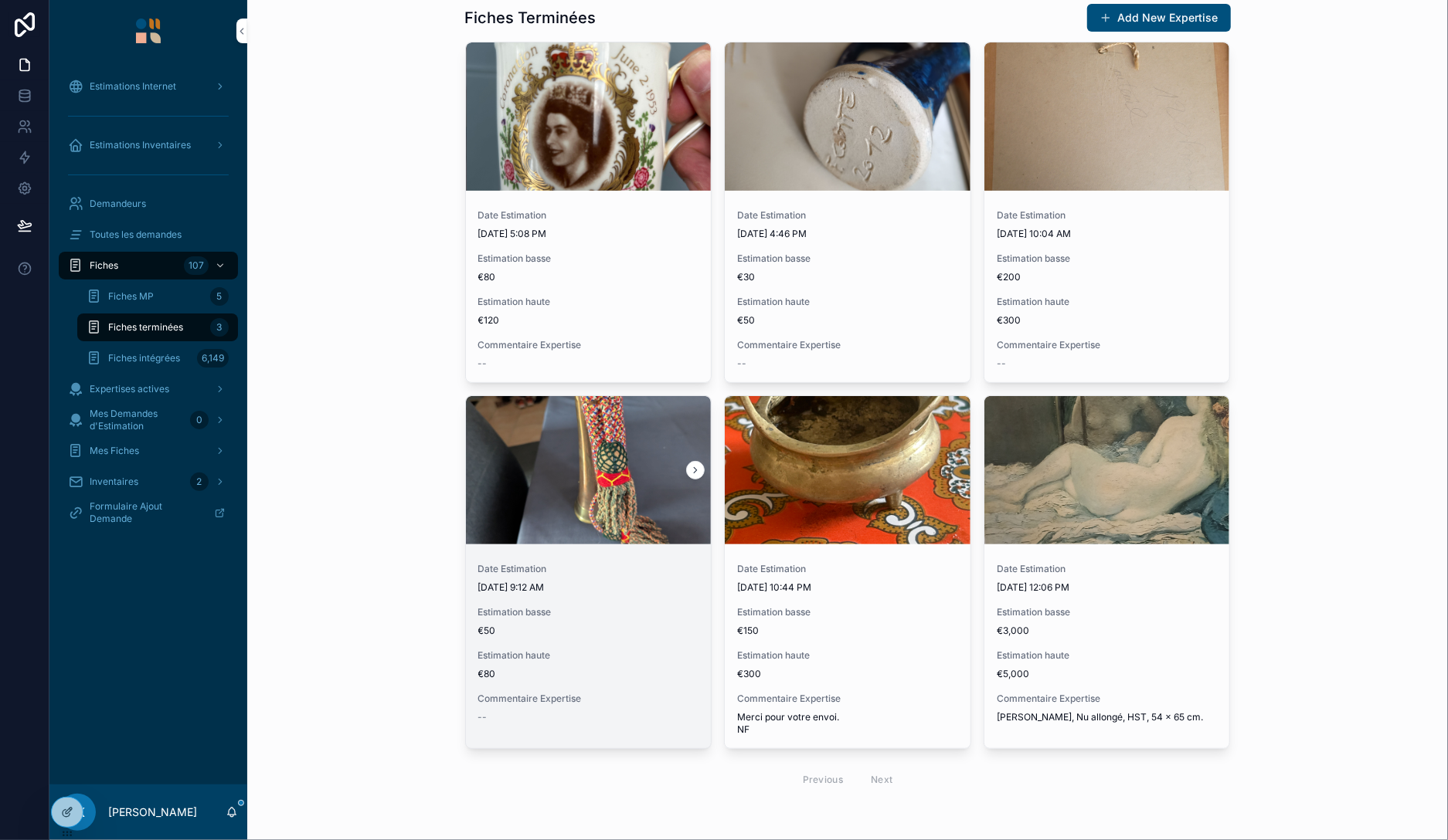
scroll to position [51, 0]
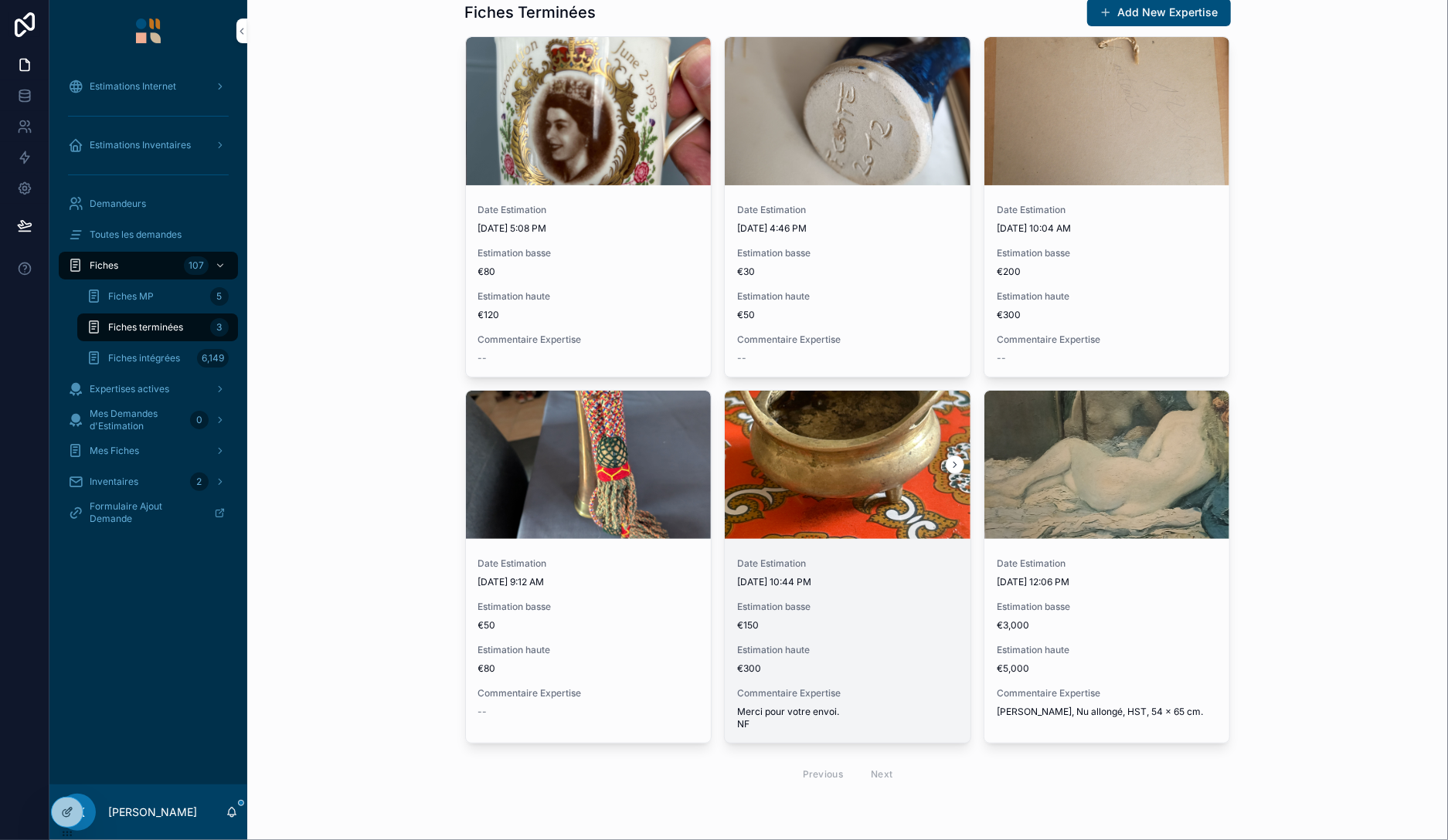
click at [904, 587] on span "8/18/2025 10:44 PM" at bounding box center [847, 583] width 221 height 12
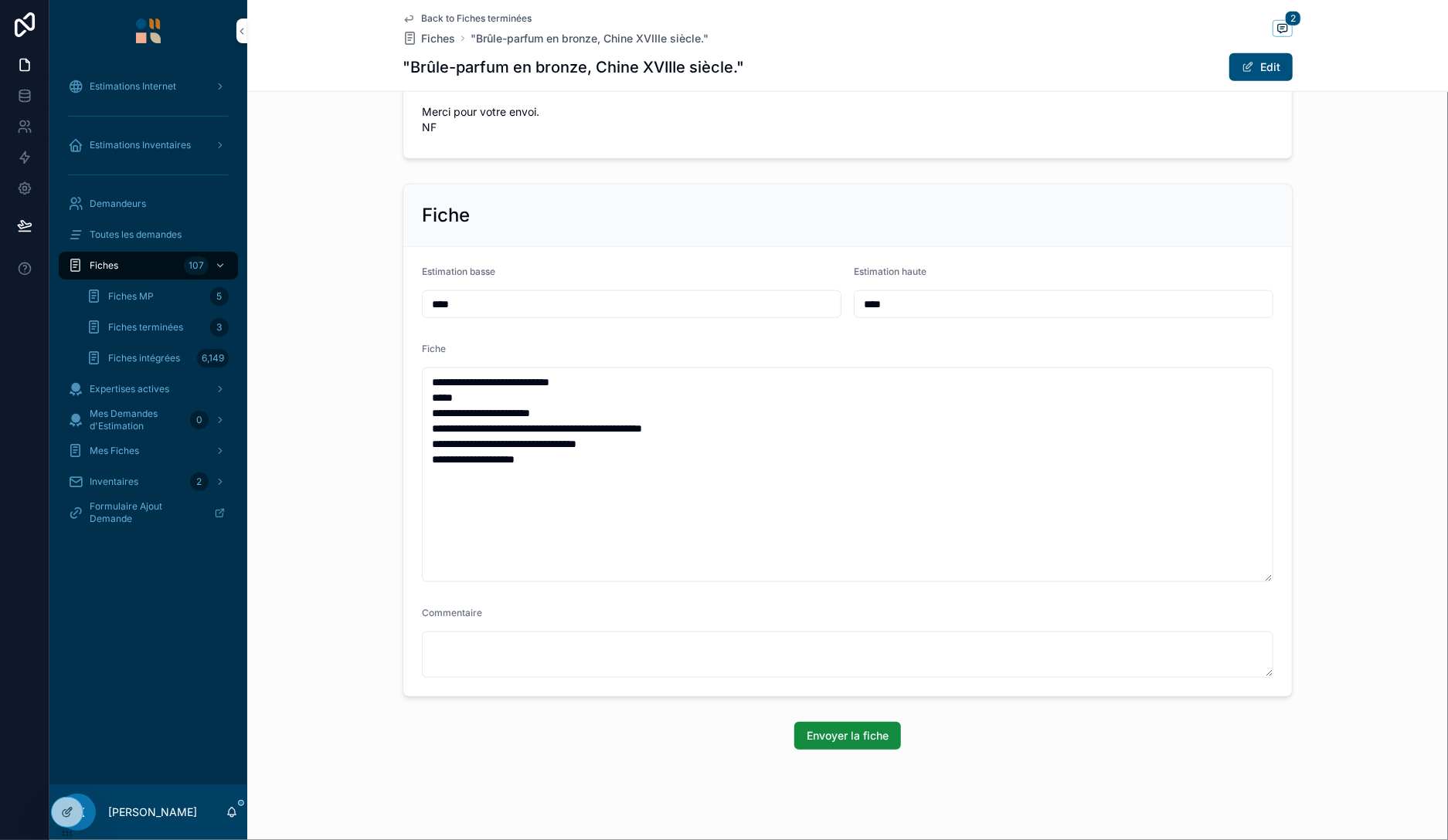
scroll to position [921, 0]
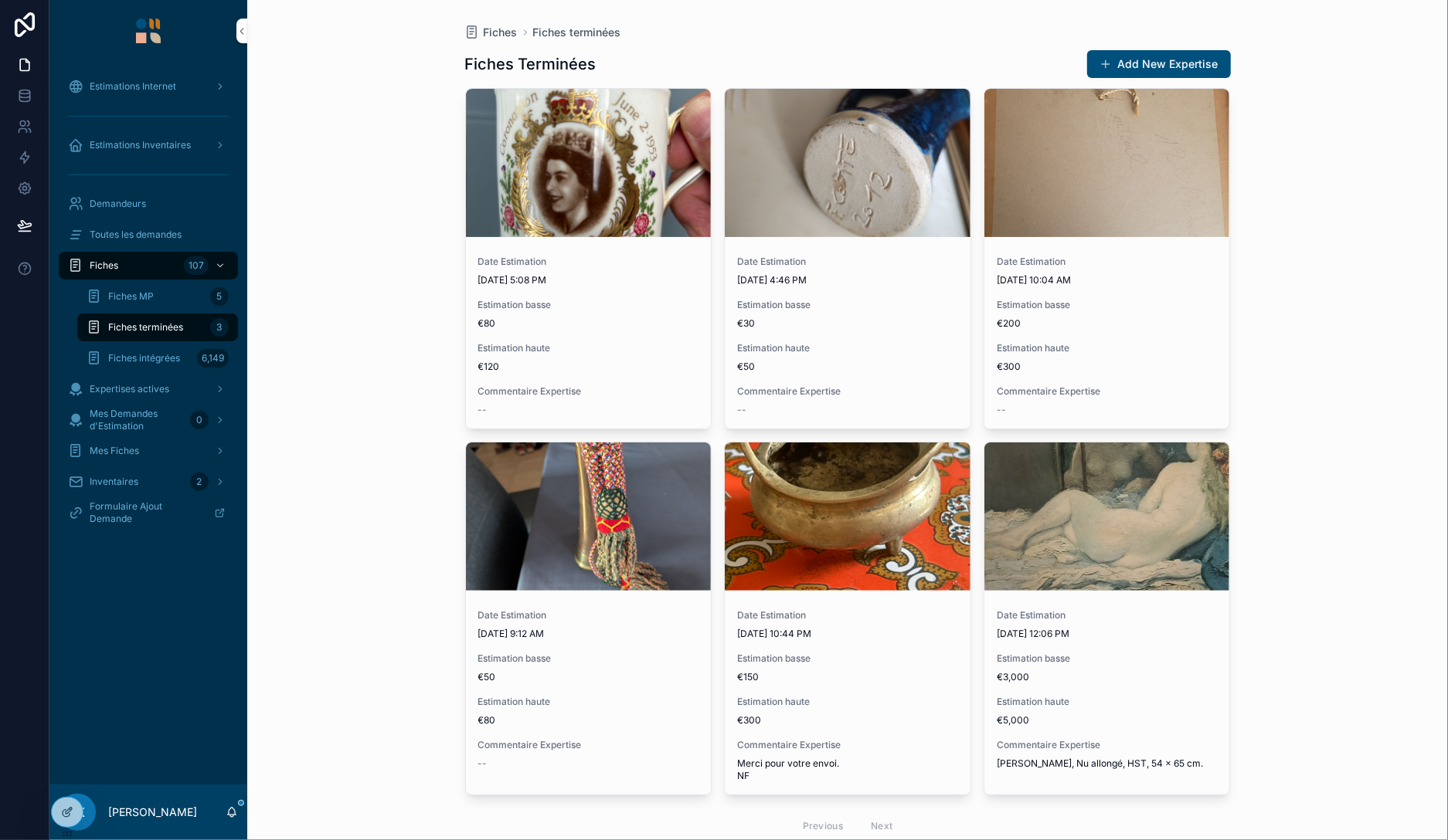
click at [122, 296] on span "Fiches MP" at bounding box center [130, 296] width 45 height 12
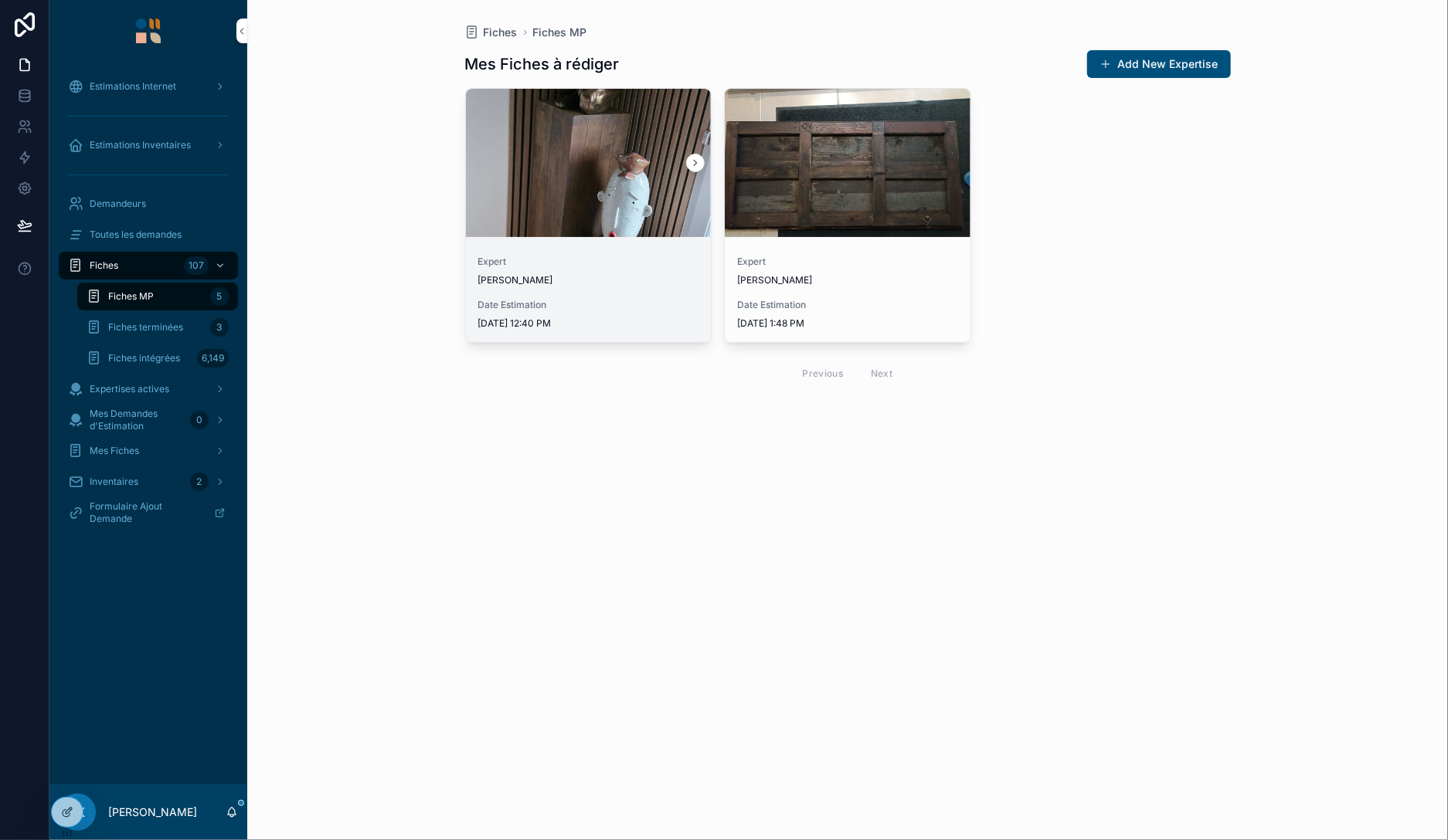
click at [575, 263] on span "Expert" at bounding box center [588, 262] width 221 height 12
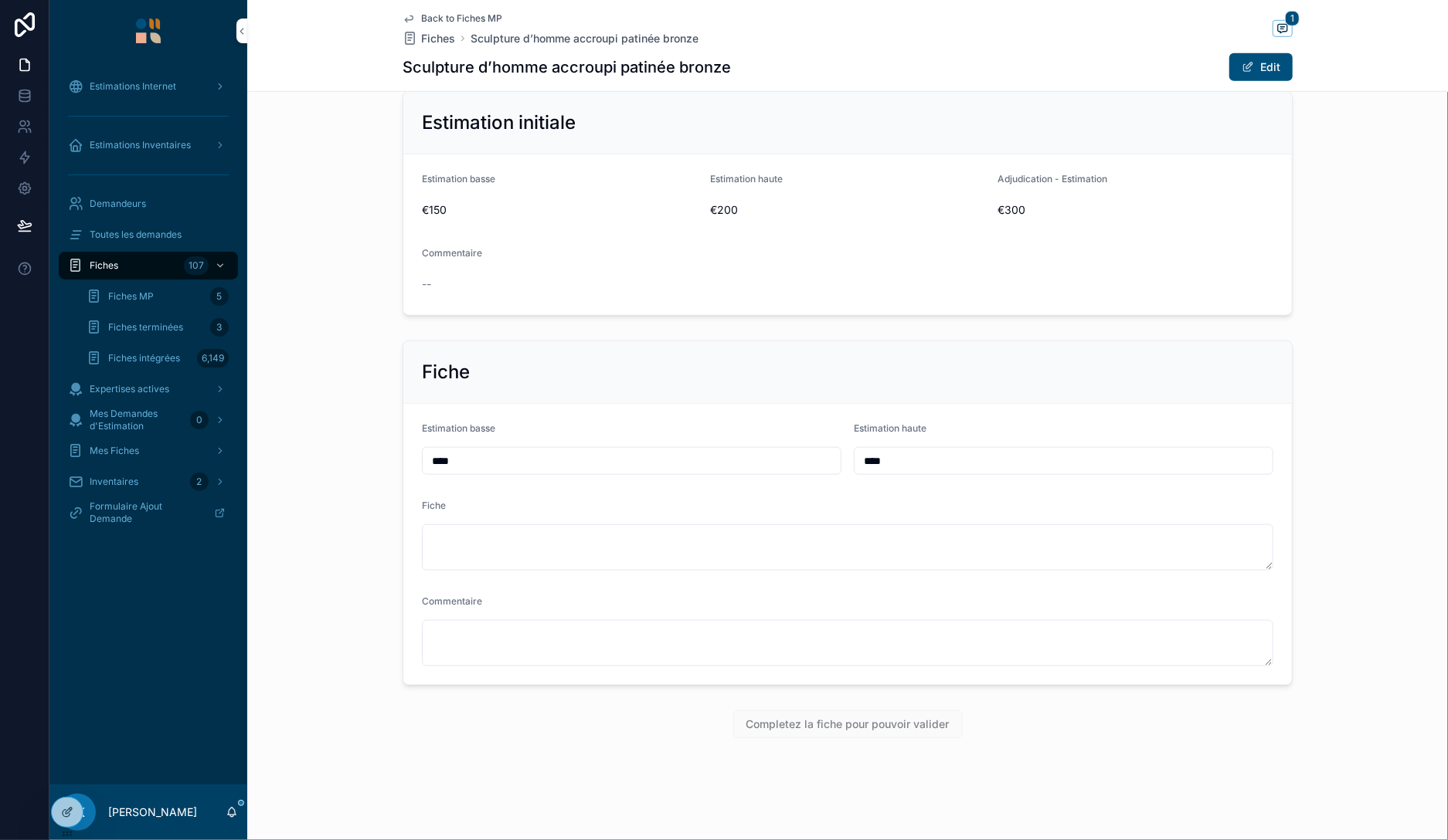
scroll to position [737, 0]
click at [1096, 782] on div "Back to Fiches MP Fiches Sculpture d’homme accroupi patinée bronze 1 Sculpture …" at bounding box center [847, 52] width 1200 height 1580
click at [156, 327] on span "Fiches terminées" at bounding box center [146, 327] width 75 height 12
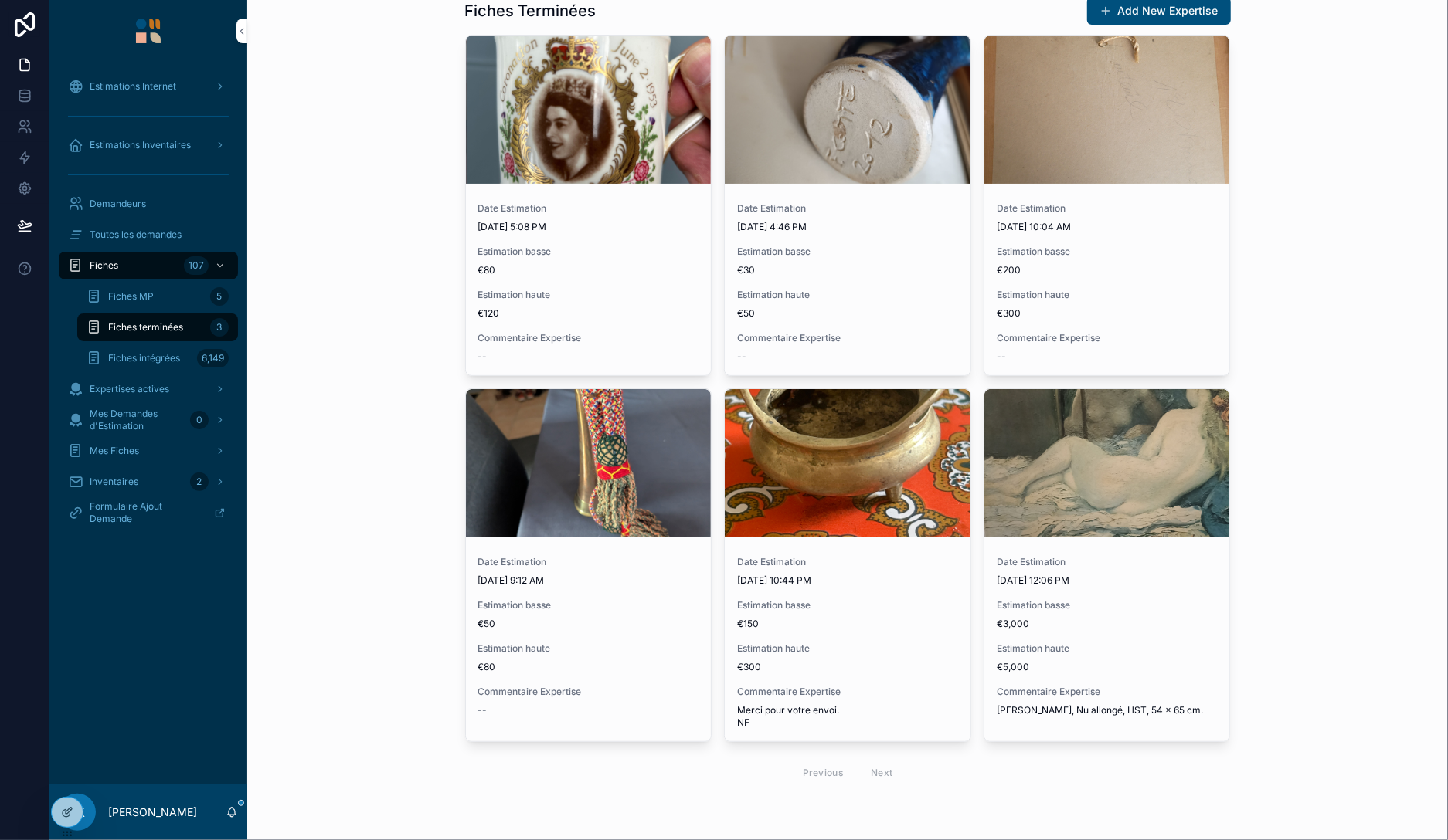
scroll to position [51, 0]
